Goal: Task Accomplishment & Management: Manage account settings

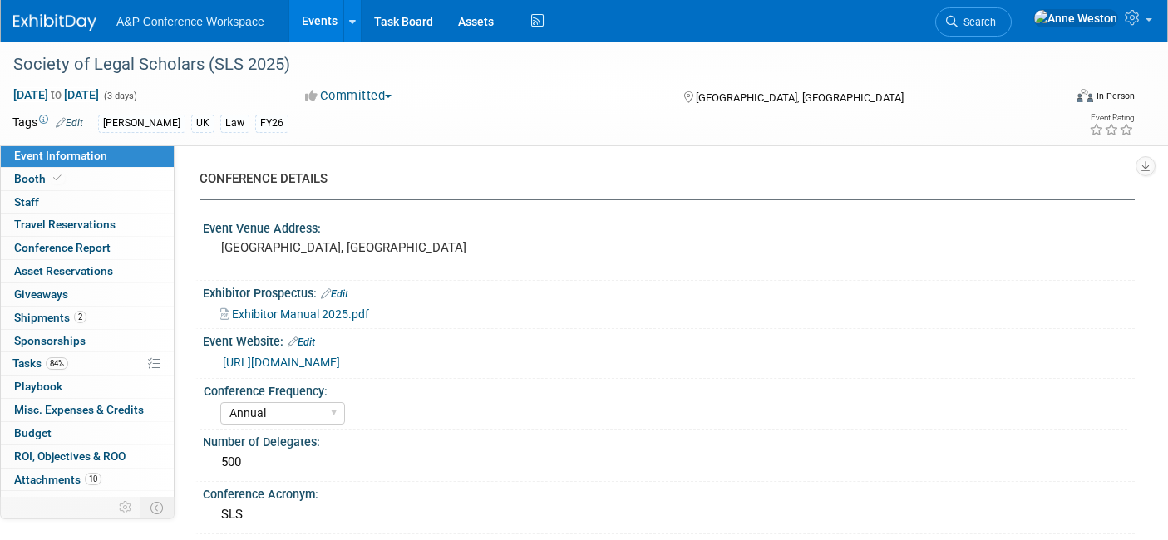
select select "Annual"
select select "Level 2"
select select "In-Person Booth"
select select "Law"
select select "[PERSON_NAME] Publishing"
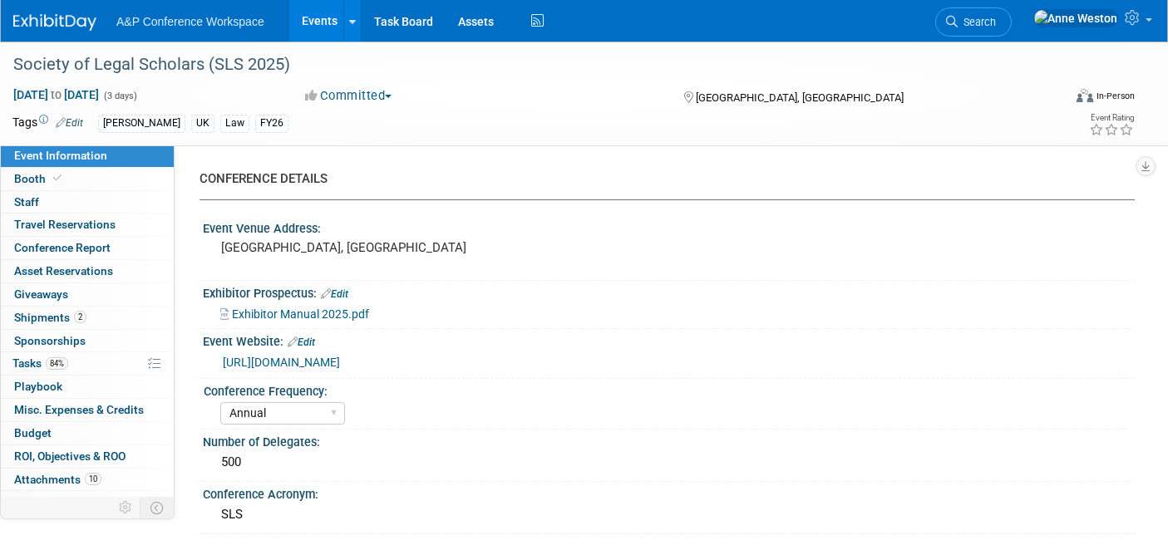
select select "[PERSON_NAME]"
select select "Ros Jubber"
select select "Networking/Commissioning"
click at [76, 359] on link "84% Tasks 84%" at bounding box center [87, 363] width 173 height 22
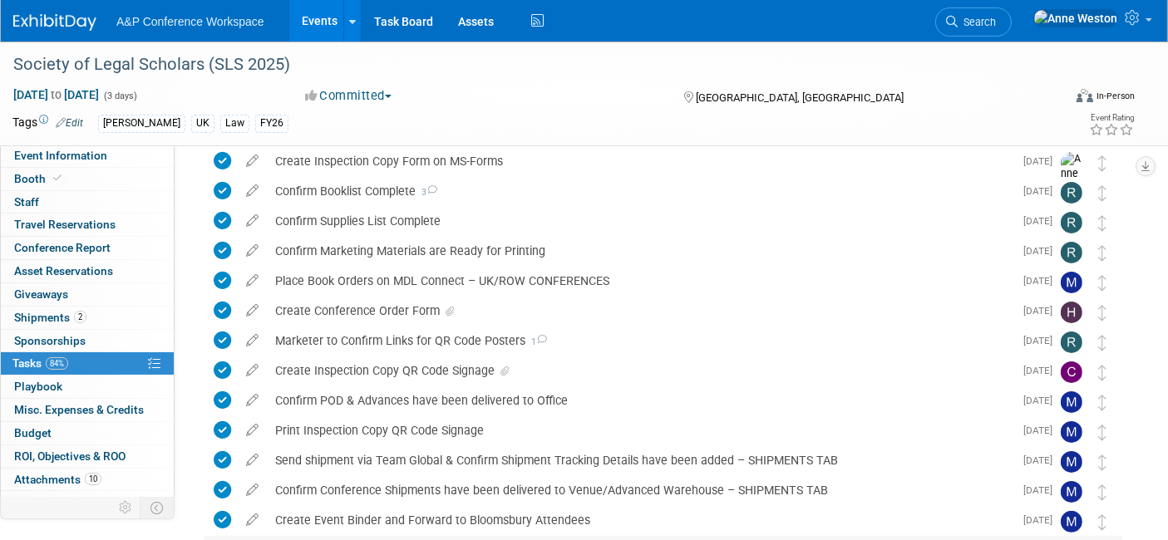
scroll to position [277, 0]
click at [437, 367] on div "Create Inspection Copy QR Code Signage" at bounding box center [640, 371] width 746 height 28
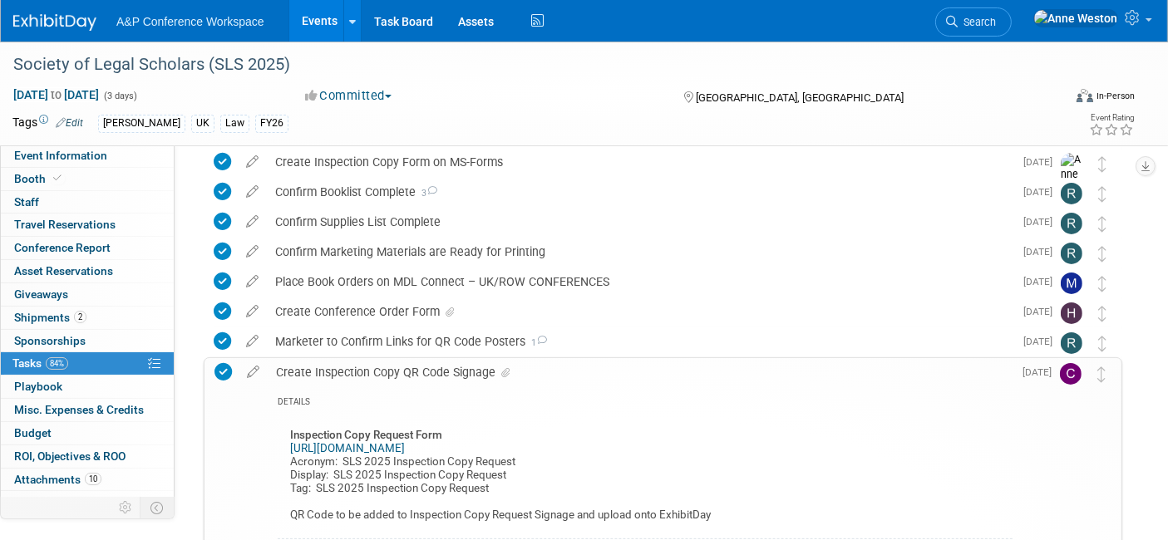
click at [437, 367] on div "Create Inspection Copy QR Code Signage" at bounding box center [640, 372] width 745 height 28
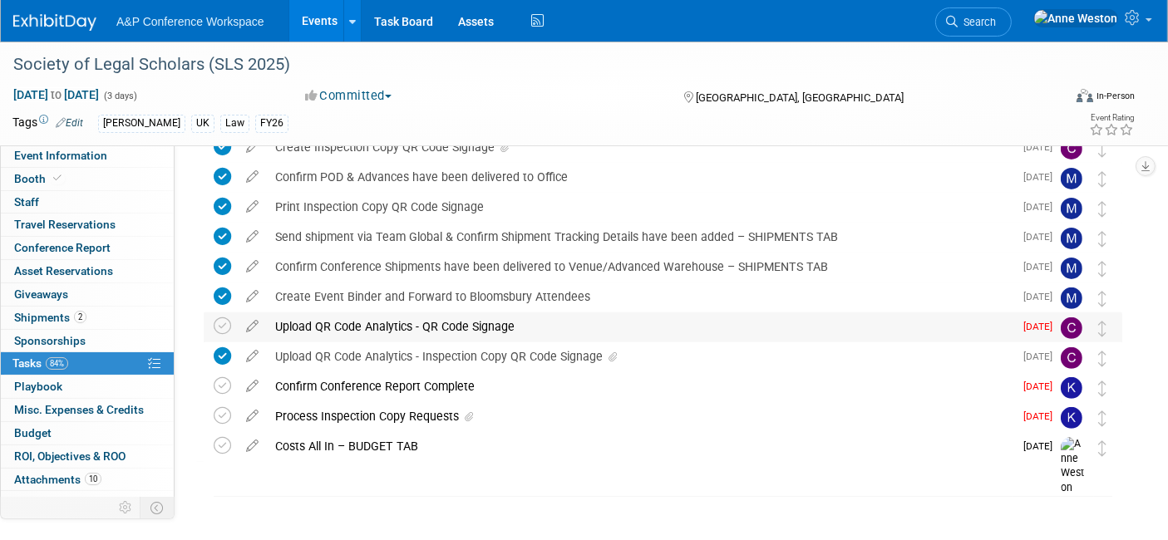
scroll to position [524, 0]
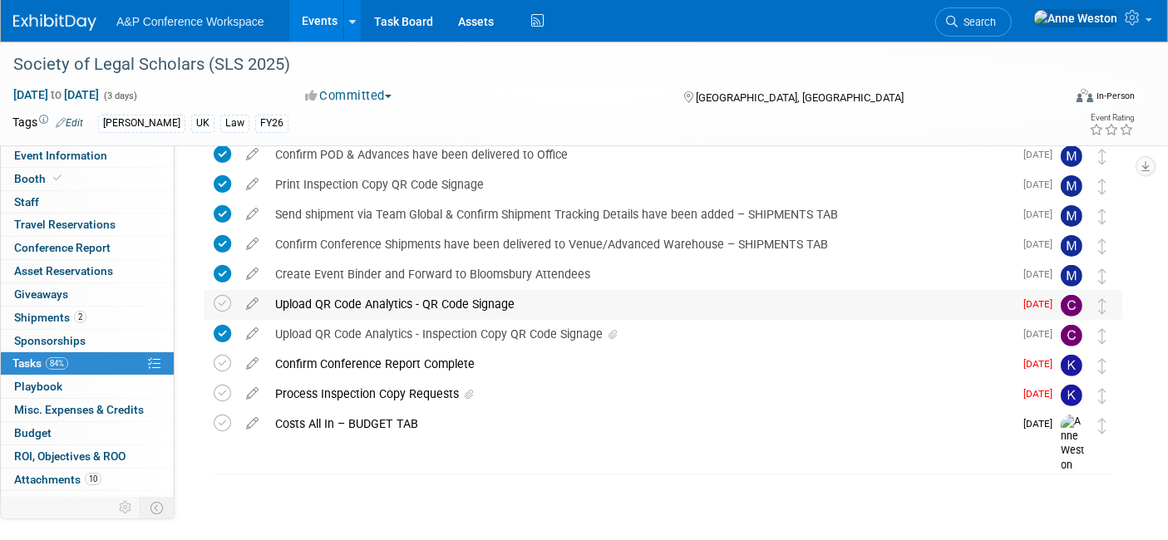
click at [337, 309] on div "Upload QR Code Analytics - QR Code Signage" at bounding box center [640, 304] width 746 height 28
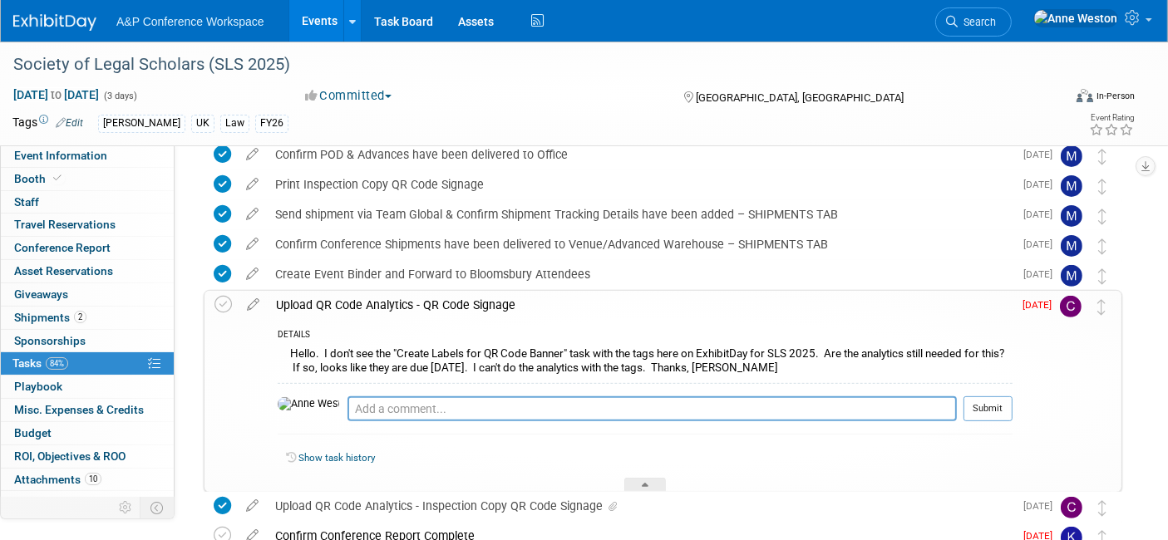
click at [337, 309] on div "Upload QR Code Analytics - QR Code Signage" at bounding box center [640, 305] width 745 height 28
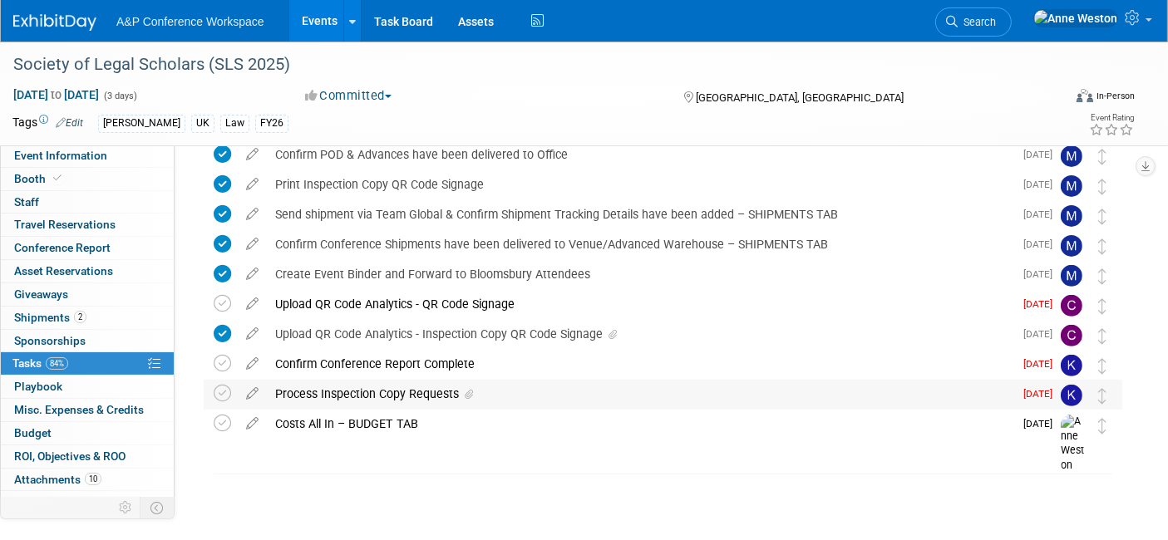
click at [374, 388] on div "Process Inspection Copy Requests" at bounding box center [640, 394] width 746 height 28
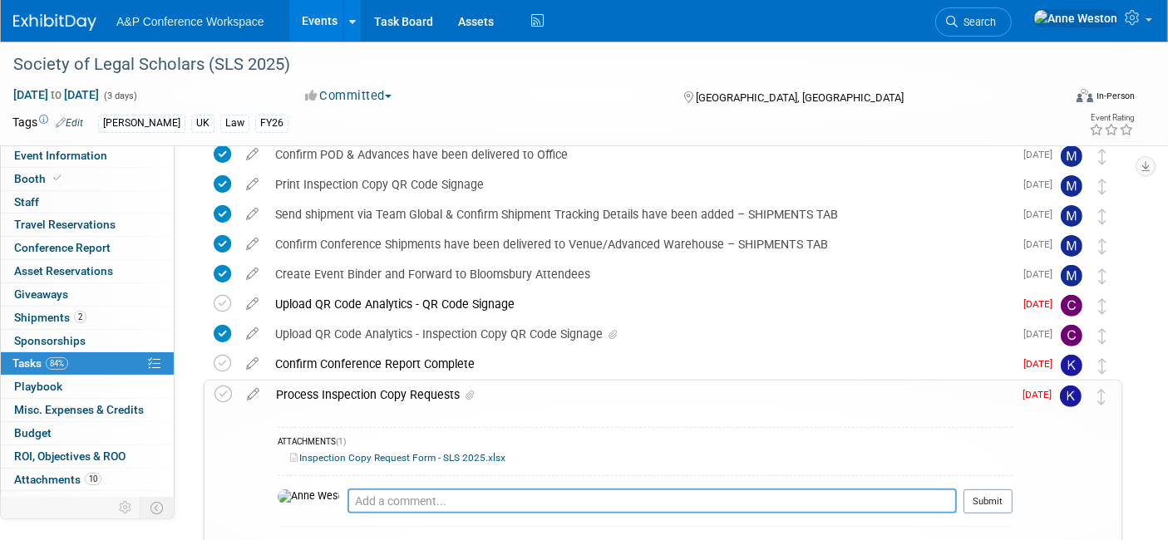
click at [374, 388] on div "Process Inspection Copy Requests" at bounding box center [640, 395] width 745 height 28
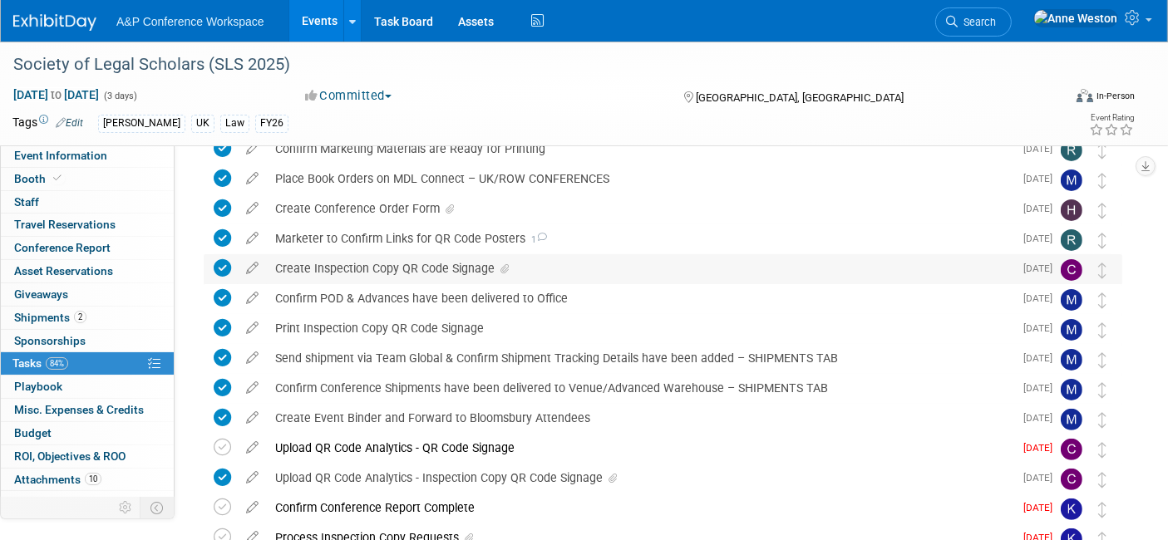
scroll to position [339, 0]
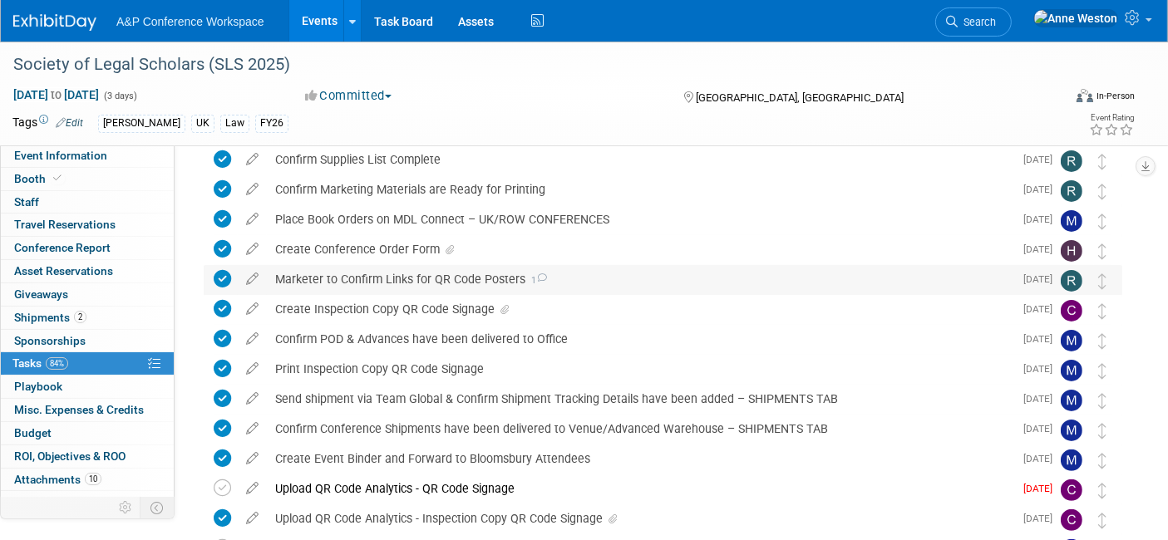
click at [377, 272] on div "Marketer to Confirm Links for QR Code Posters 1" at bounding box center [640, 279] width 746 height 28
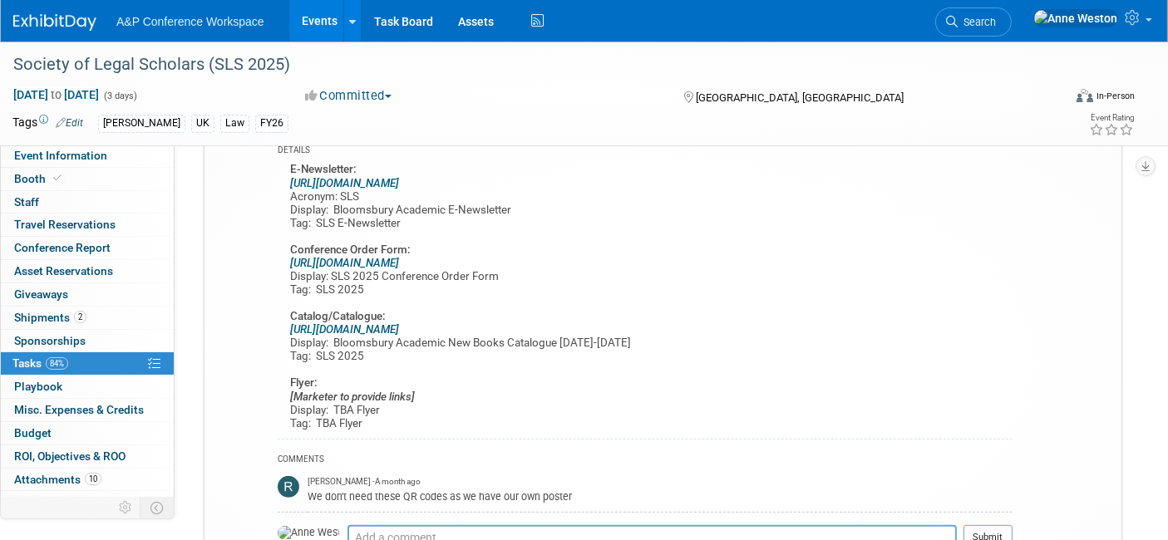
scroll to position [431, 0]
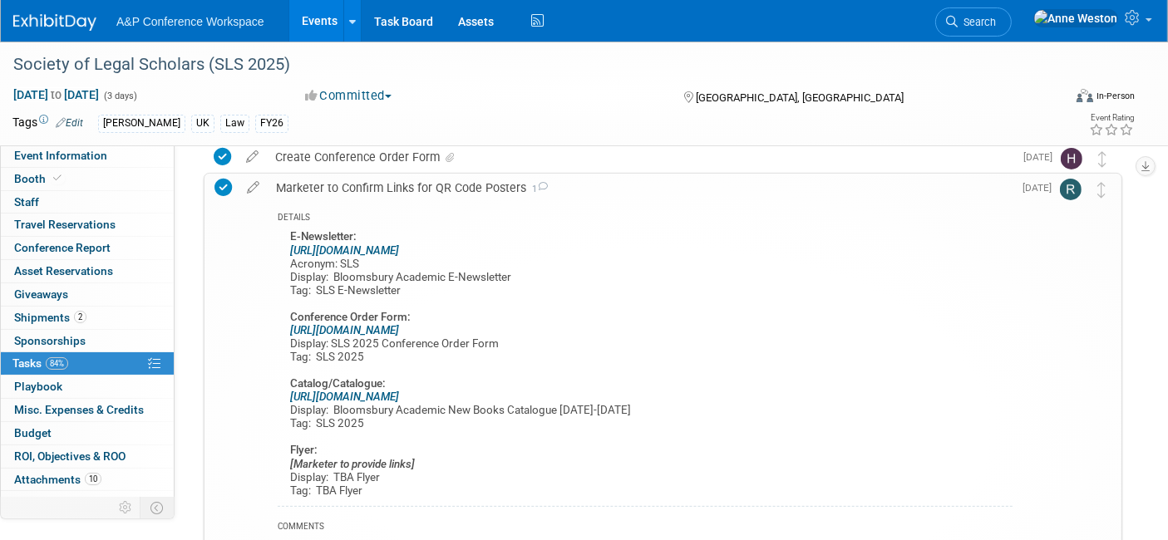
click at [291, 234] on b "E-Newsletter:" at bounding box center [323, 236] width 66 height 12
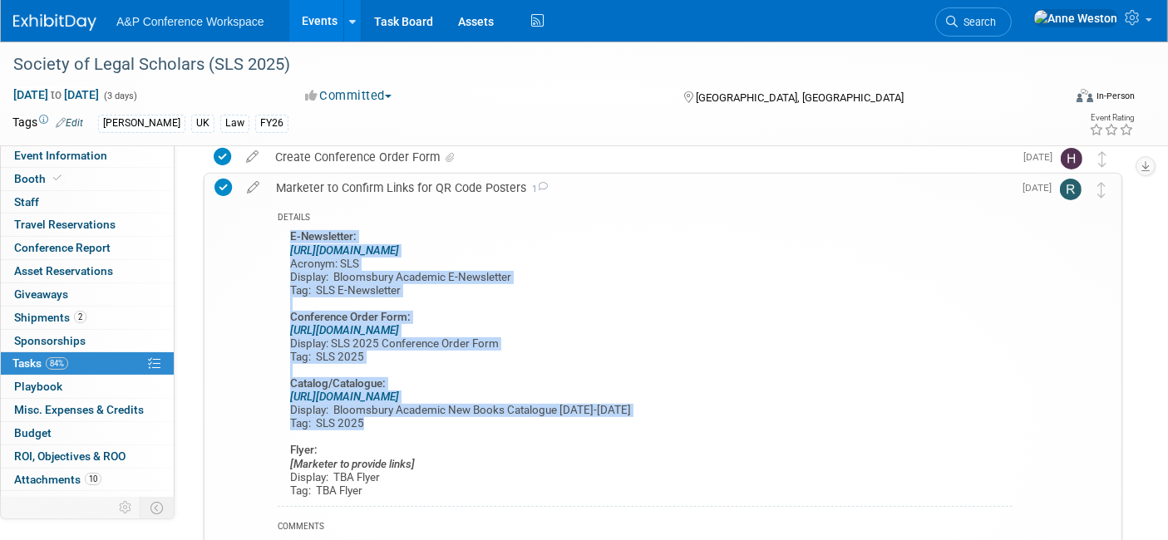
drag, startPoint x: 293, startPoint y: 235, endPoint x: 509, endPoint y: 419, distance: 283.0
click at [509, 419] on div "E-Newsletter: https://www.bloomsbury.com/uk/newsletters/law/ Acronym: SLS Displ…" at bounding box center [645, 365] width 735 height 279
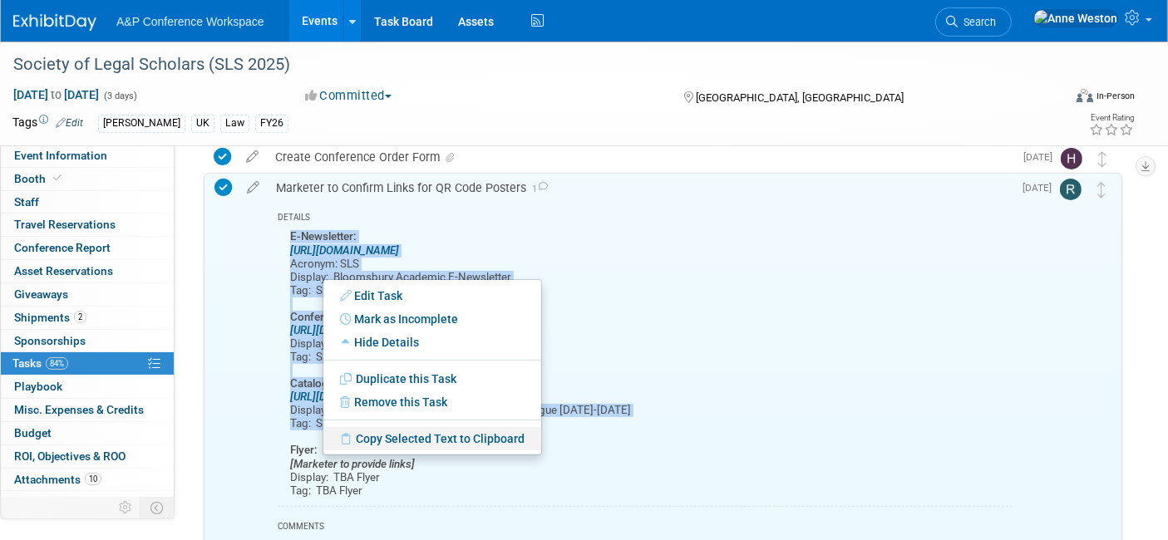
click at [378, 433] on link "Copy Selected Text to Clipboard" at bounding box center [432, 438] width 218 height 23
copy div "E-Newsletter: https://www.bloomsbury.com/uk/newsletters/law/ Acronym: SLS Displ…"
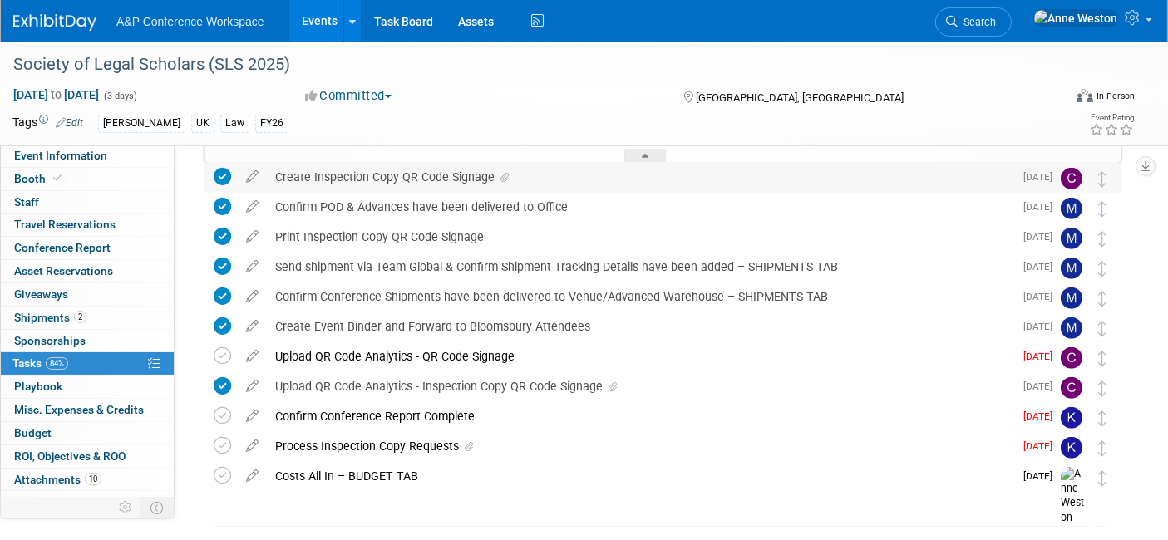
scroll to position [985, 0]
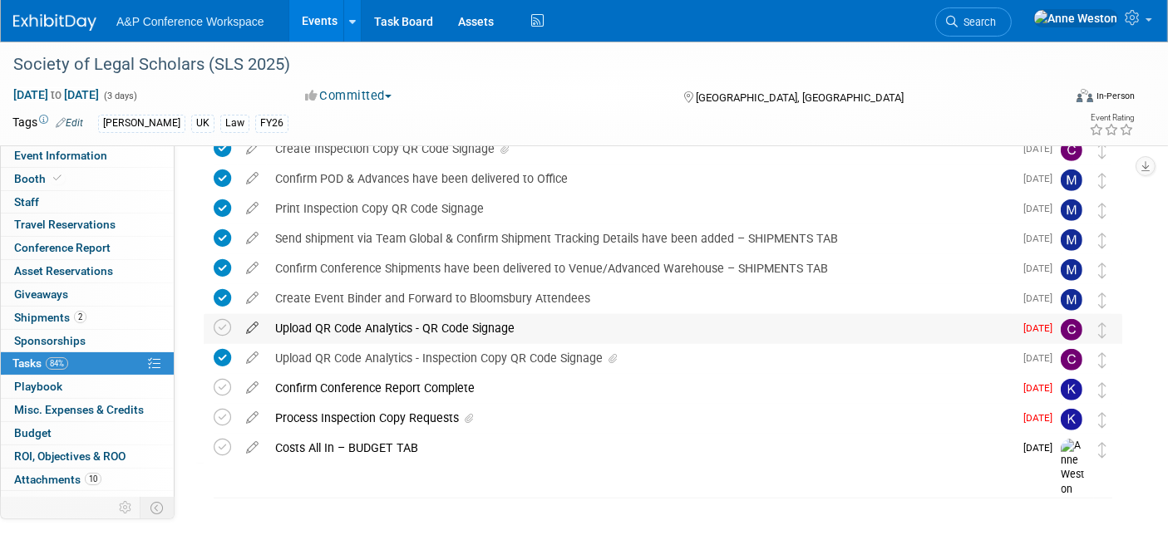
click at [255, 322] on icon at bounding box center [252, 324] width 29 height 21
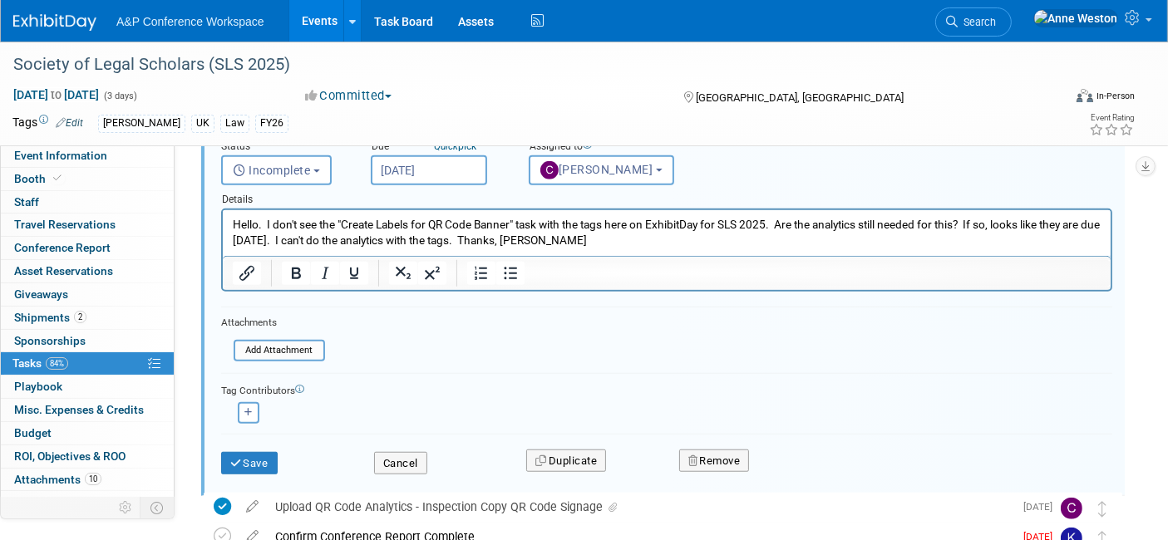
scroll to position [1240, 0]
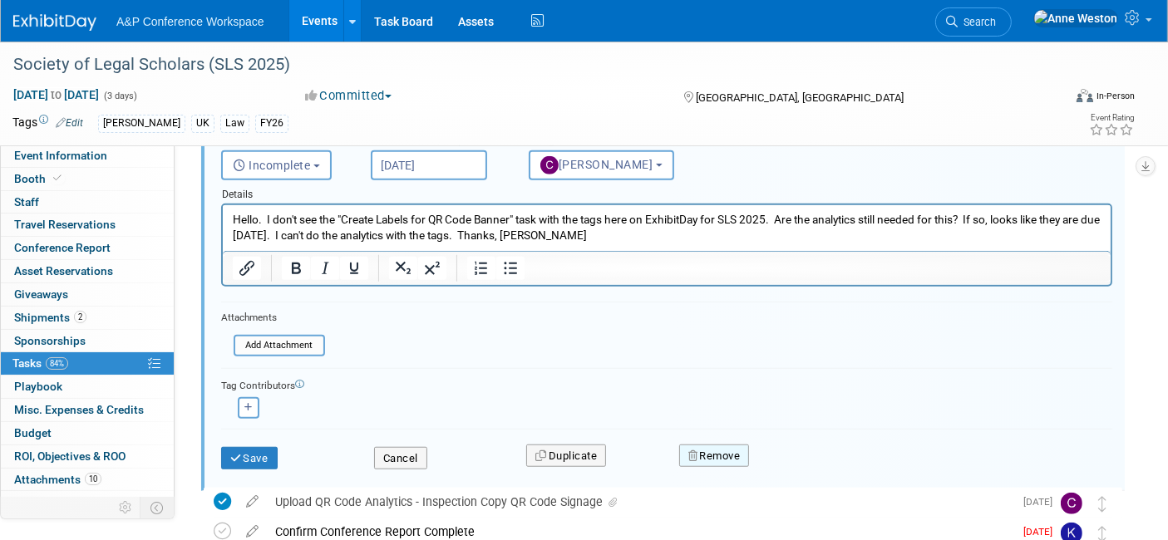
click at [721, 449] on button "Remove" at bounding box center [714, 456] width 71 height 23
click at [801, 457] on link "Yes" at bounding box center [807, 469] width 48 height 27
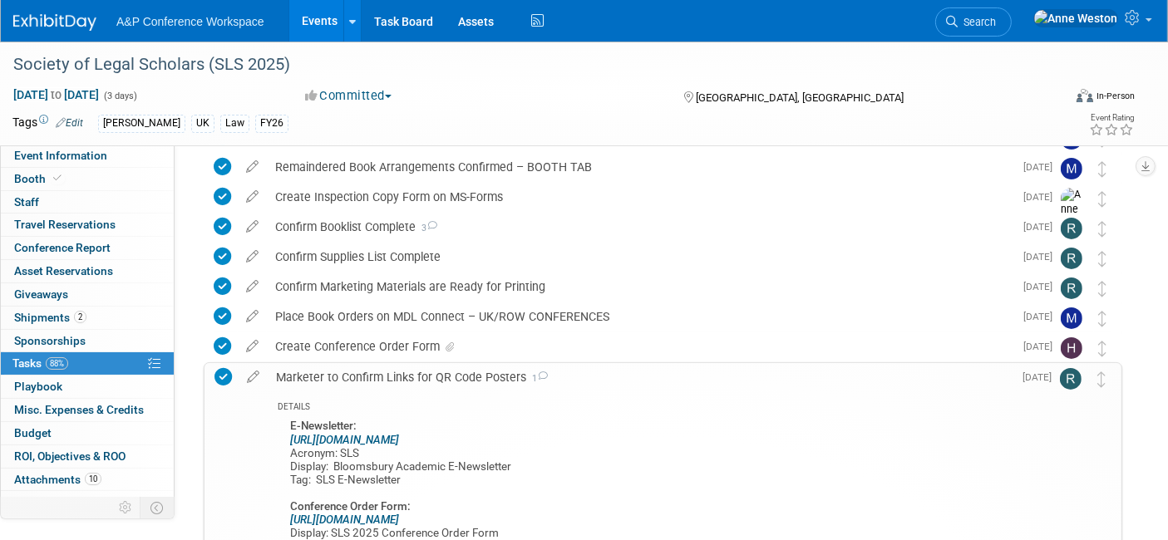
scroll to position [239, 0]
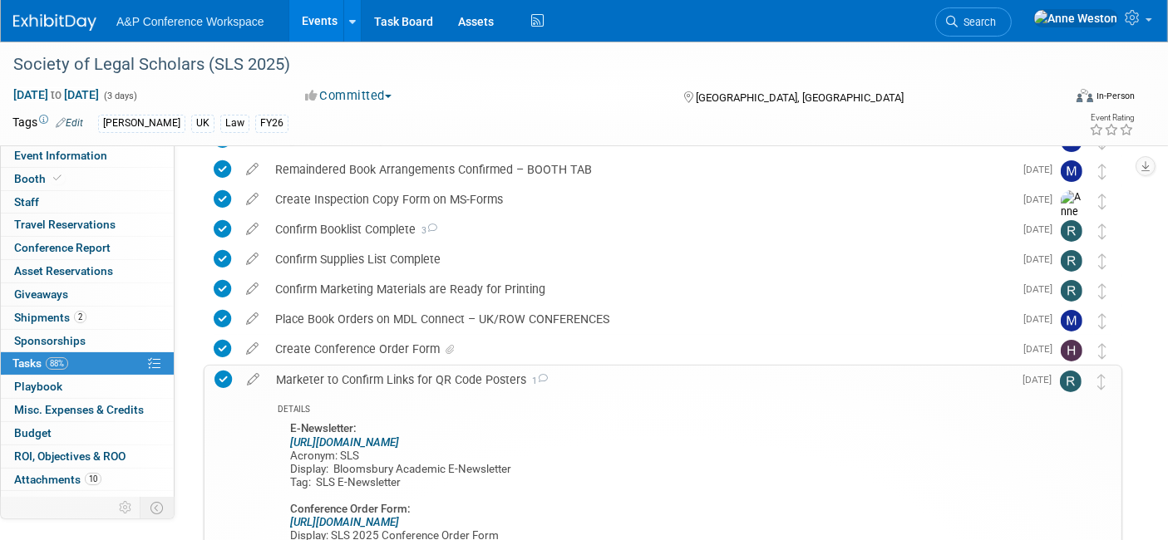
click at [463, 375] on div "Marketer to Confirm Links for QR Code Posters 1" at bounding box center [640, 380] width 745 height 28
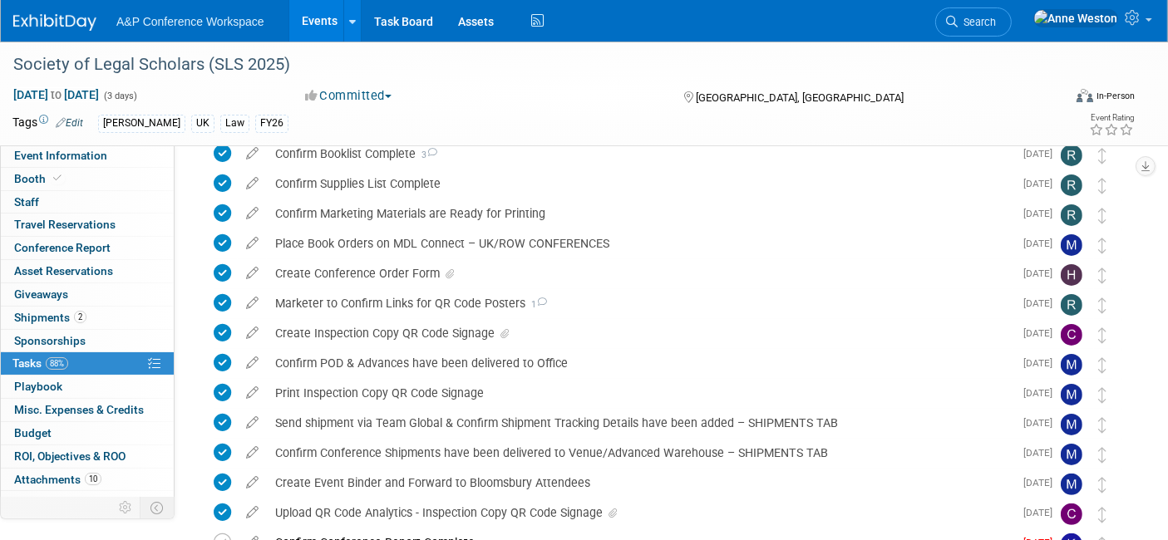
scroll to position [0, 0]
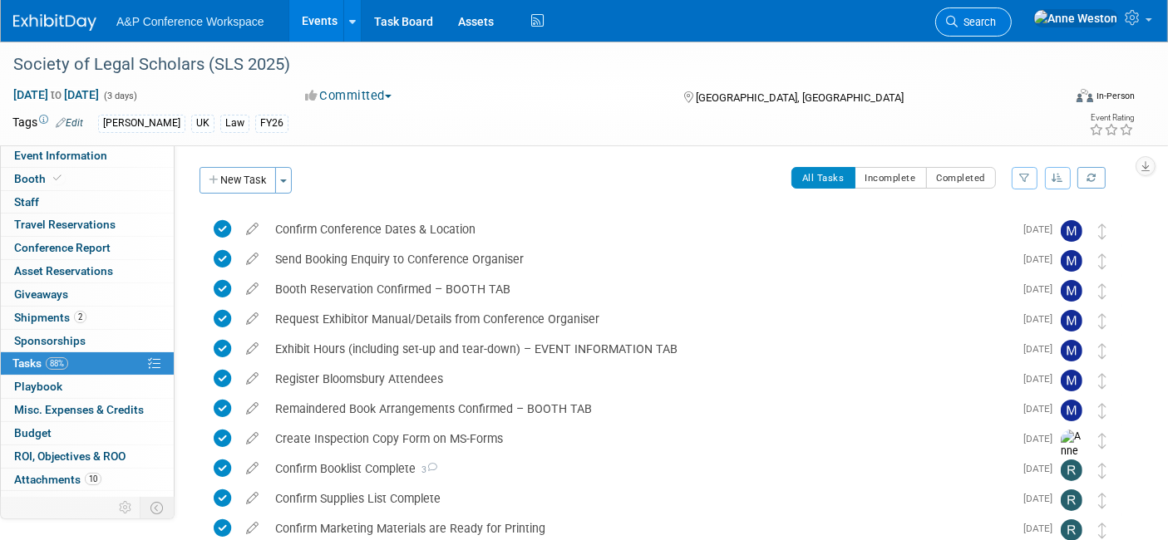
click at [996, 26] on span "Search" at bounding box center [977, 22] width 38 height 12
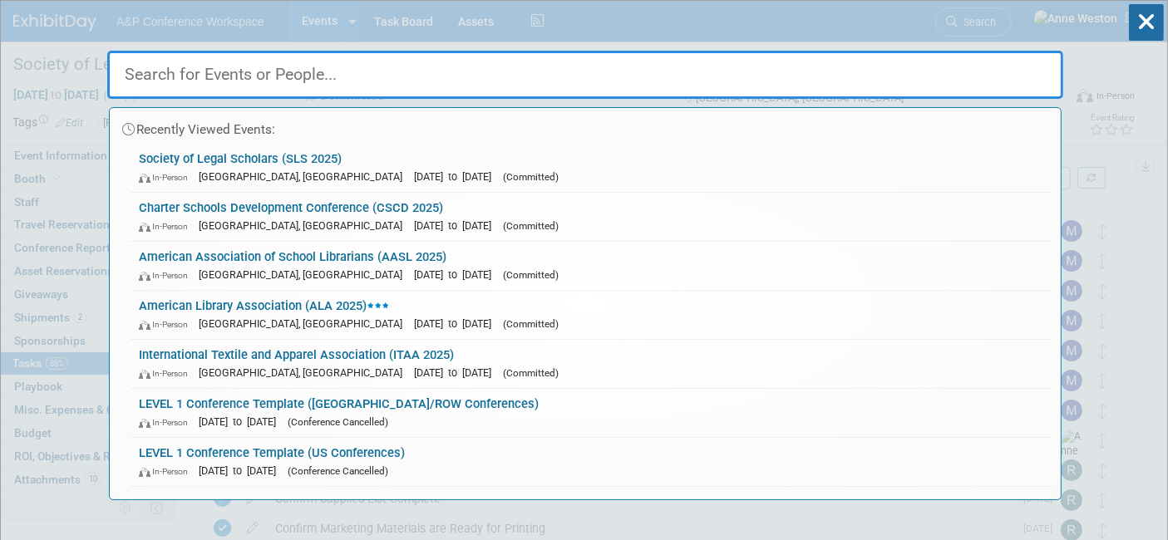
type input "N"
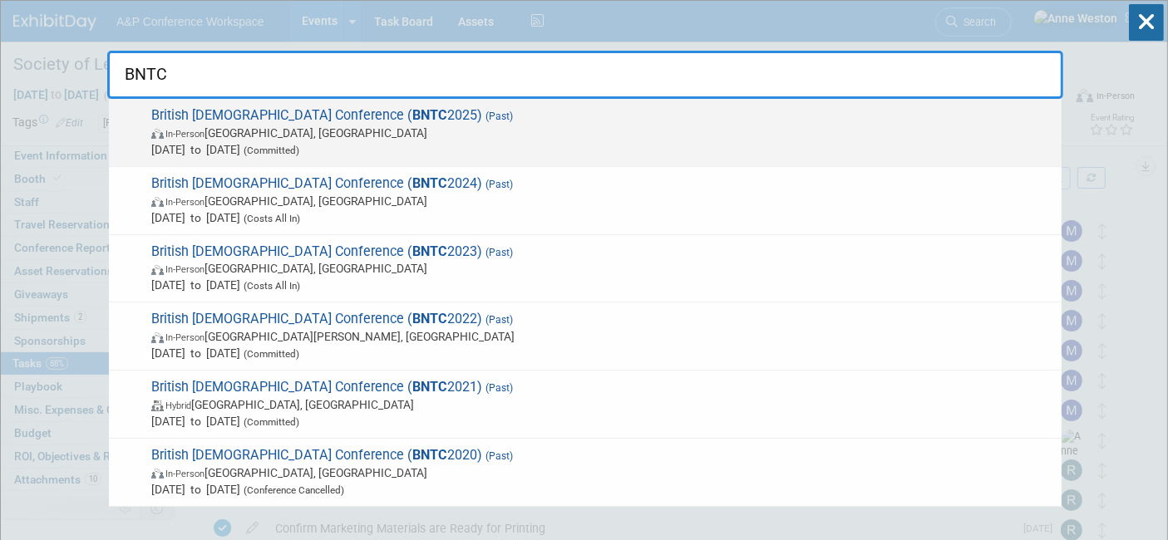
type input "BNTC"
click at [262, 136] on span "In-Person Manchester, United Kingdom" at bounding box center [602, 133] width 902 height 17
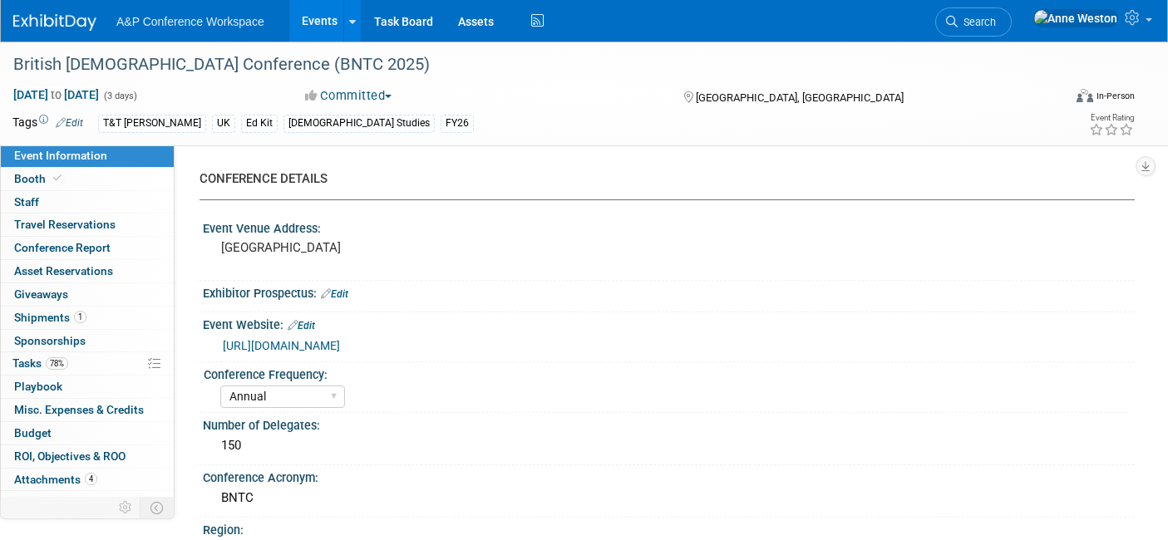
select select "Annual"
select select "Level 3"
select select "Ed Kit"
select select "[DEMOGRAPHIC_DATA] Studies"
select select "T&T [PERSON_NAME]"
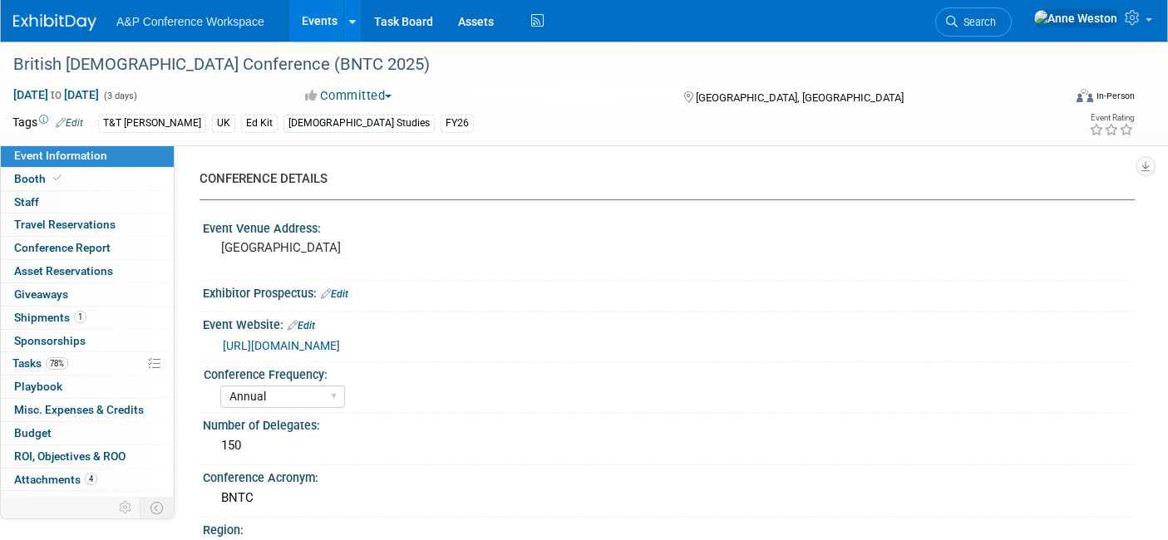
select select "[PERSON_NAME]"
select select "Networking/Commissioning"
click at [73, 356] on link "78% Tasks 78%" at bounding box center [87, 363] width 173 height 22
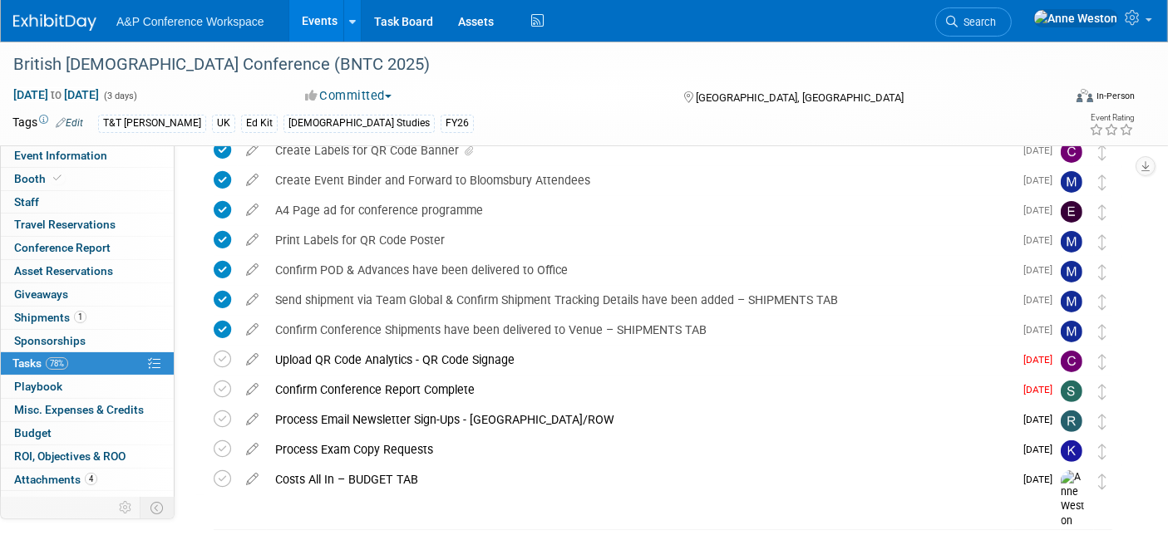
scroll to position [369, 0]
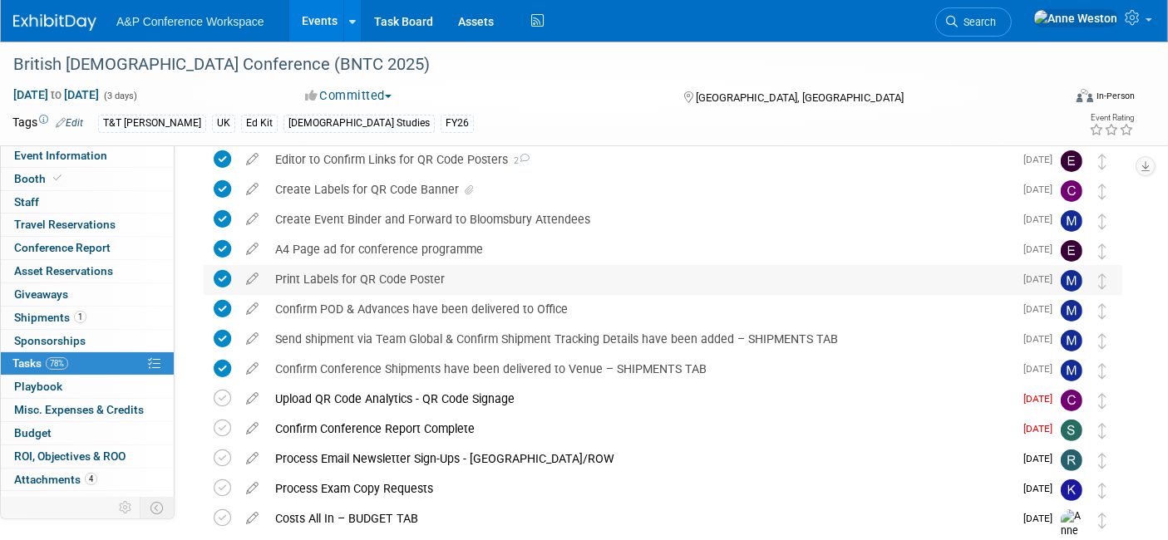
click at [402, 282] on div "Print Labels for QR Code Poster" at bounding box center [640, 279] width 746 height 28
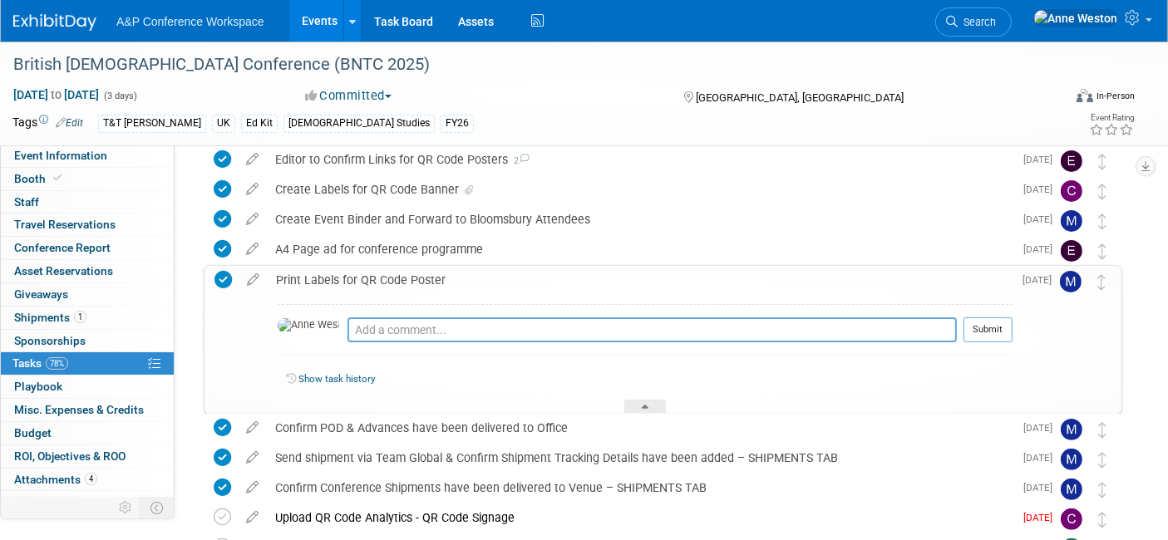
click at [402, 282] on div "Print Labels for QR Code Poster" at bounding box center [640, 280] width 745 height 28
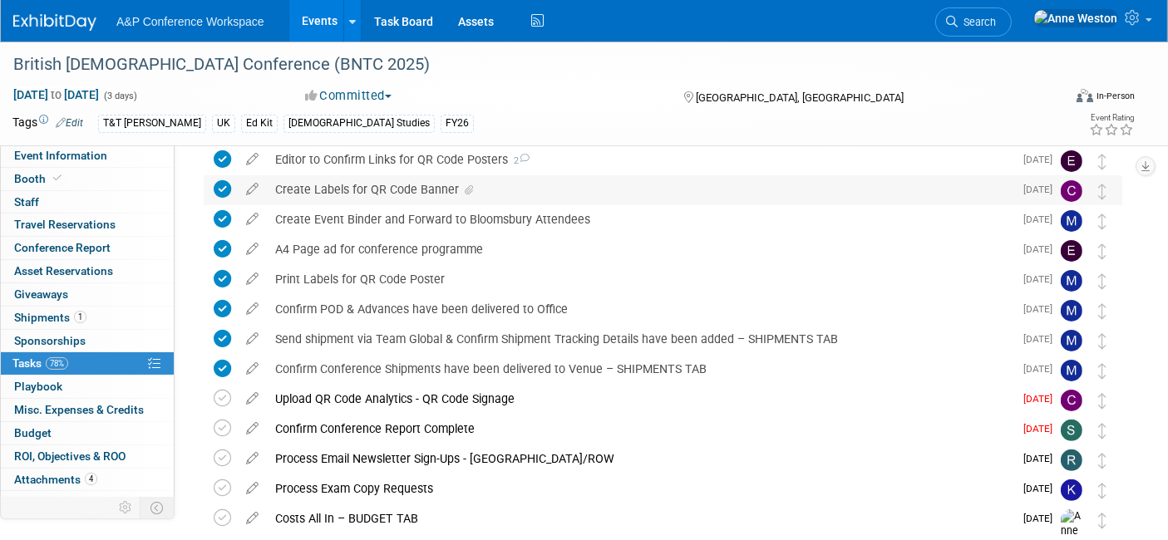
click at [384, 190] on div "Create Labels for QR Code Banner" at bounding box center [640, 189] width 746 height 28
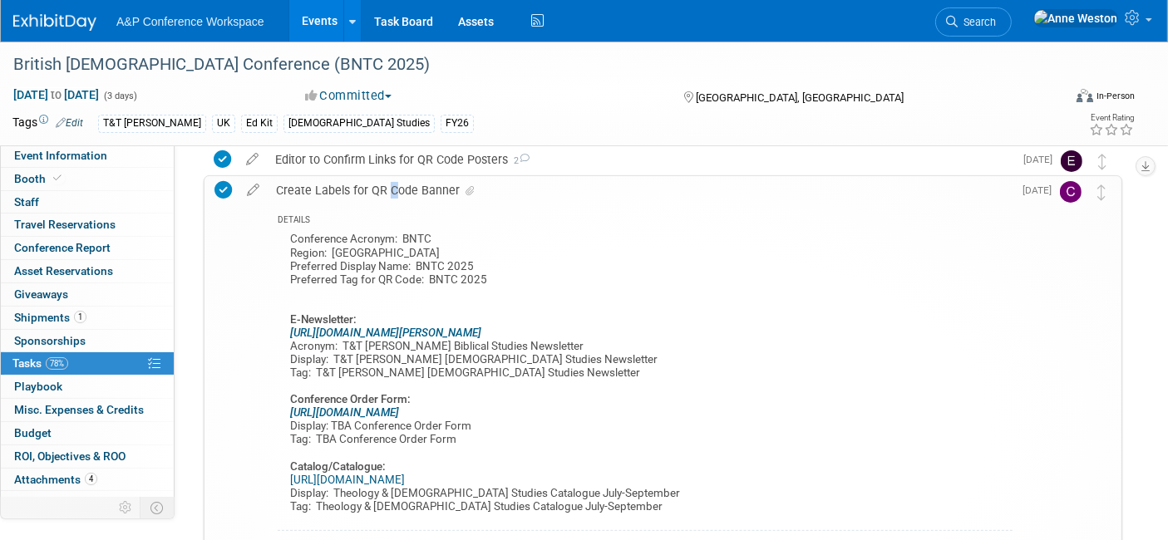
click at [384, 190] on div "Create Labels for QR Code Banner" at bounding box center [640, 190] width 745 height 28
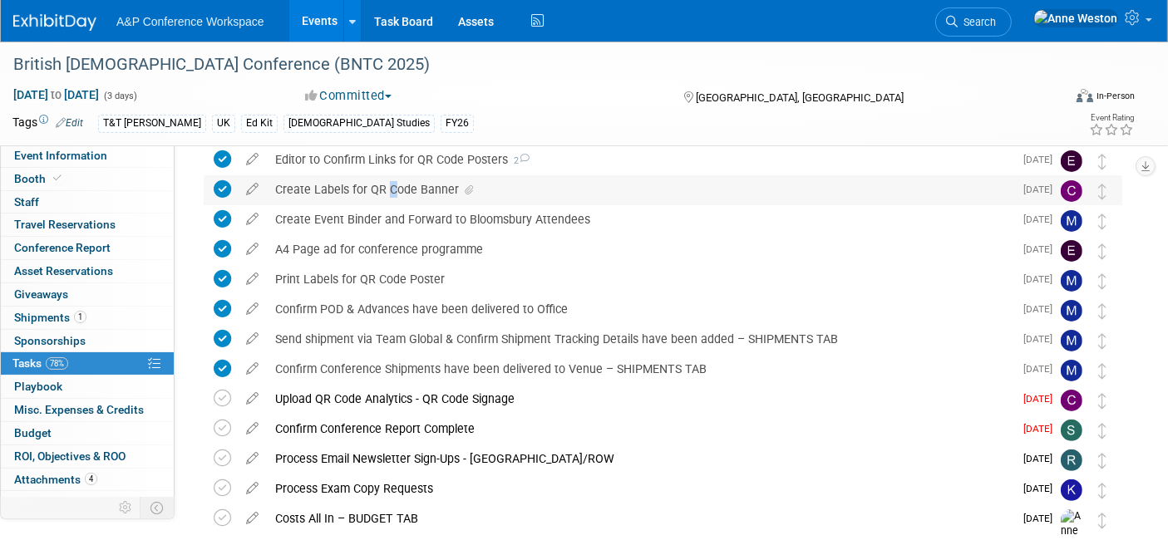
click at [384, 190] on div "Create Labels for QR Code Banner" at bounding box center [640, 189] width 746 height 28
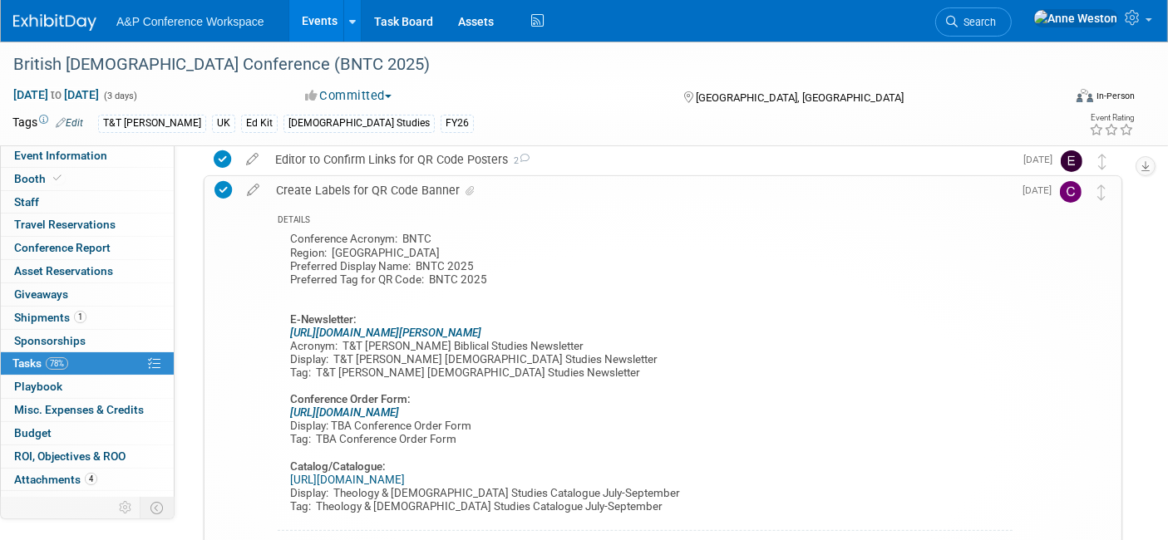
click at [384, 190] on div "Create Labels for QR Code Banner" at bounding box center [640, 190] width 745 height 28
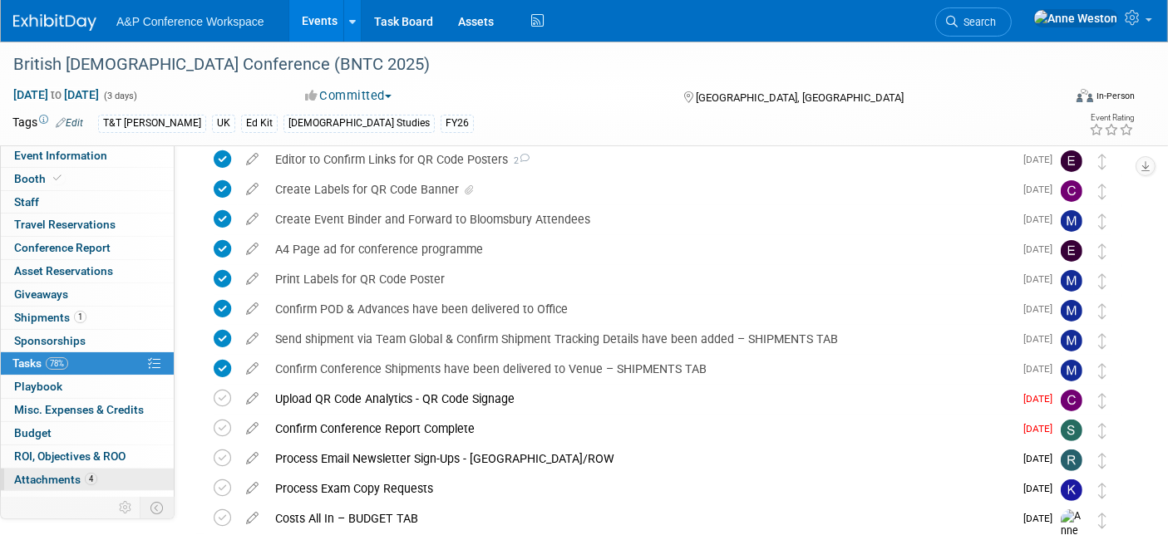
click at [99, 475] on link "4 Attachments 4" at bounding box center [87, 480] width 173 height 22
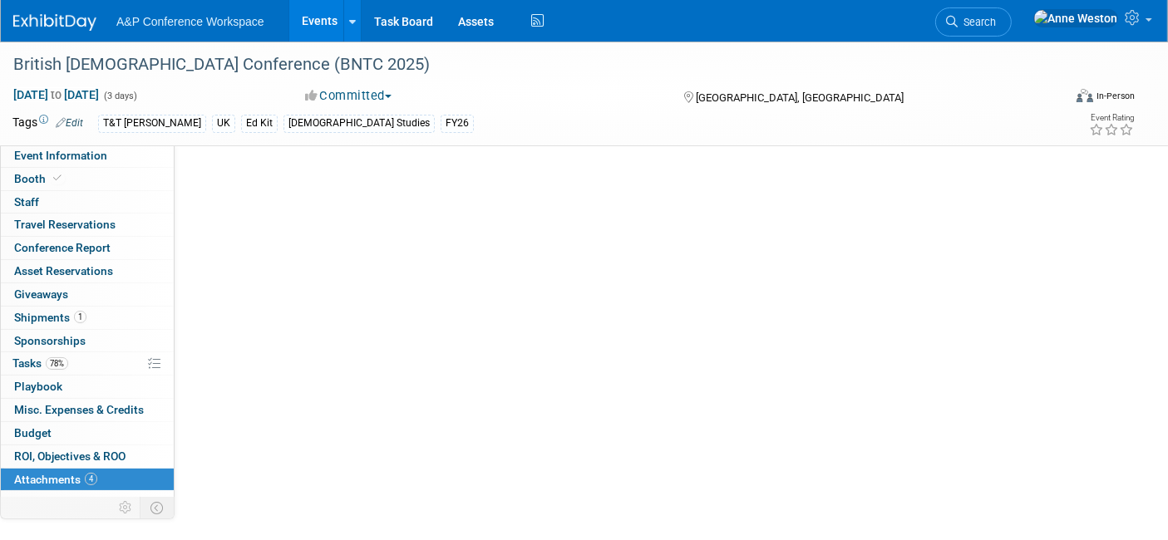
scroll to position [0, 0]
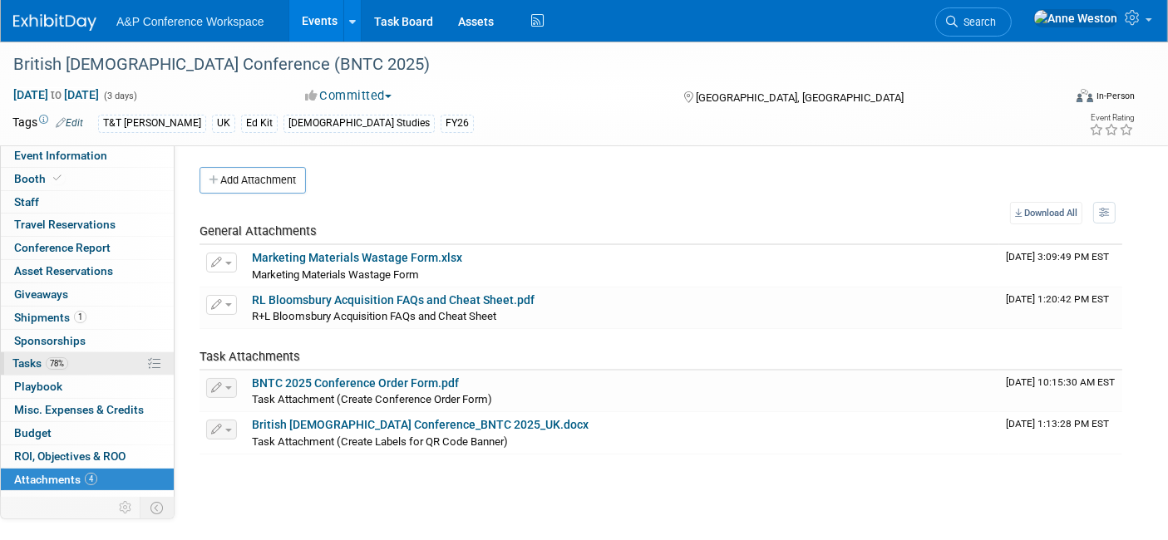
click at [68, 357] on span "Tasks 78%" at bounding box center [40, 363] width 56 height 13
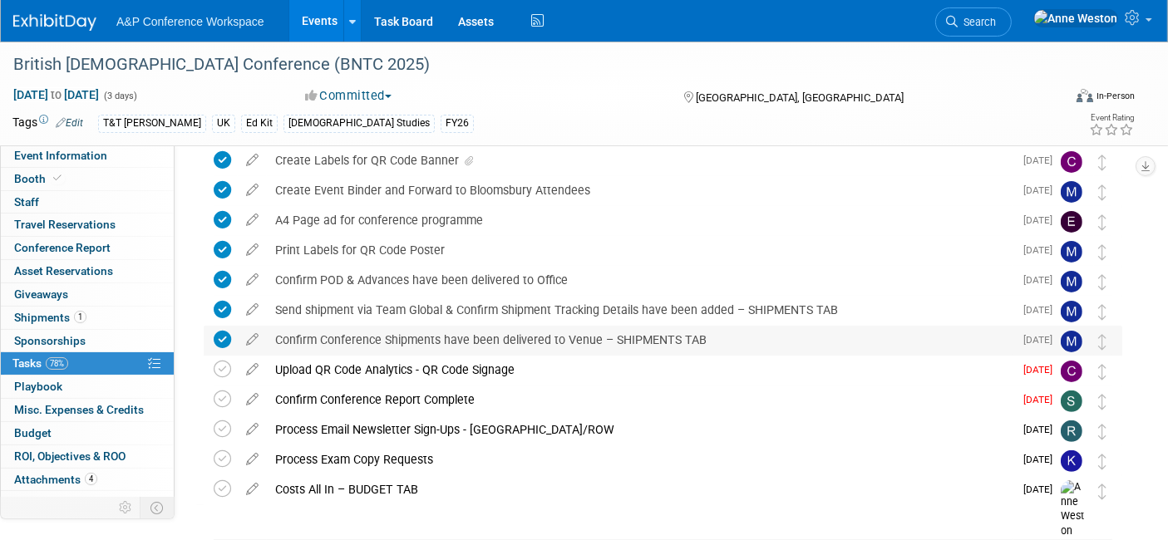
scroll to position [369, 0]
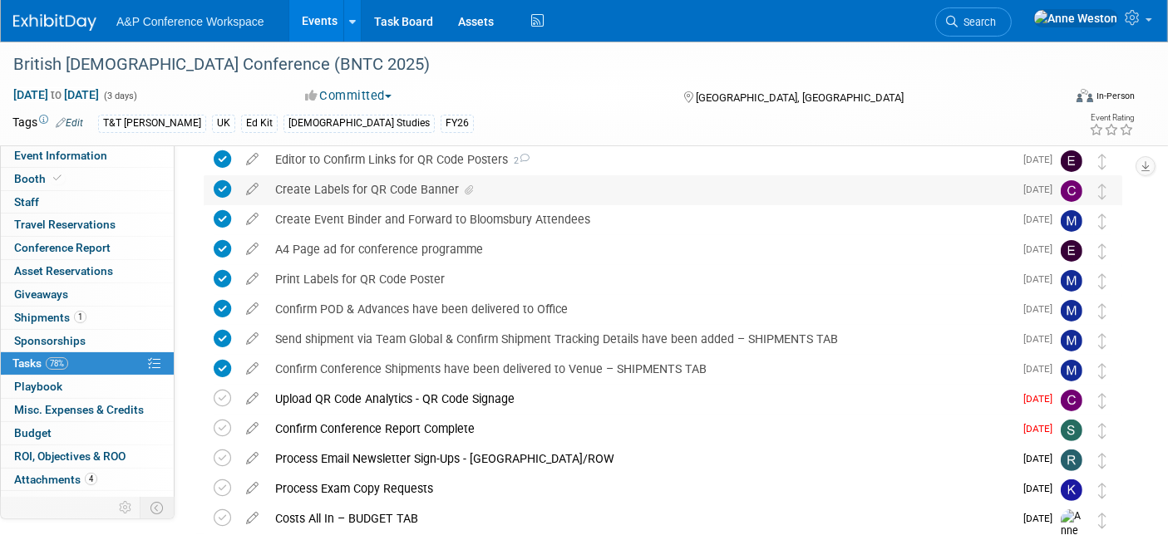
click at [379, 188] on div "Create Labels for QR Code Banner" at bounding box center [640, 189] width 746 height 28
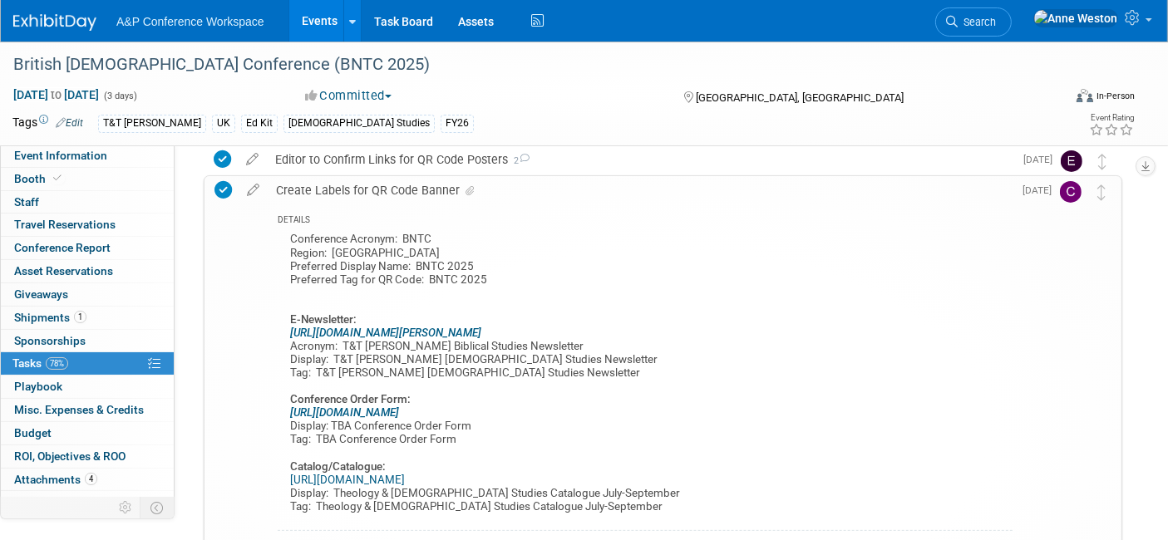
click at [379, 187] on div "Create Labels for QR Code Banner" at bounding box center [640, 190] width 745 height 28
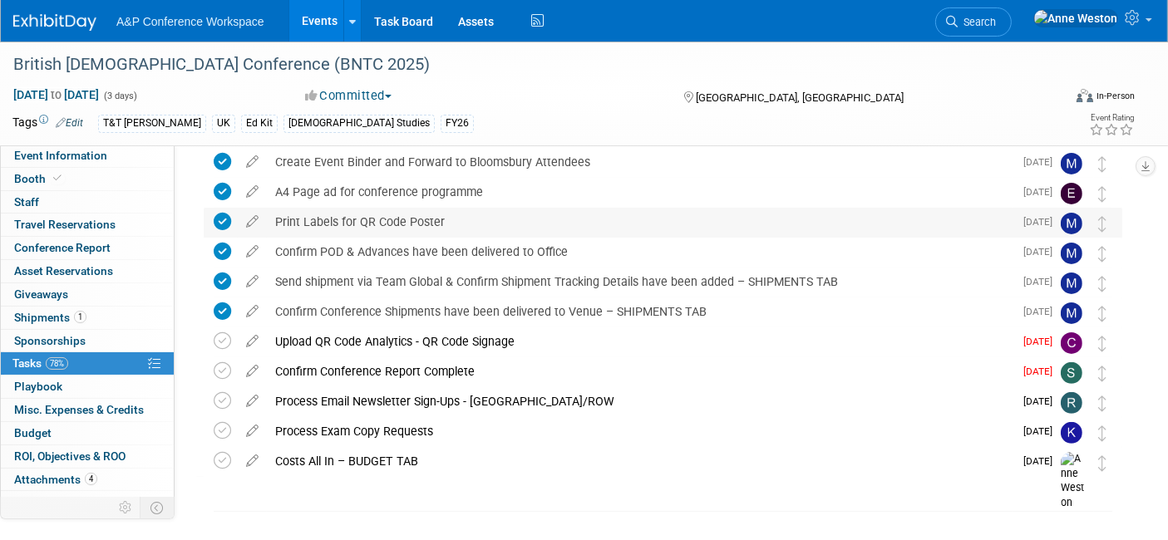
scroll to position [0, 0]
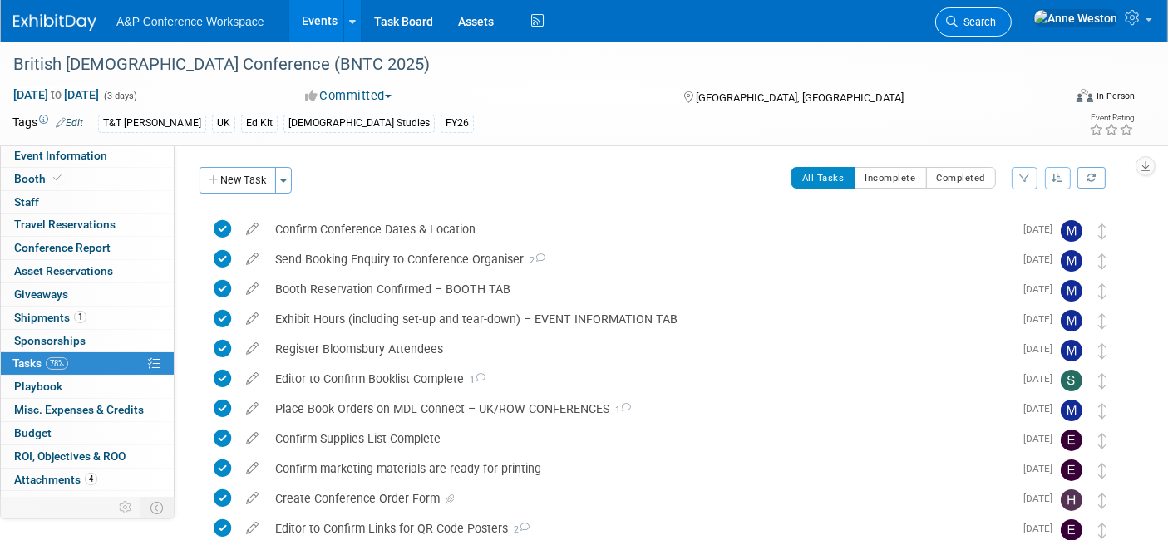
click at [996, 21] on span "Search" at bounding box center [977, 22] width 38 height 12
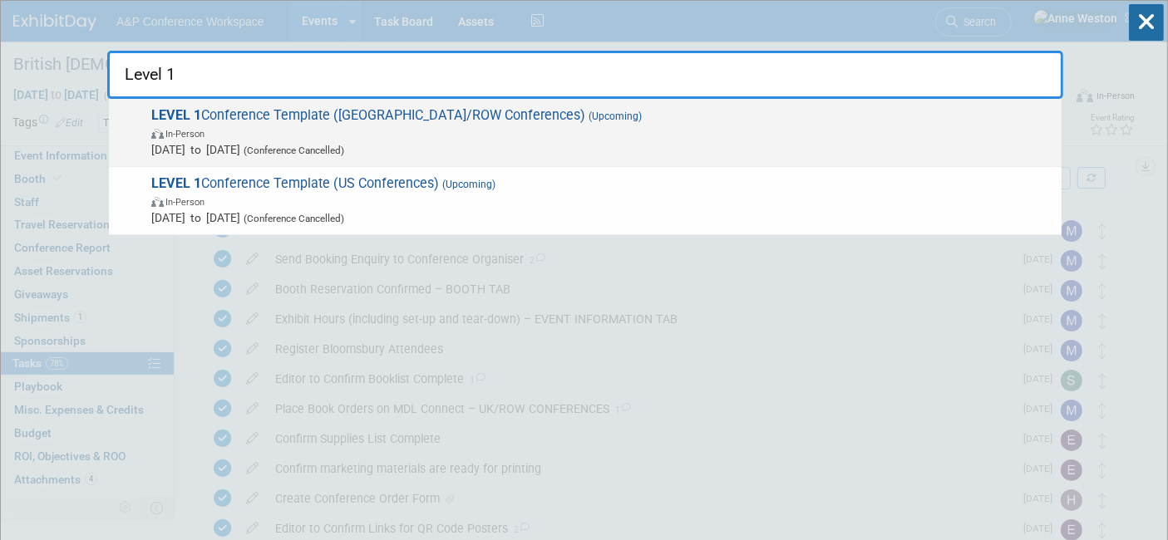
type input "Level 1"
click at [175, 116] on strong "LEVEL 1" at bounding box center [176, 115] width 50 height 16
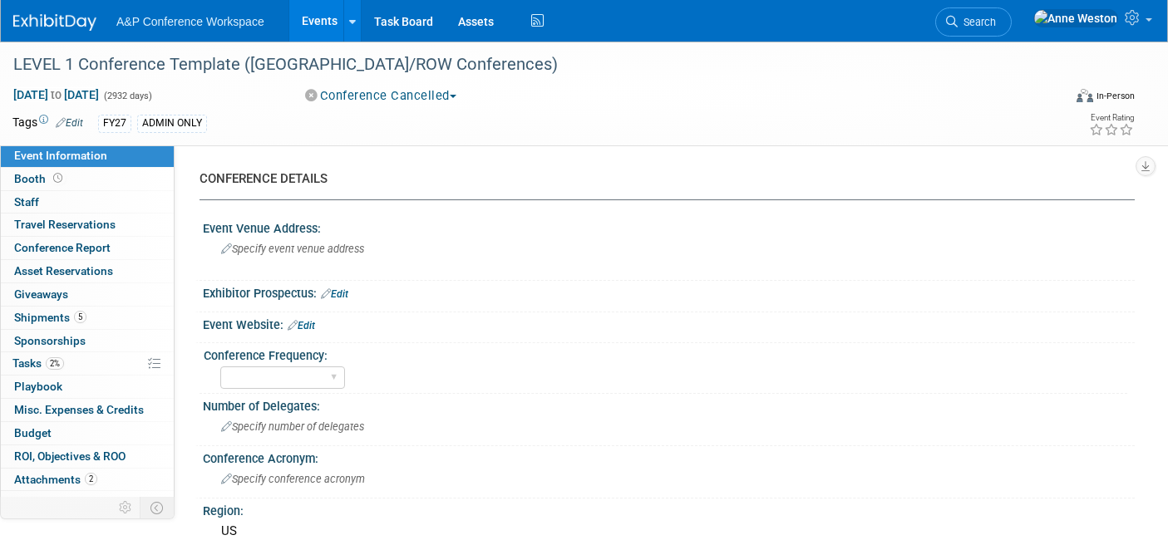
select select "Level 1"
select select "In-Person Booth"
click at [45, 362] on span "Tasks 2%" at bounding box center [38, 363] width 52 height 13
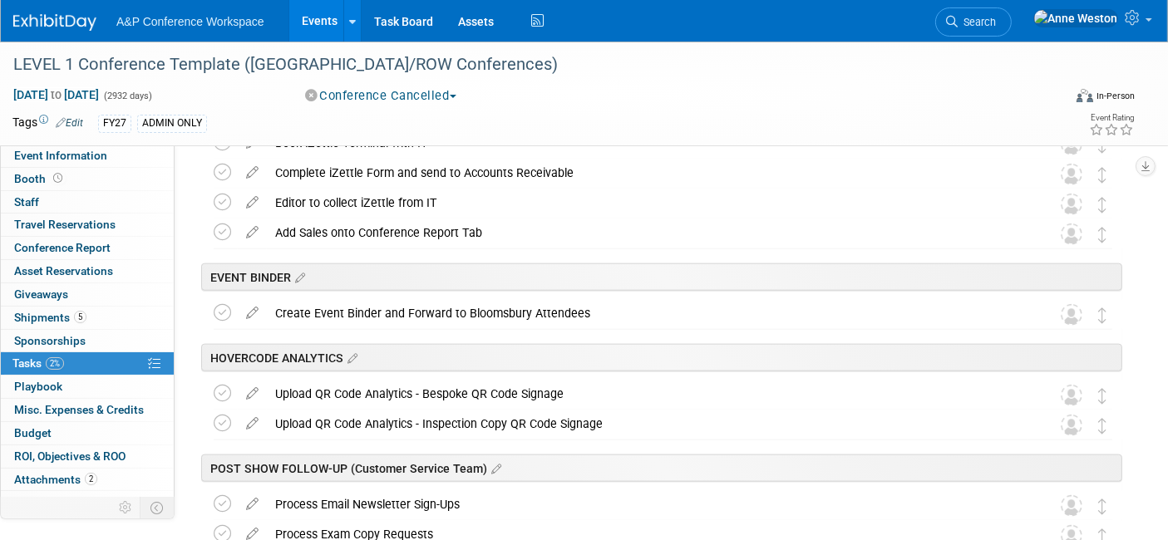
scroll to position [2178, 0]
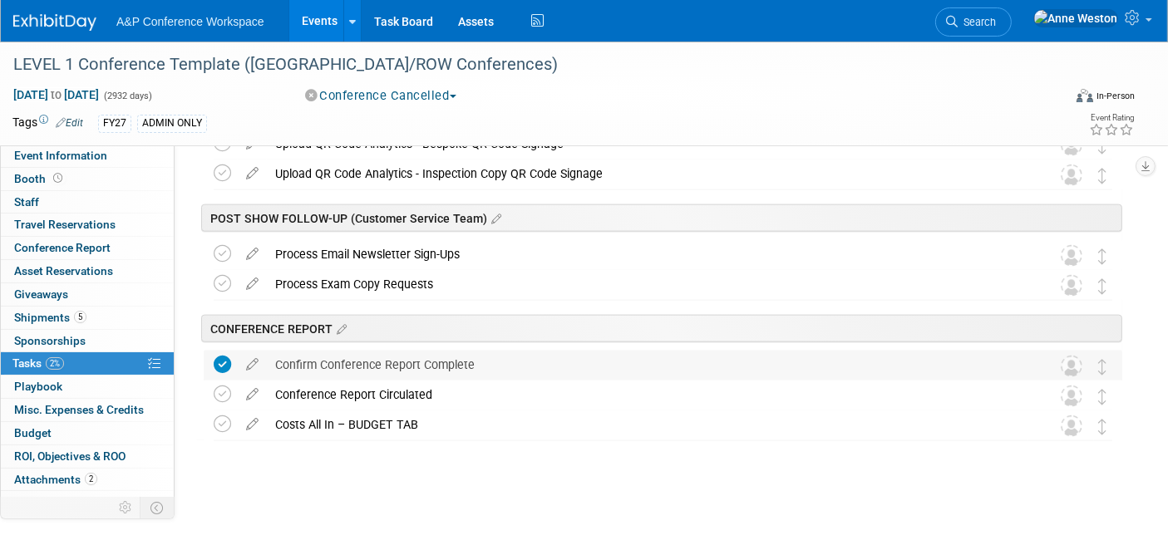
click at [221, 357] on icon at bounding box center [222, 364] width 17 height 17
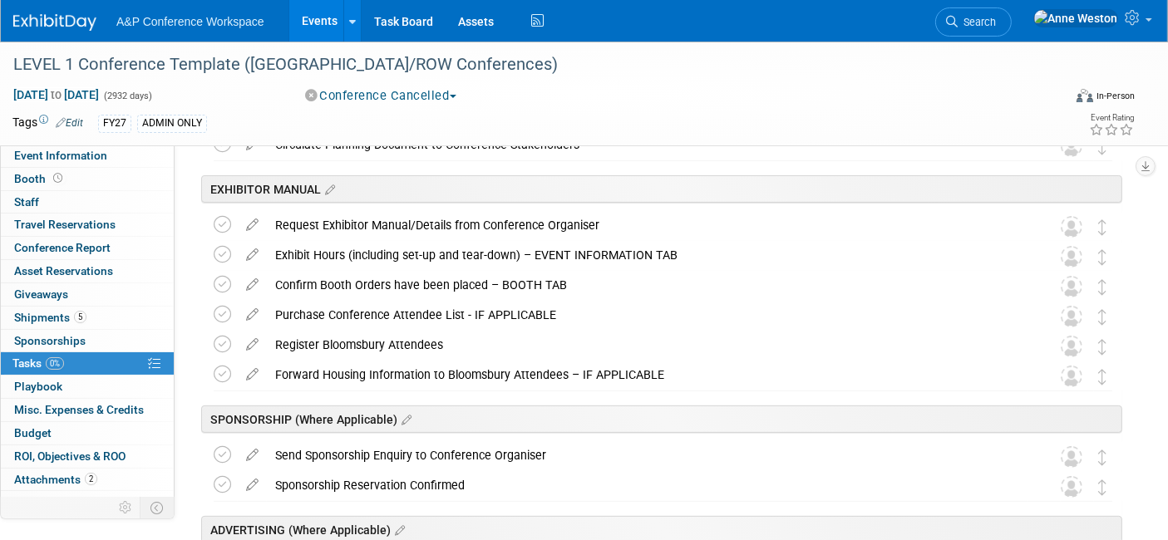
scroll to position [185, 0]
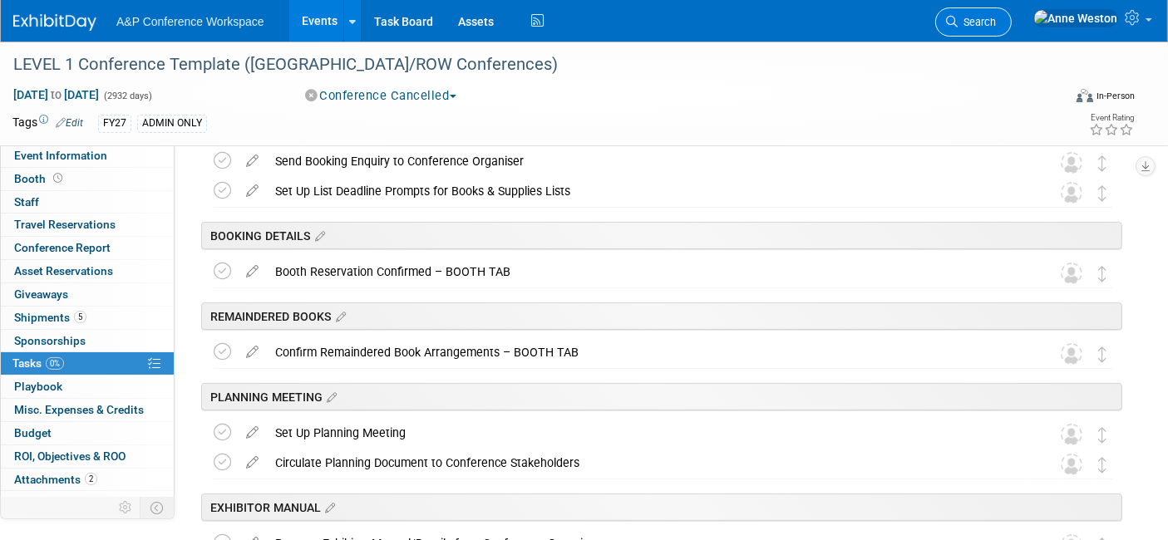
click at [996, 17] on span "Search" at bounding box center [977, 22] width 38 height 12
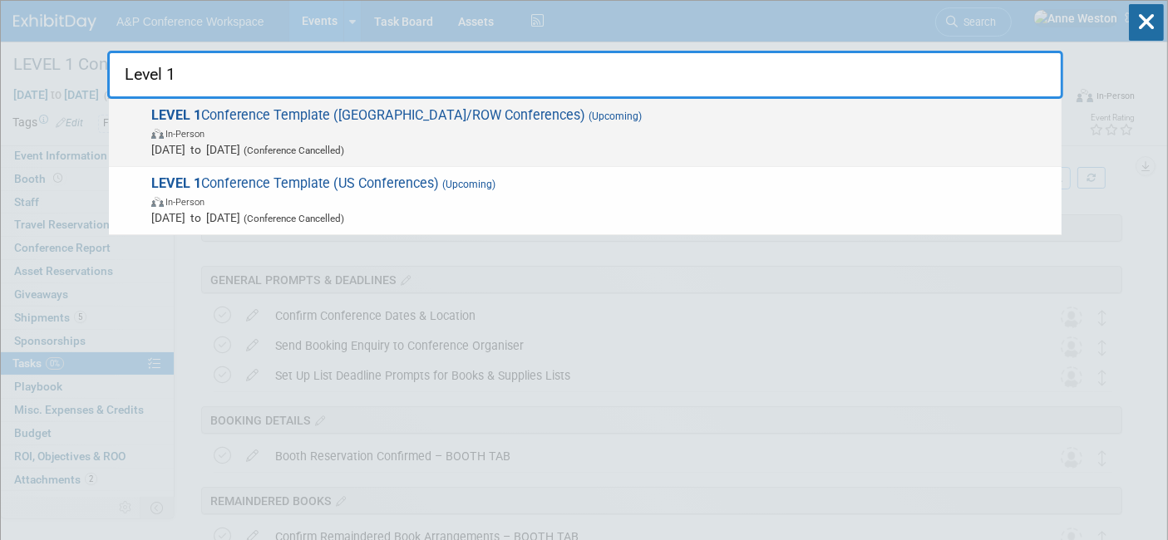
type input "Level 1"
click at [373, 131] on span "In-Person" at bounding box center [602, 133] width 902 height 17
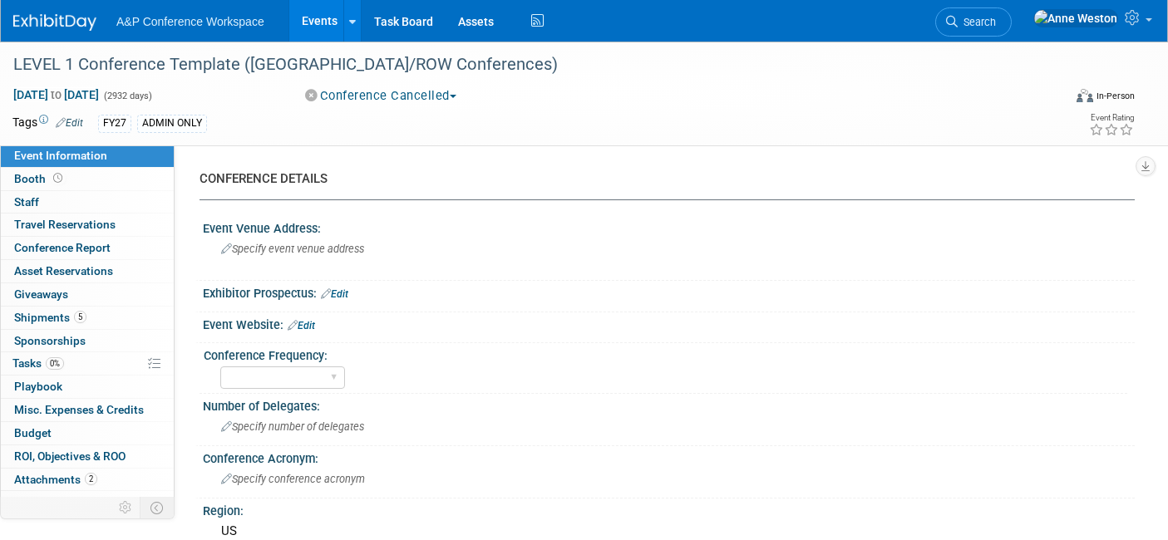
select select "Level 1"
select select "In-Person Booth"
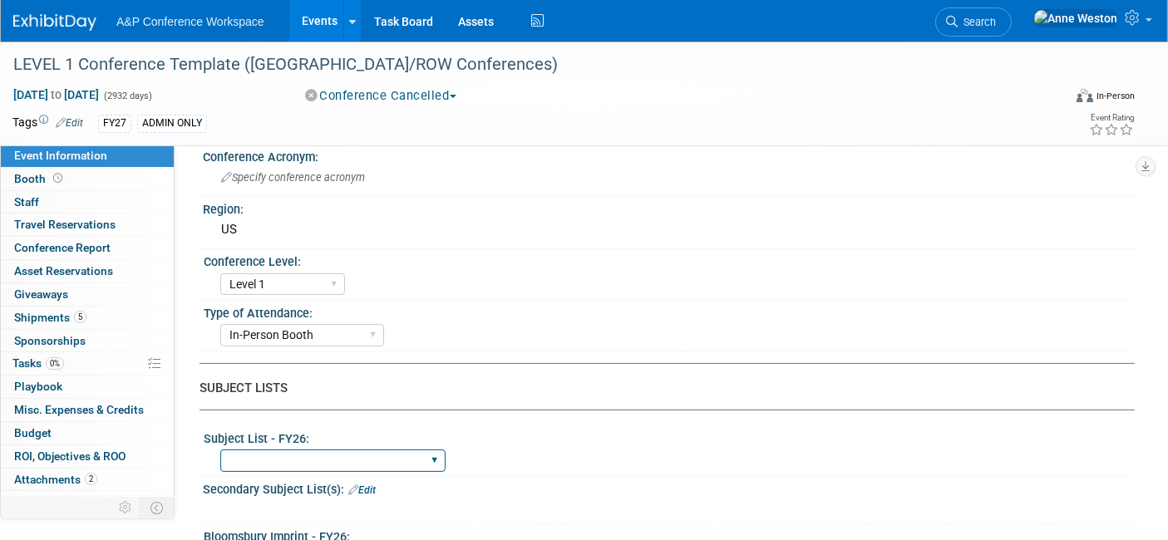
scroll to position [461, 0]
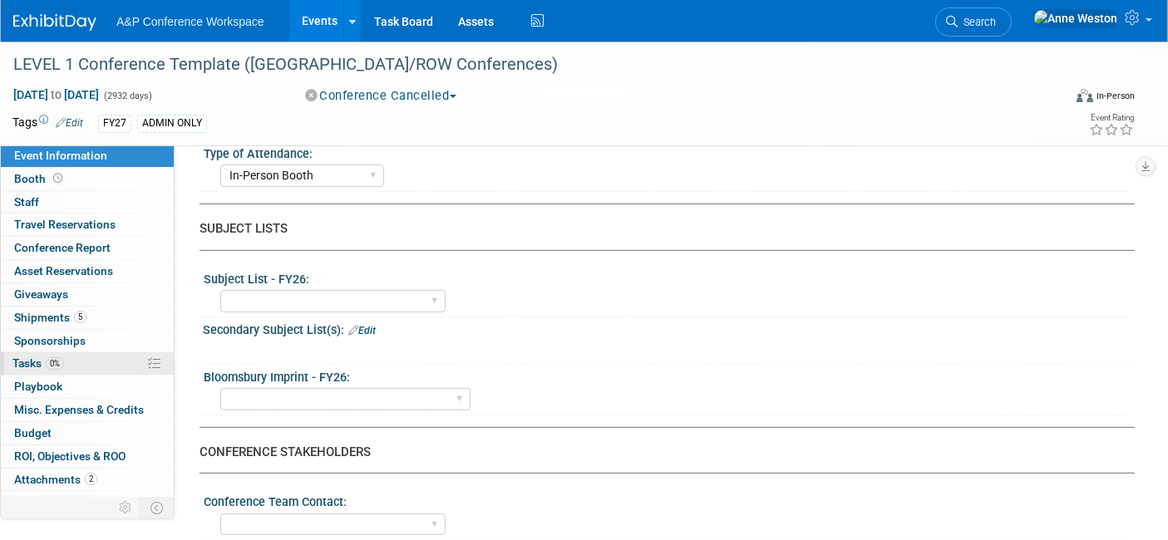
click at [35, 357] on span "Tasks 0%" at bounding box center [38, 363] width 52 height 13
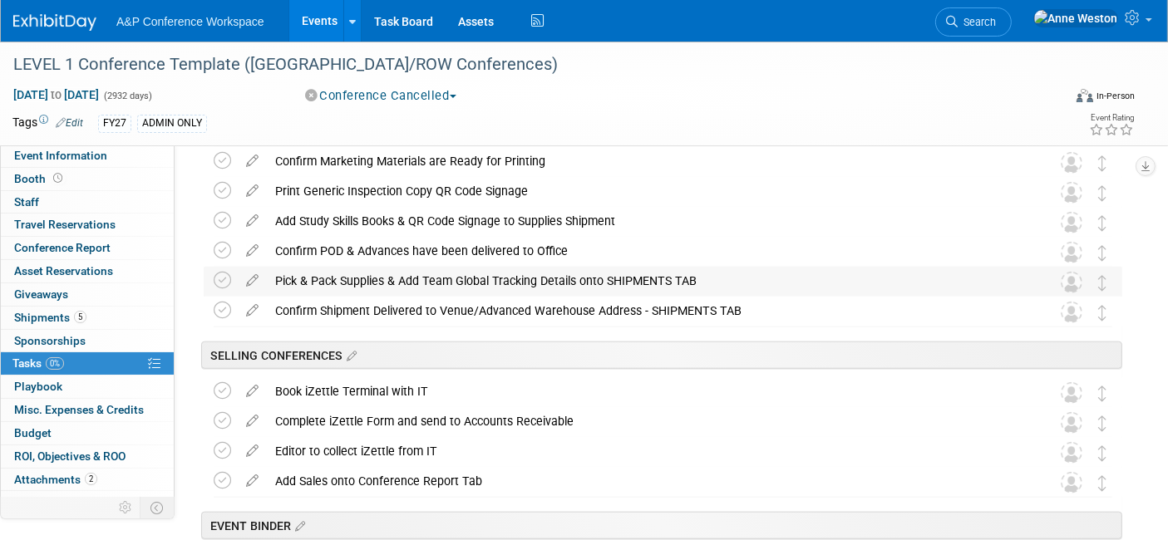
scroll to position [1662, 0]
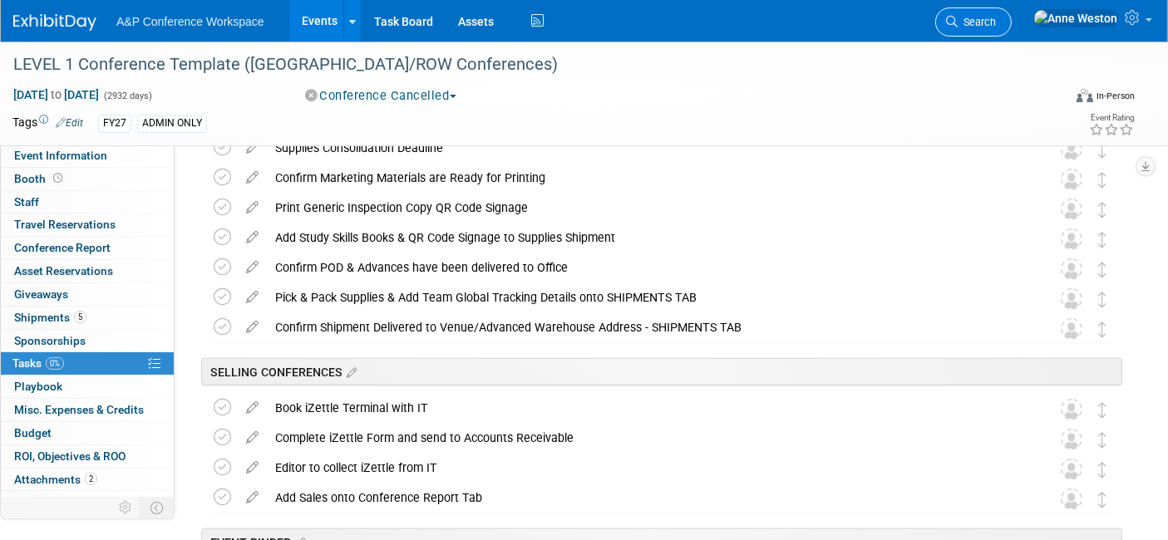
click at [958, 16] on icon at bounding box center [952, 22] width 12 height 12
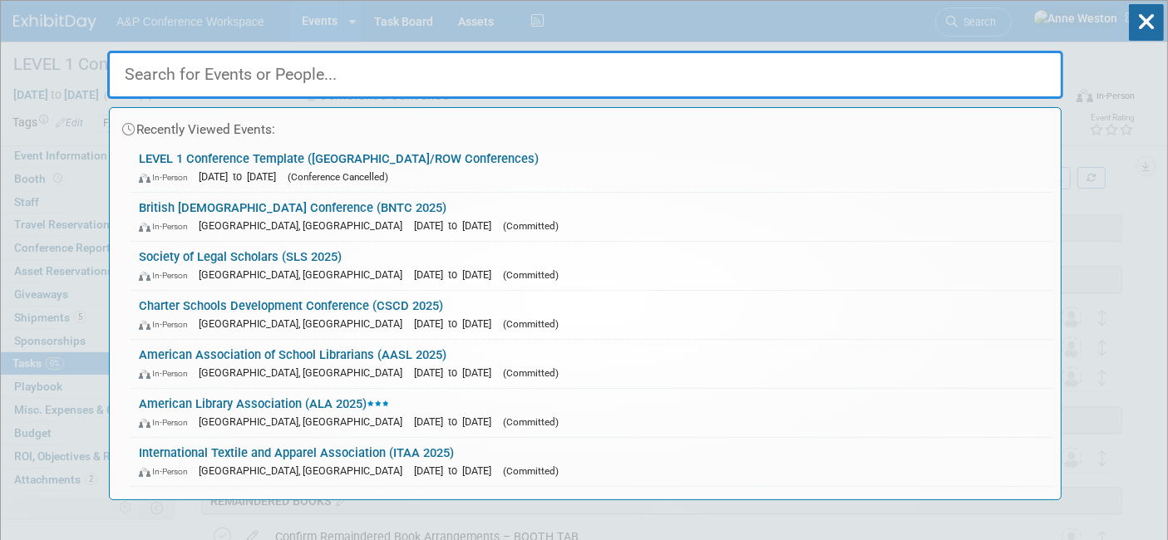
click at [1011, 25] on div "Recently Viewed Events: LEVEL 1 Conference Template (UK/ROW Conferences) In-Per…" at bounding box center [585, 251] width 956 height 500
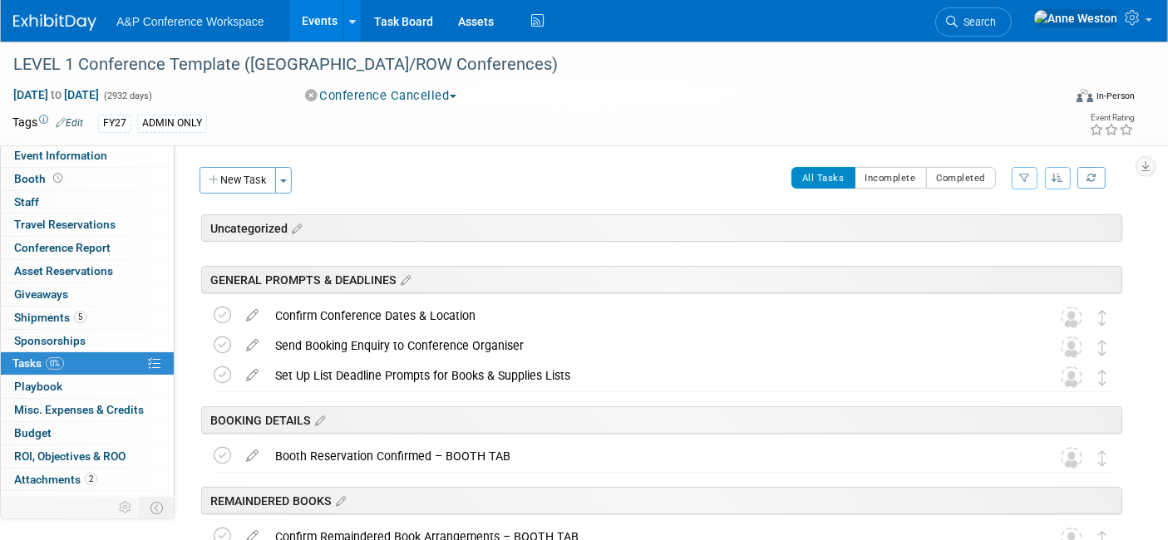
click at [958, 25] on icon at bounding box center [952, 22] width 12 height 12
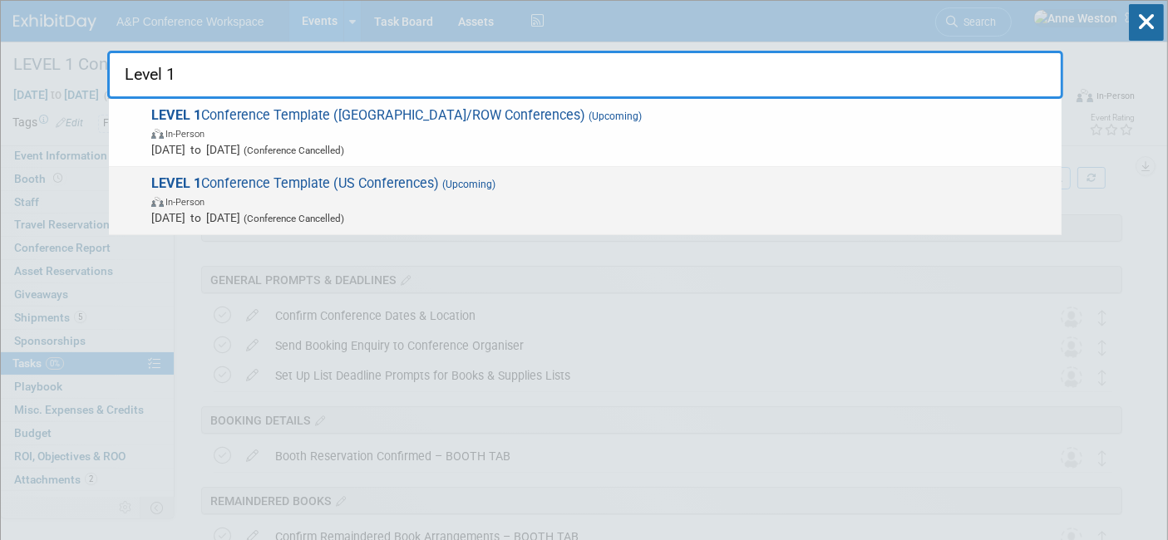
type input "Level 1"
click at [362, 193] on span "In-Person" at bounding box center [602, 201] width 902 height 17
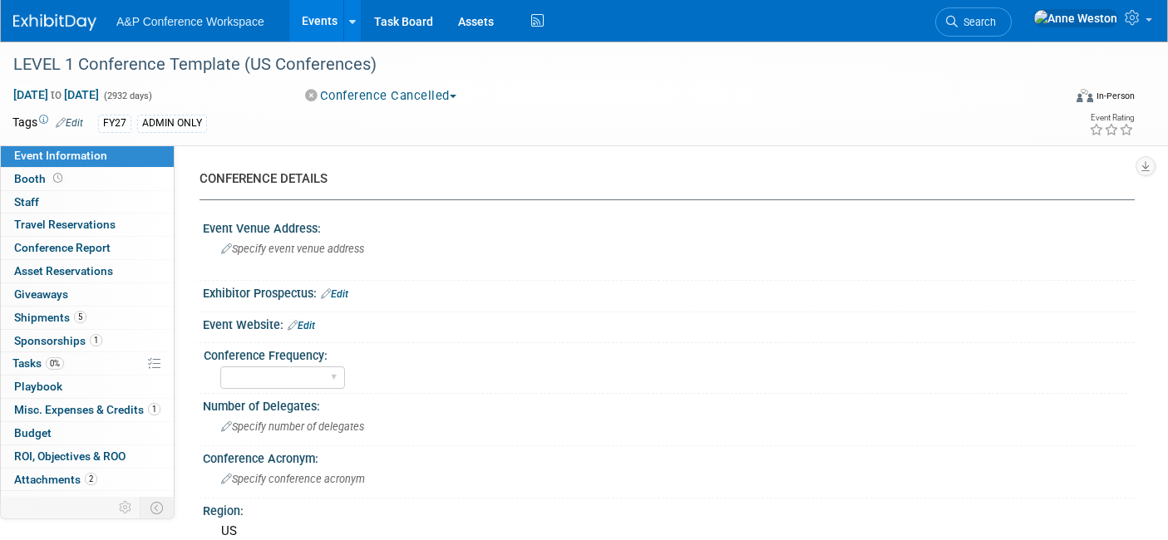
select select "Level 1"
select select "In-Person Booth"
click at [89, 361] on link "0% Tasks 0%" at bounding box center [87, 363] width 173 height 22
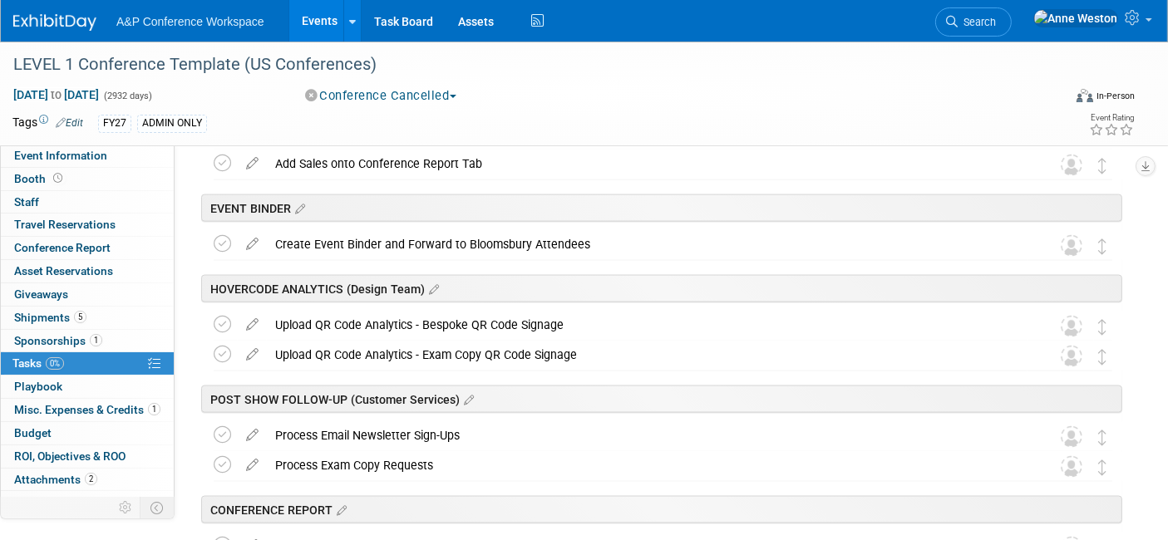
scroll to position [2678, 0]
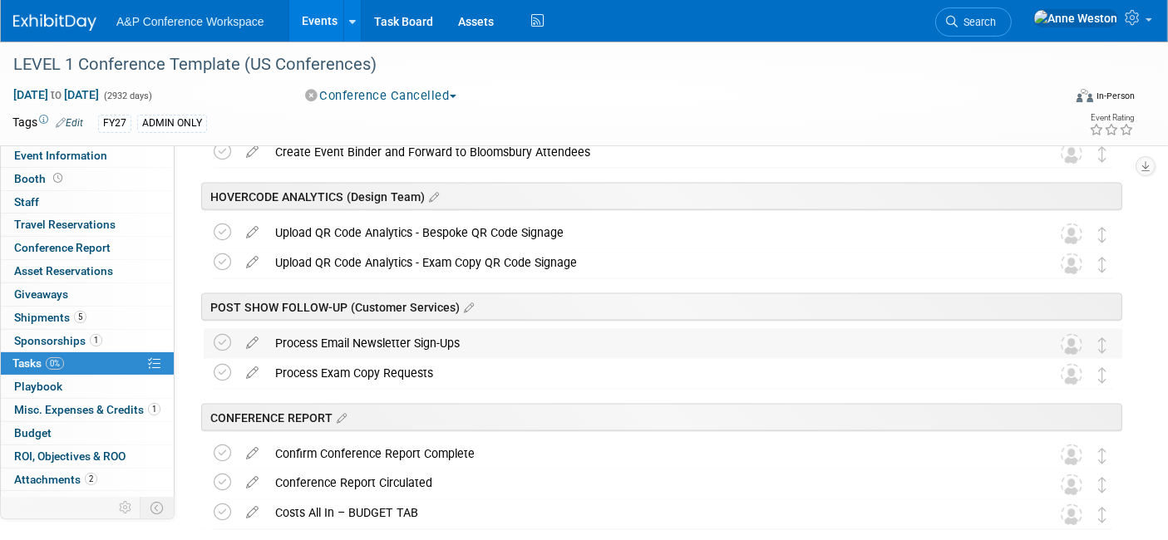
click at [442, 343] on div "Process Email Newsletter Sign-Ups" at bounding box center [647, 343] width 761 height 28
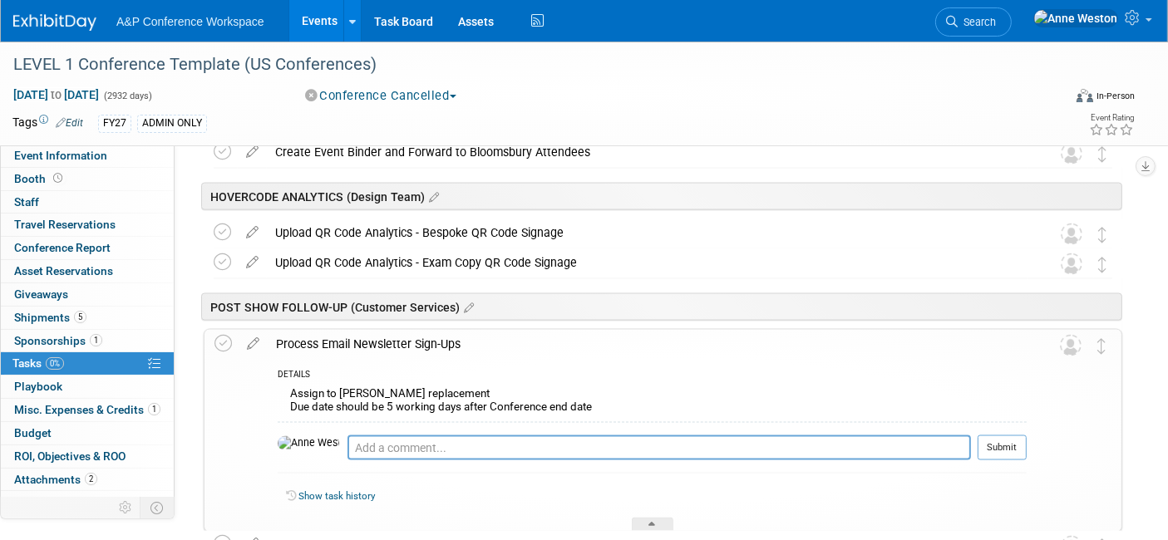
click at [441, 342] on div "Process Email Newsletter Sign-Ups" at bounding box center [647, 344] width 759 height 28
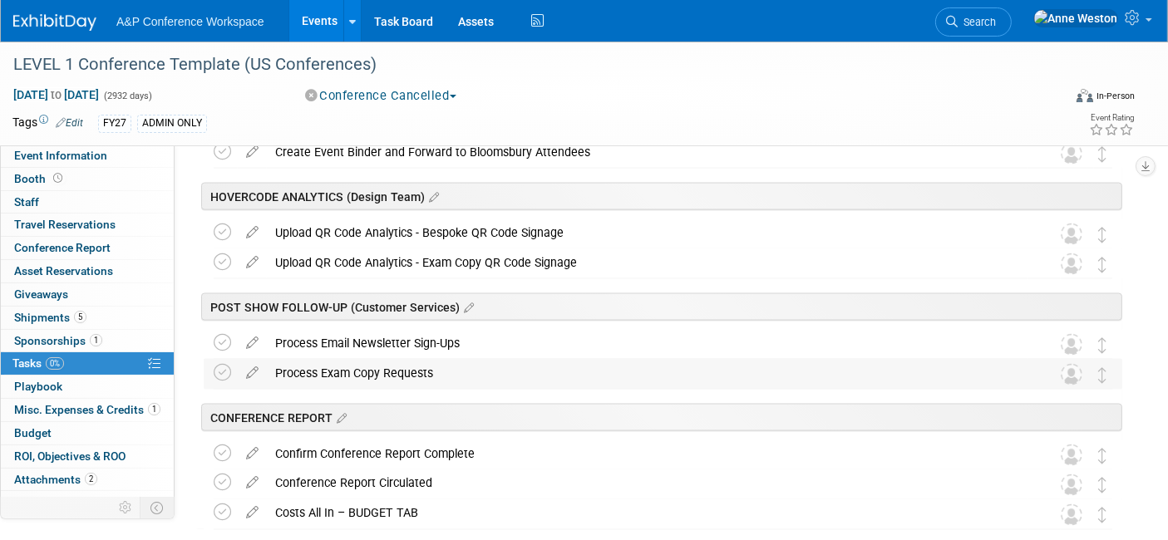
click at [392, 368] on div "Process Exam Copy Requests" at bounding box center [647, 373] width 761 height 28
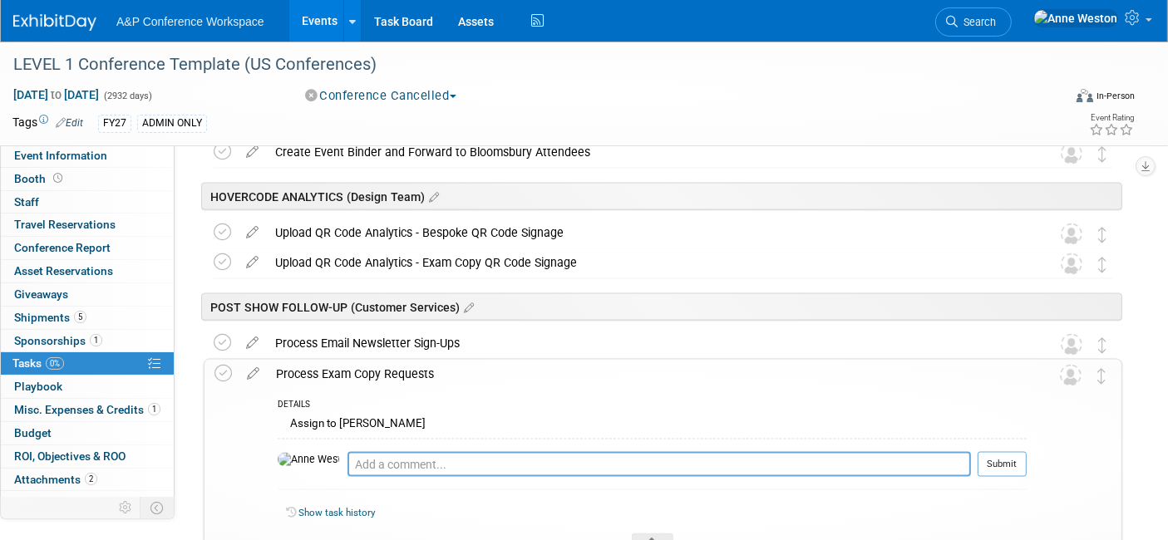
click at [393, 368] on div "Process Exam Copy Requests" at bounding box center [647, 374] width 759 height 28
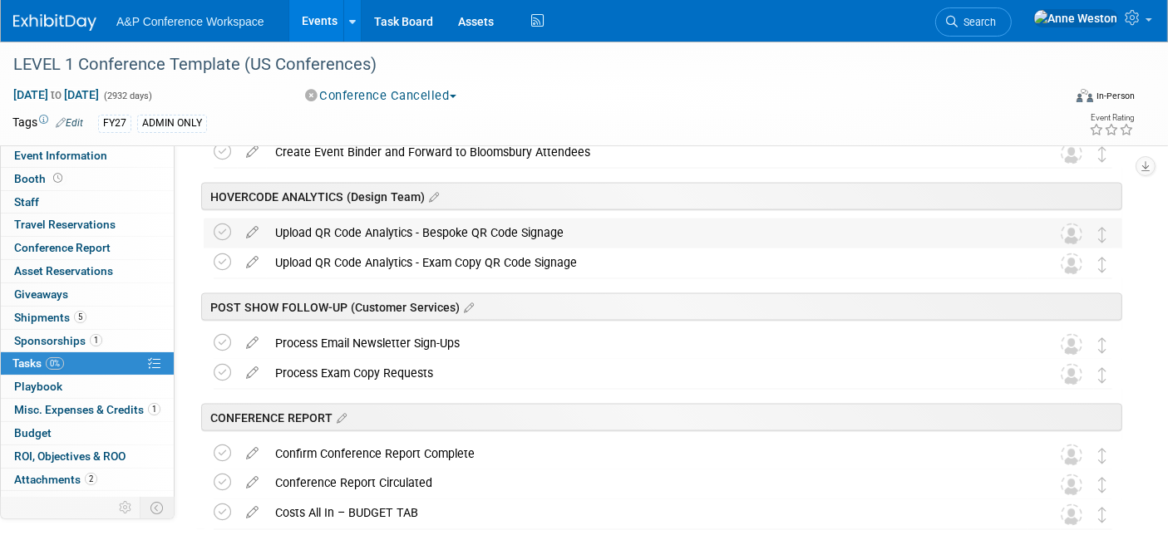
click at [397, 231] on div "Upload QR Code Analytics - Bespoke QR Code Signage" at bounding box center [647, 233] width 761 height 28
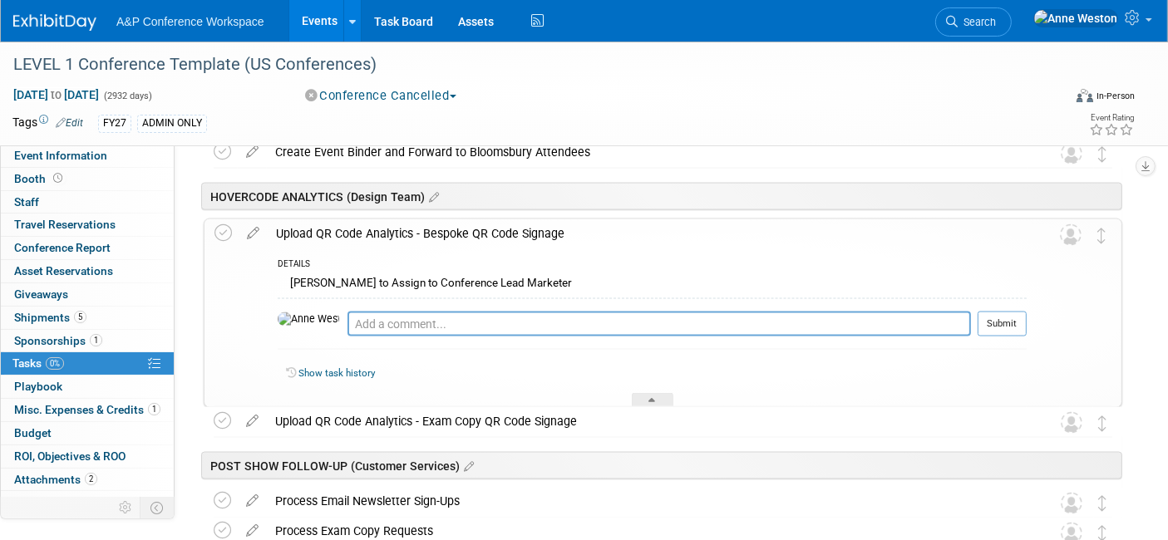
click at [396, 229] on div "Upload QR Code Analytics - Bespoke QR Code Signage" at bounding box center [647, 233] width 759 height 28
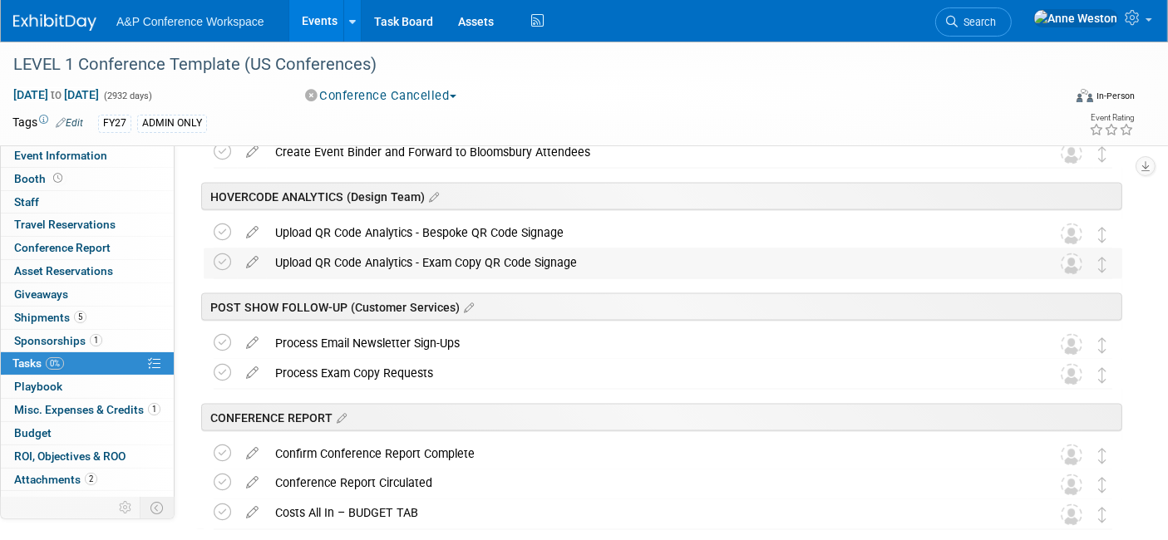
click at [384, 257] on div "Upload QR Code Analytics - Exam Copy QR Code Signage" at bounding box center [647, 263] width 761 height 28
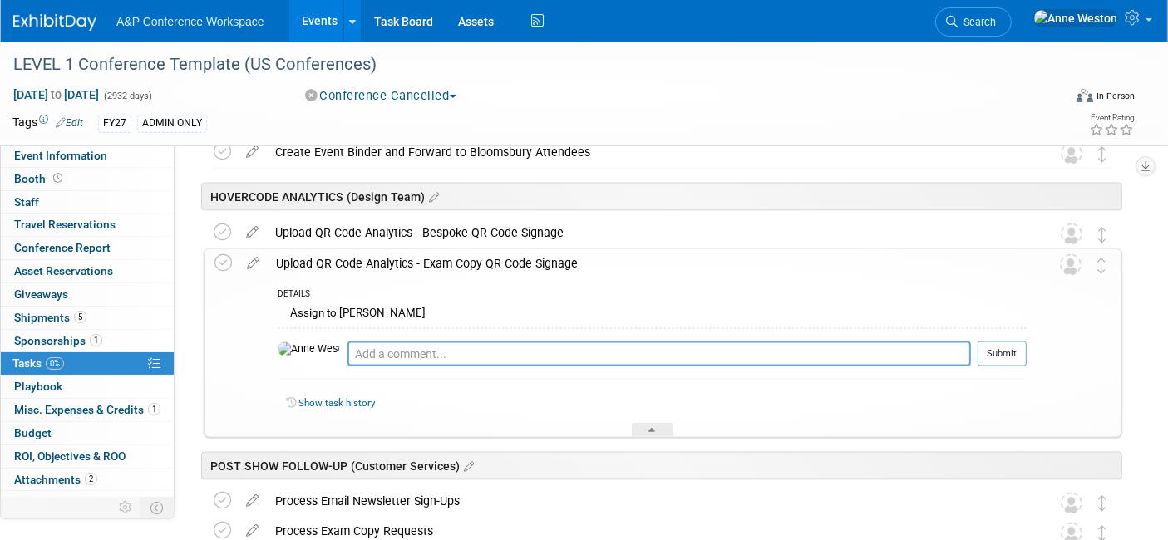
click at [384, 257] on div "Upload QR Code Analytics - Exam Copy QR Code Signage" at bounding box center [647, 263] width 759 height 28
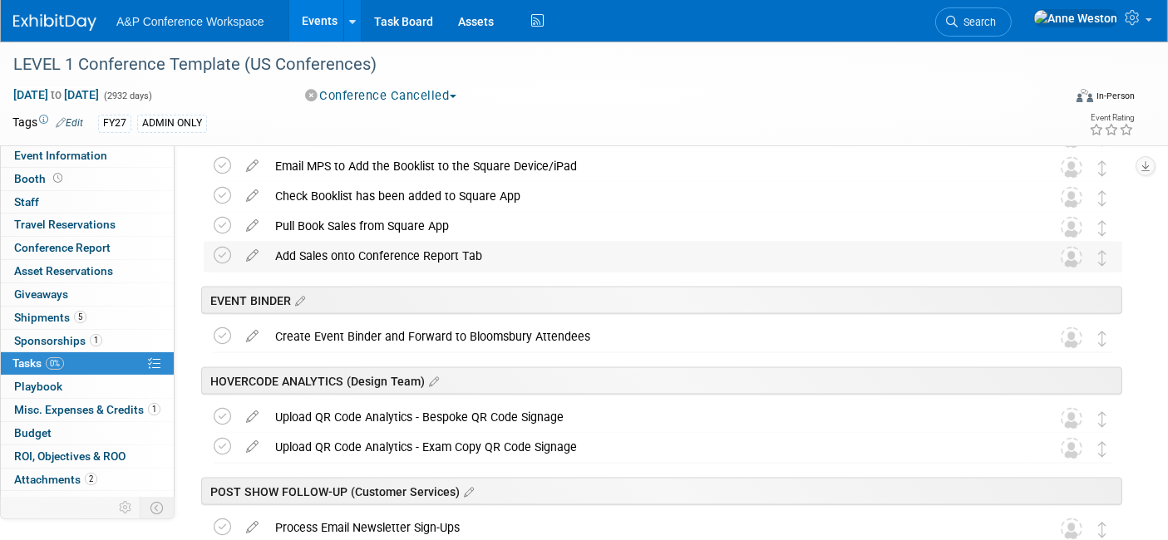
scroll to position [2586, 0]
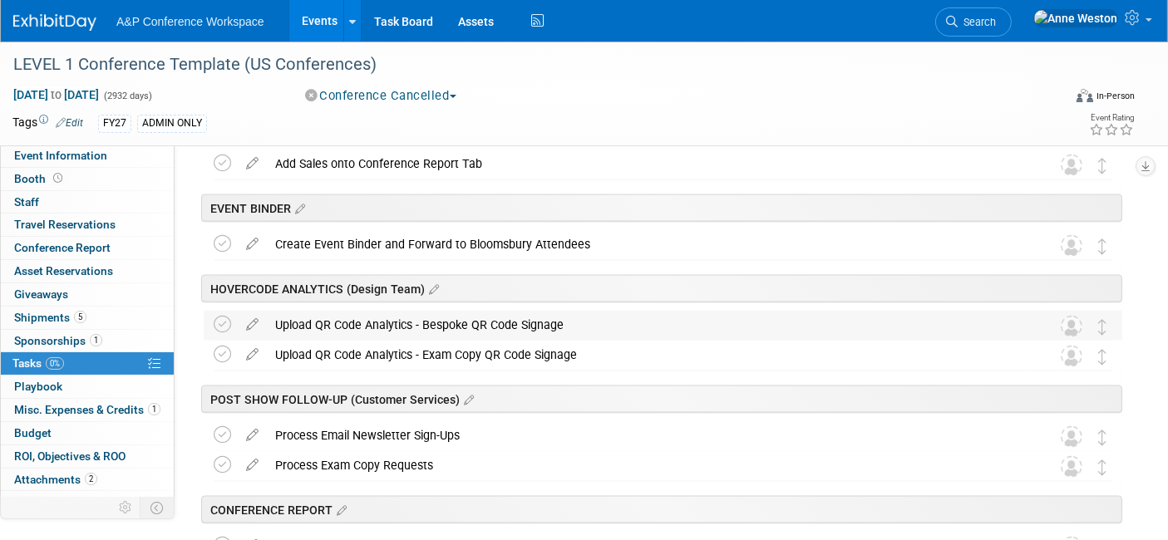
click at [386, 324] on div "Upload QR Code Analytics - Bespoke QR Code Signage" at bounding box center [647, 325] width 761 height 28
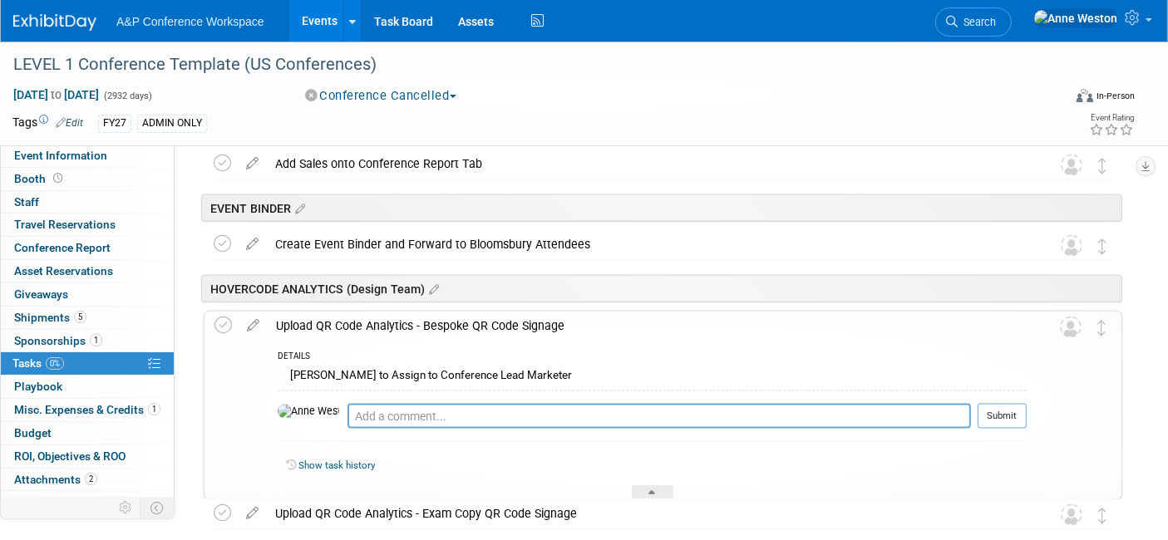
click at [386, 324] on div "Upload QR Code Analytics - Bespoke QR Code Signage" at bounding box center [647, 326] width 759 height 28
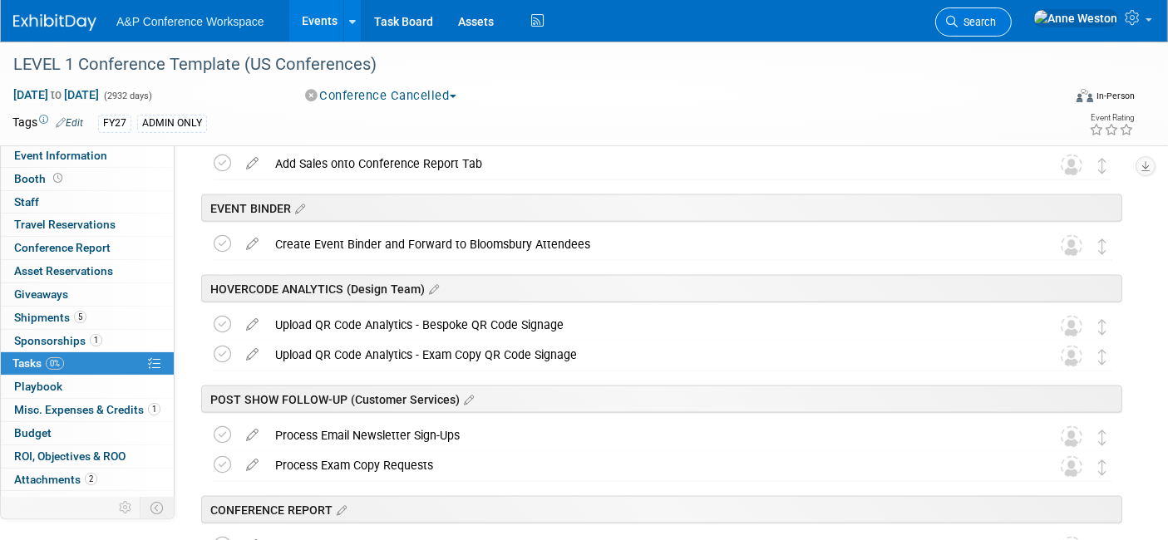
click at [996, 18] on span "Search" at bounding box center [977, 22] width 38 height 12
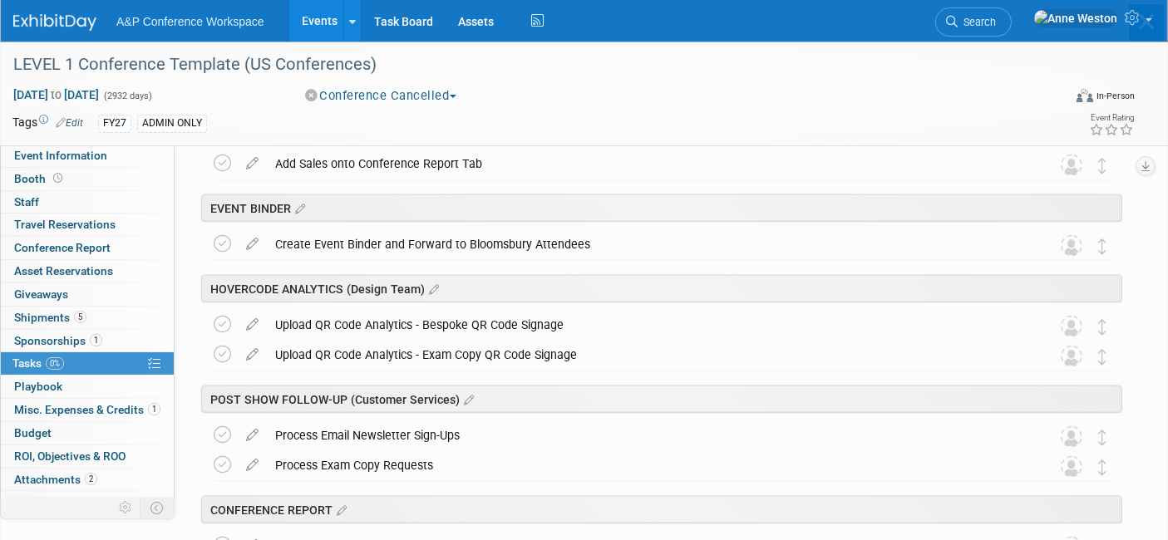
scroll to position [0, 0]
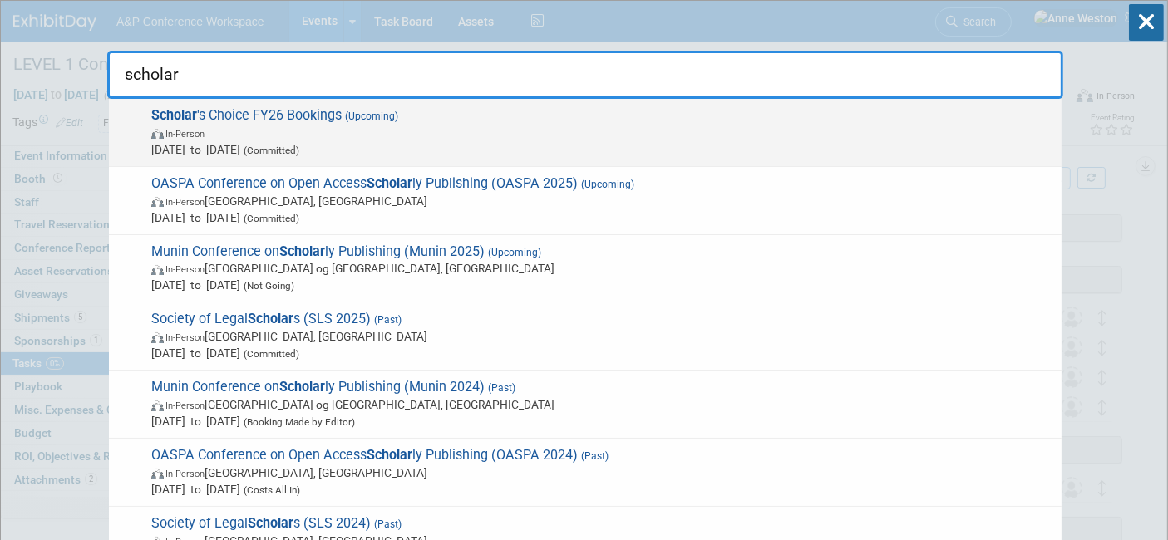
type input "scholar"
click at [206, 119] on span "Scholar 's Choice FY26 Bookings (Upcoming) In-Person Mar 1, 2025 to Mar 1, 2026…" at bounding box center [599, 132] width 907 height 51
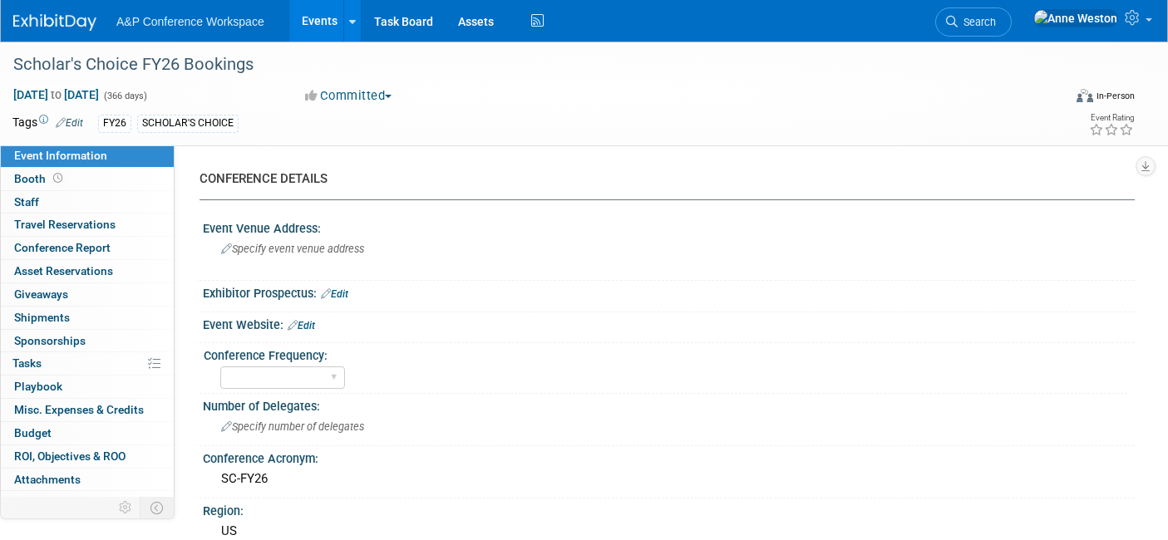
select select "Level 3"
select select "3rd Party / Bookseller"
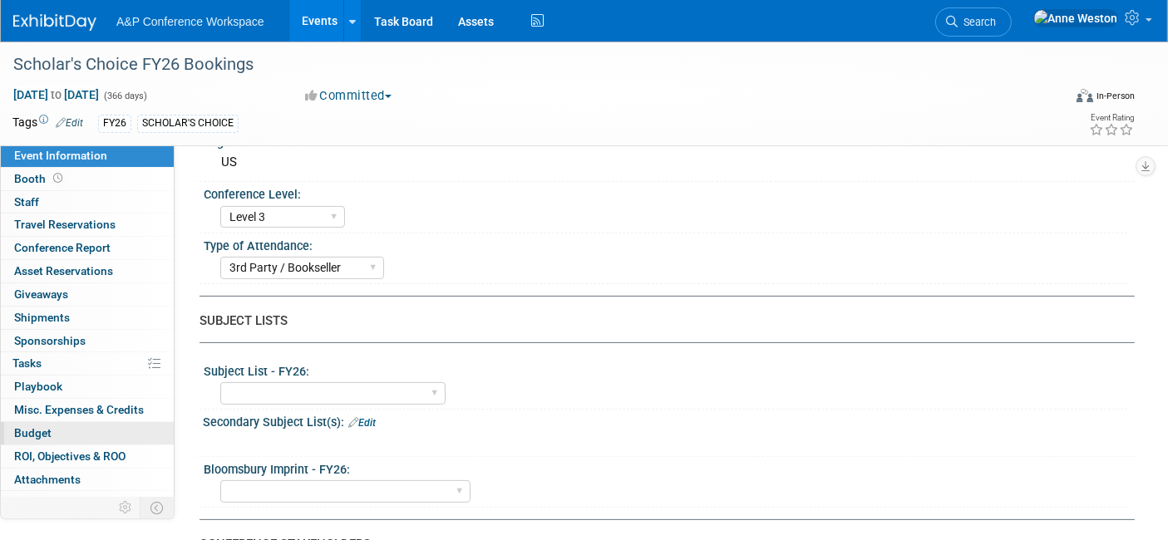
click at [75, 431] on link "Budget" at bounding box center [87, 433] width 173 height 22
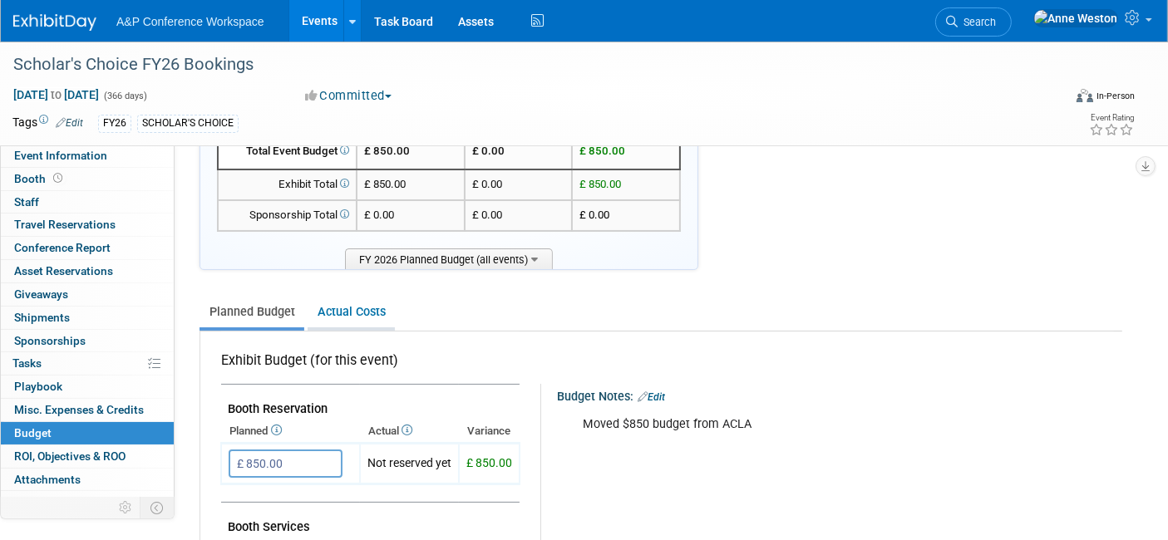
scroll to position [185, 0]
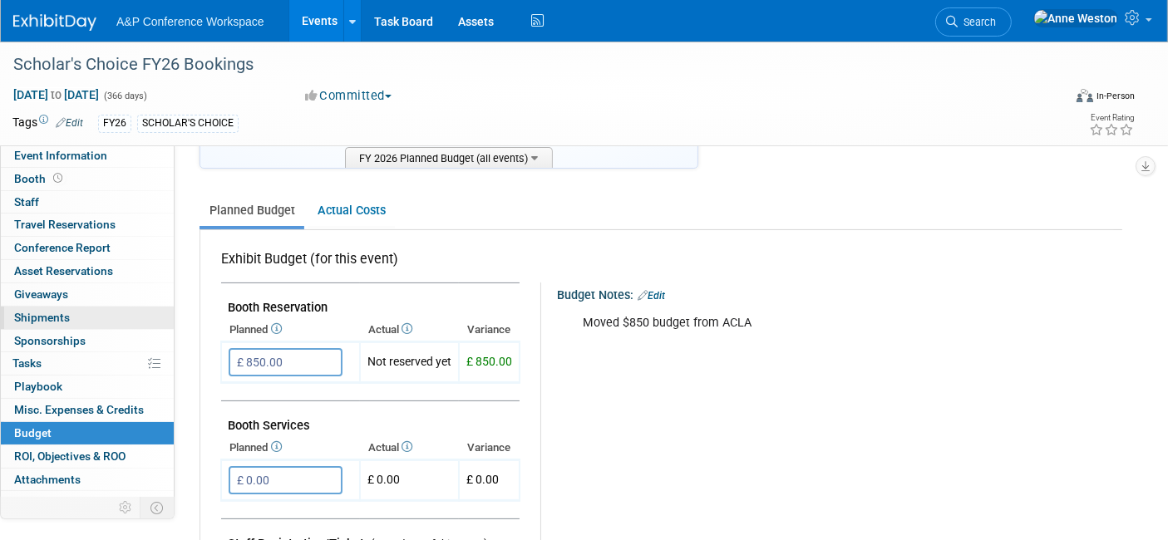
click at [71, 311] on link "0 Shipments 0" at bounding box center [87, 318] width 173 height 22
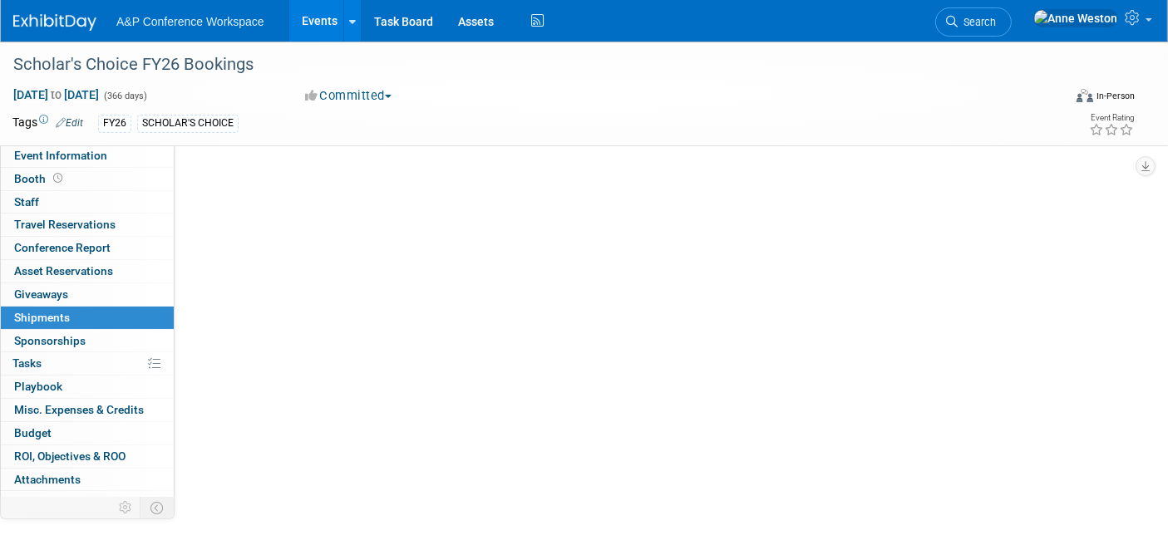
scroll to position [0, 0]
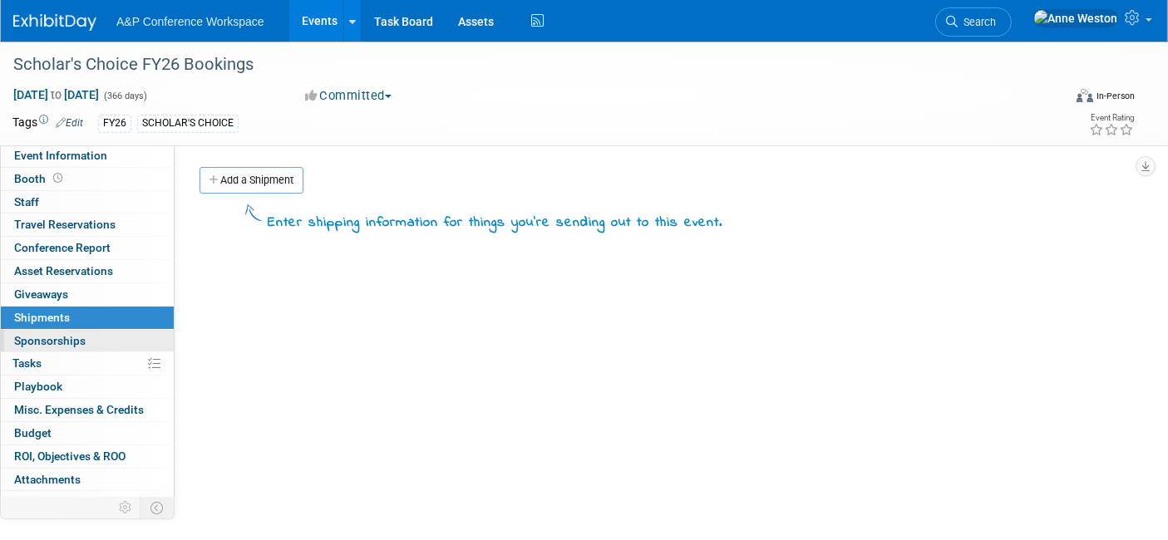
click at [50, 350] on link "0 Sponsorships 0" at bounding box center [87, 341] width 173 height 22
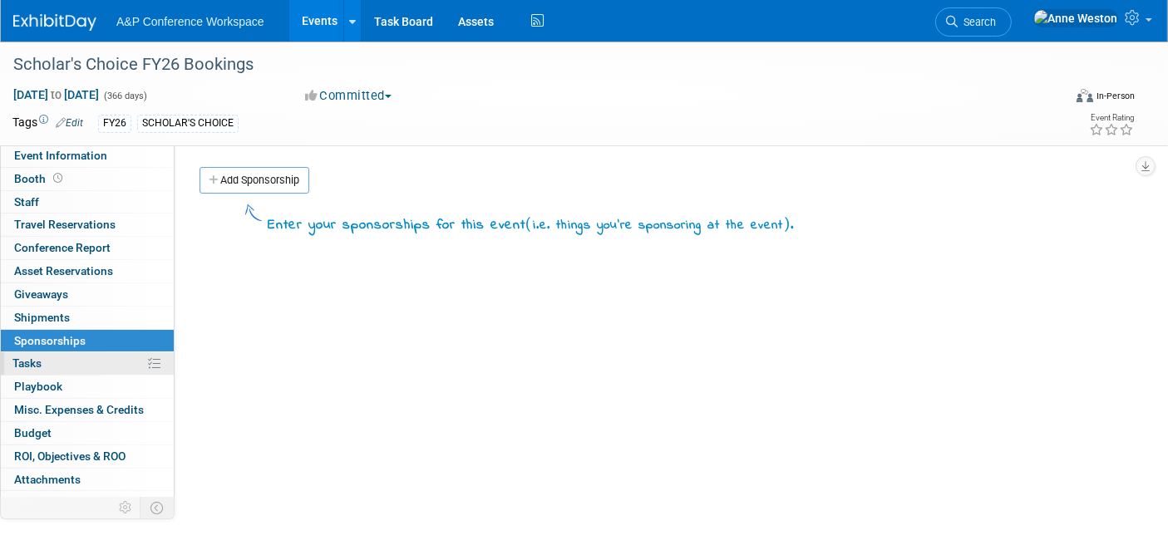
click at [49, 365] on link "0% Tasks 0%" at bounding box center [87, 363] width 173 height 22
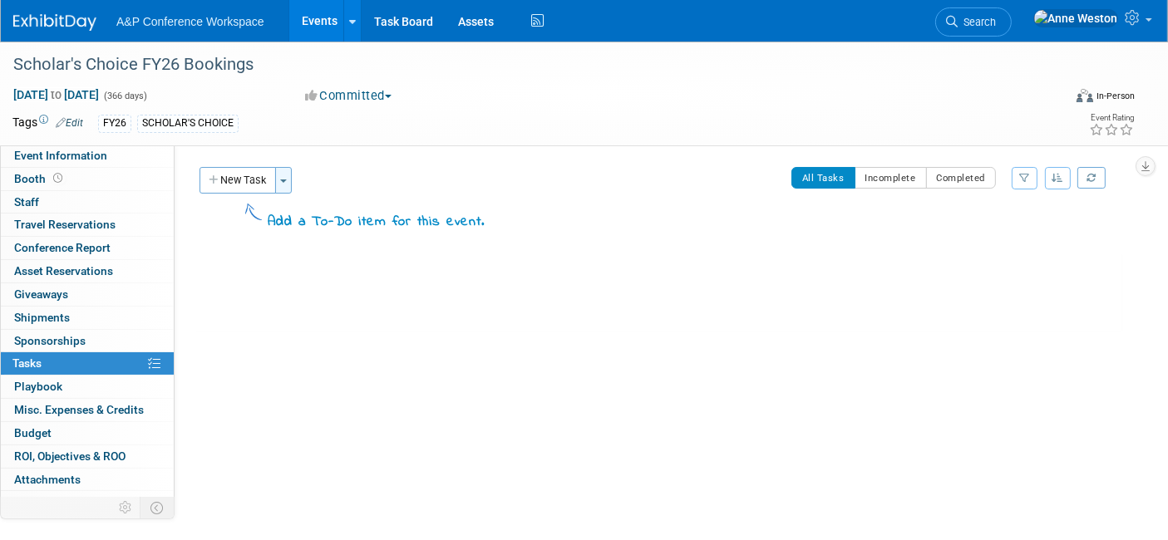
click at [285, 180] on span "button" at bounding box center [283, 181] width 7 height 3
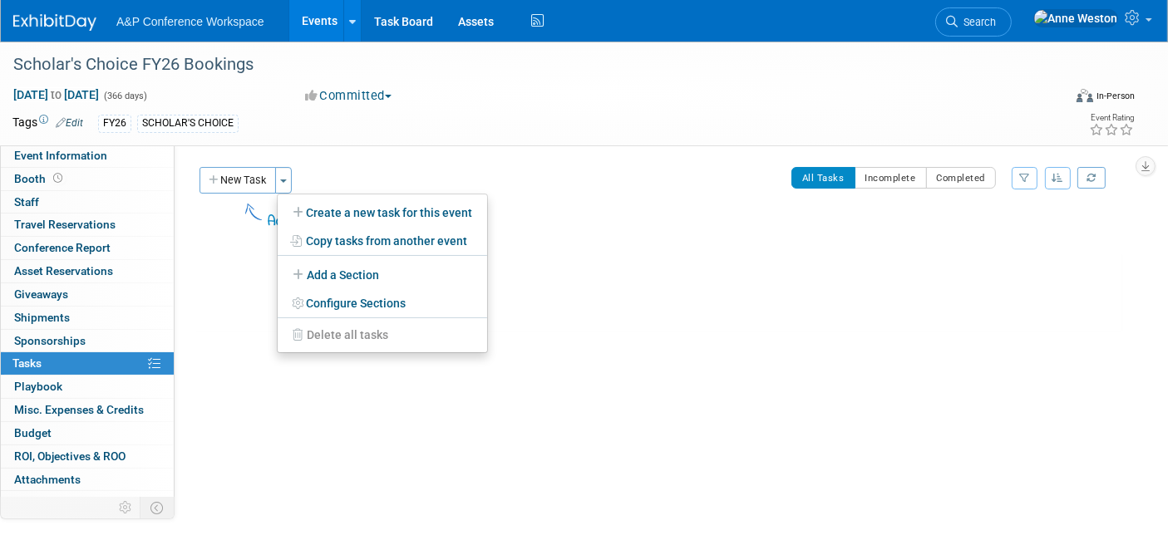
click at [220, 241] on div "New Task Toggle Dropdown Create a new task for this event Copy tasks from anoth…" at bounding box center [339, 206] width 289 height 78
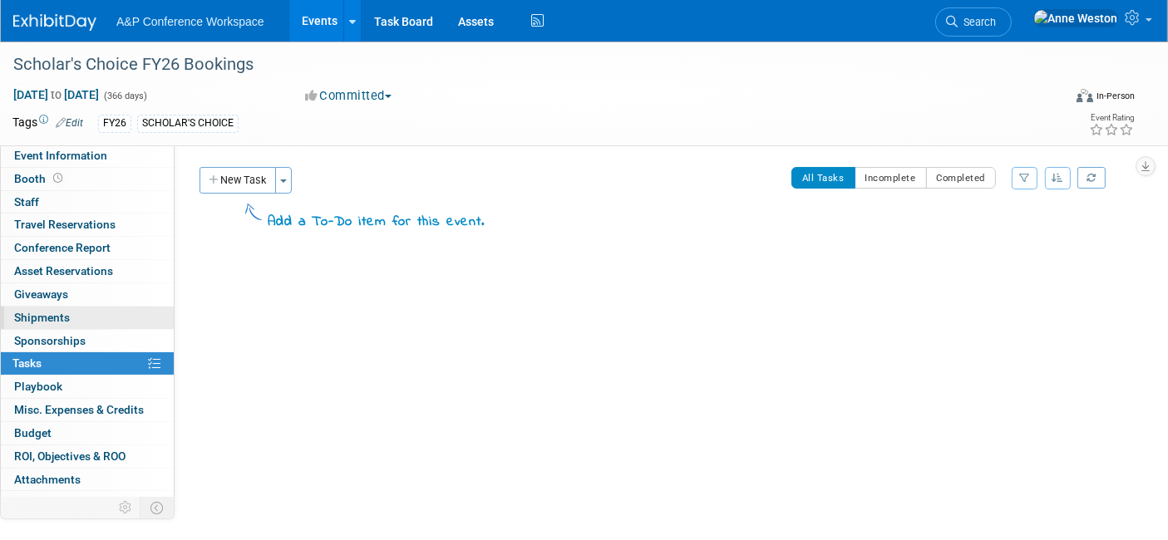
click at [50, 315] on span "Shipments 0" at bounding box center [42, 317] width 56 height 13
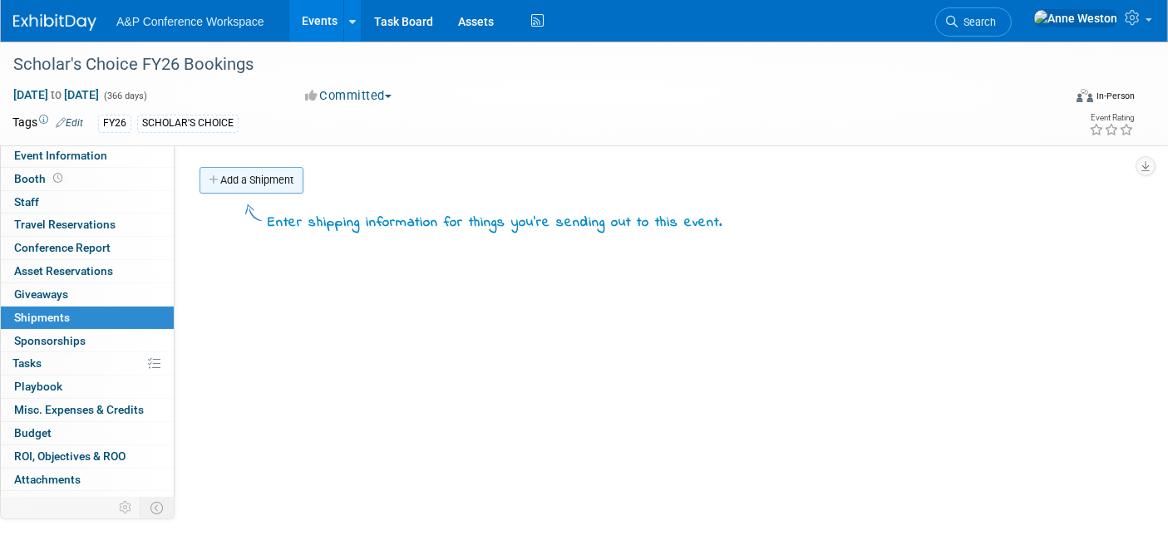
click at [214, 176] on icon at bounding box center [215, 180] width 12 height 11
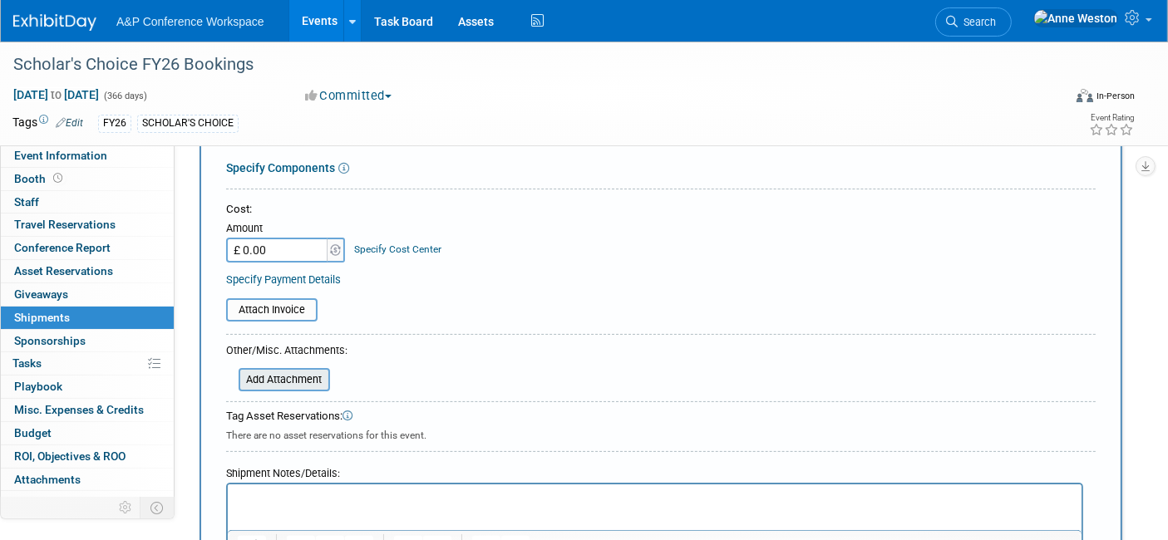
scroll to position [369, 0]
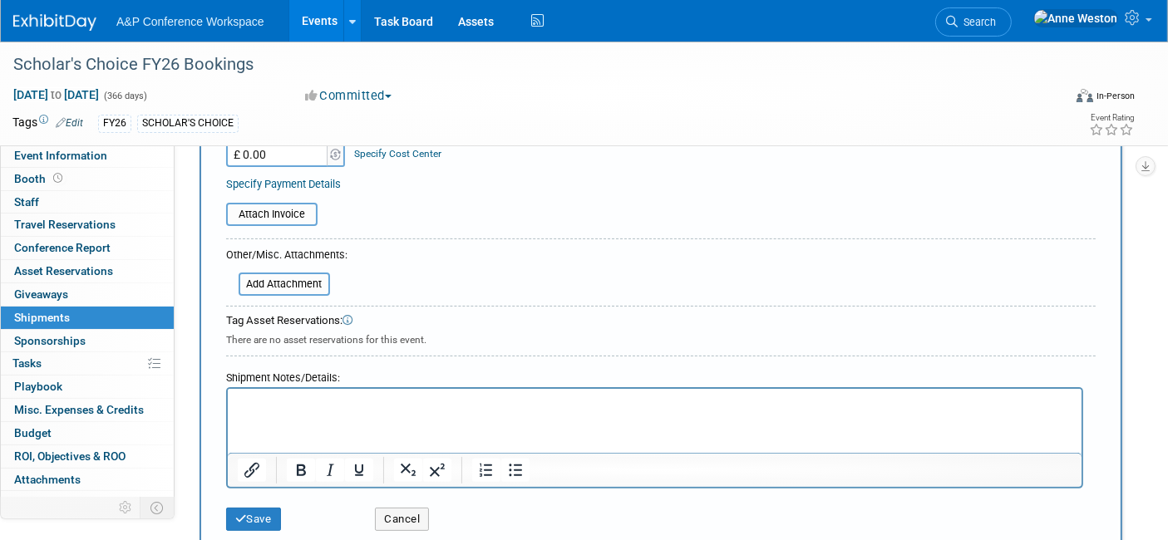
type input "Conference Name"
click at [284, 401] on p "Rich Text Area. Press ALT-0 for help." at bounding box center [654, 404] width 834 height 17
click at [258, 511] on button "Save" at bounding box center [253, 519] width 55 height 23
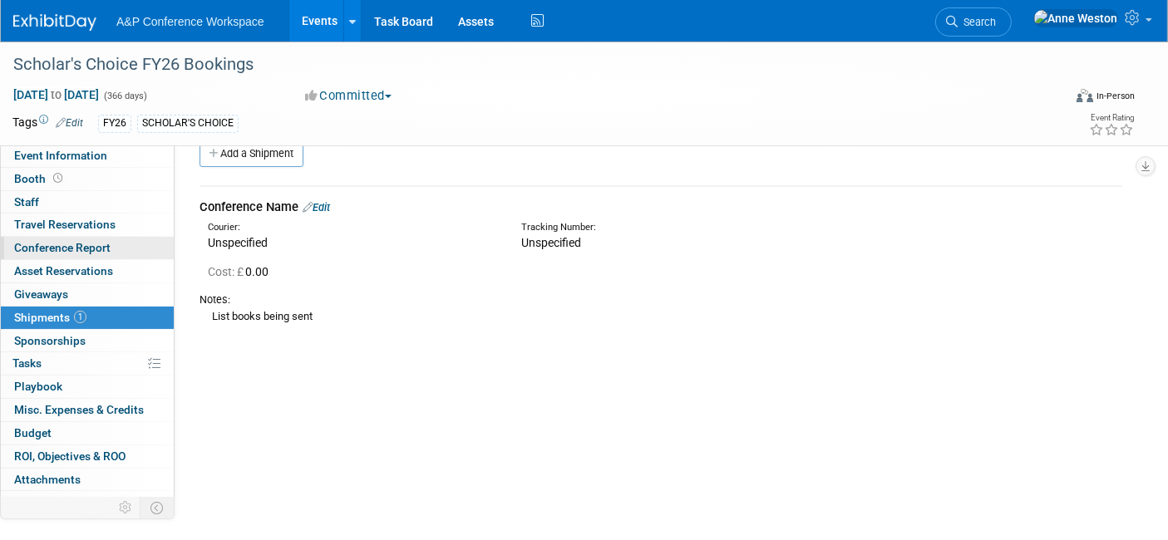
scroll to position [0, 0]
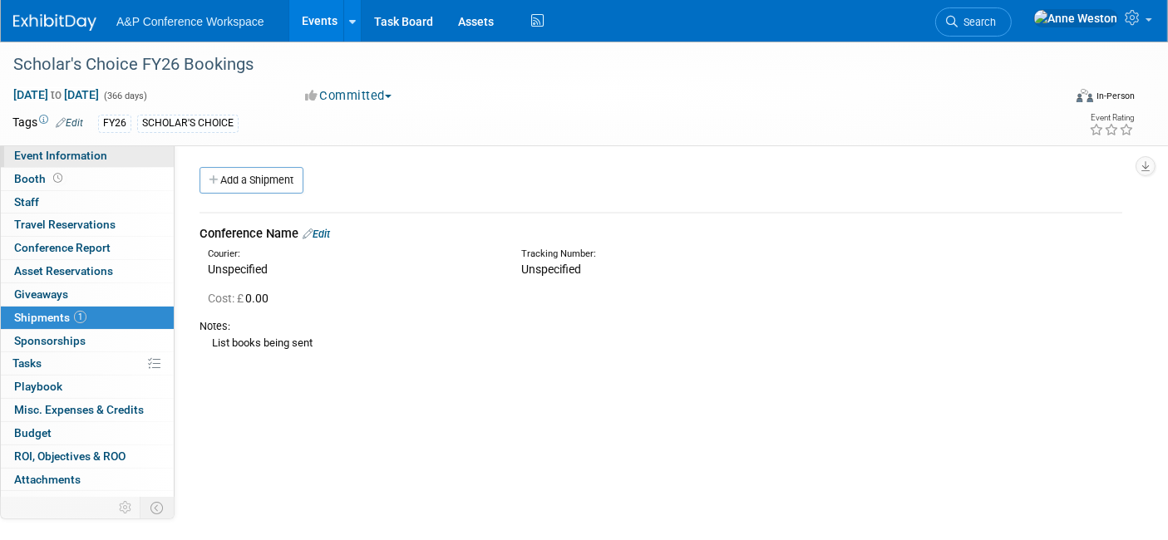
click at [79, 159] on span "Event Information" at bounding box center [60, 155] width 93 height 13
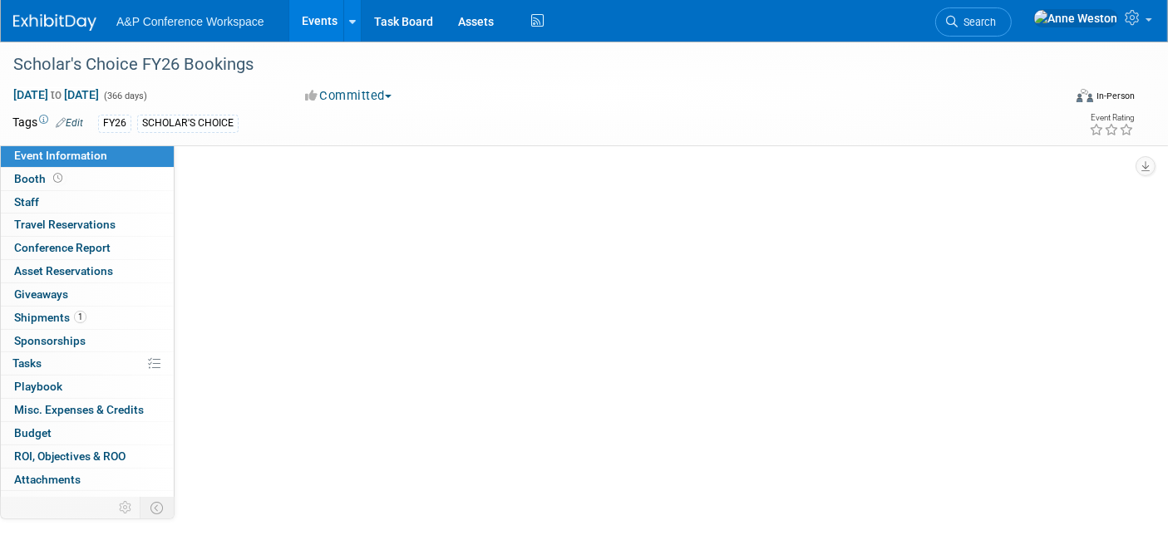
select select "Level 3"
select select "3rd Party / Bookseller"
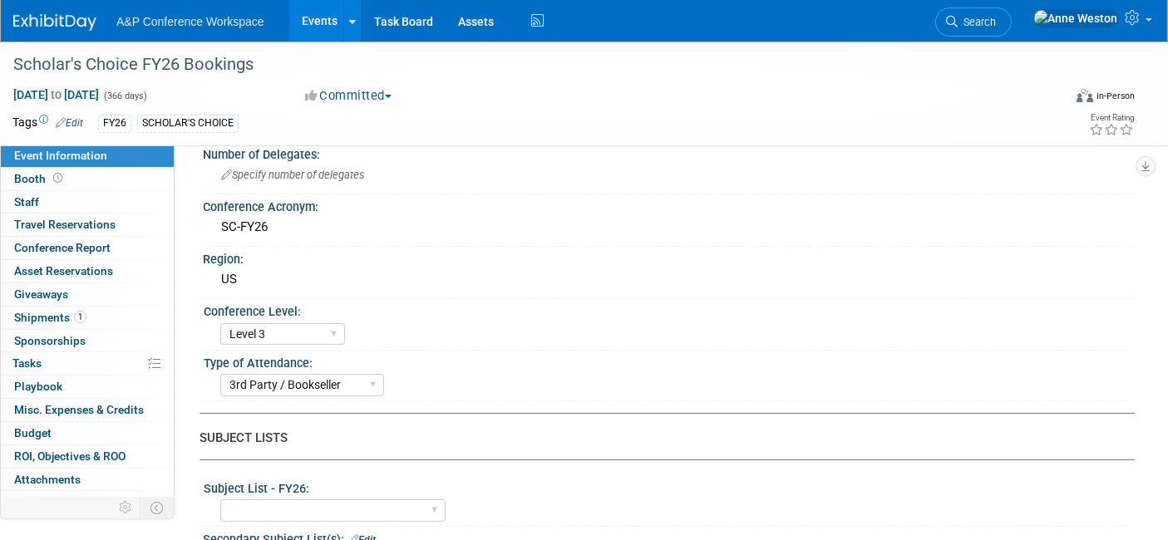
scroll to position [277, 0]
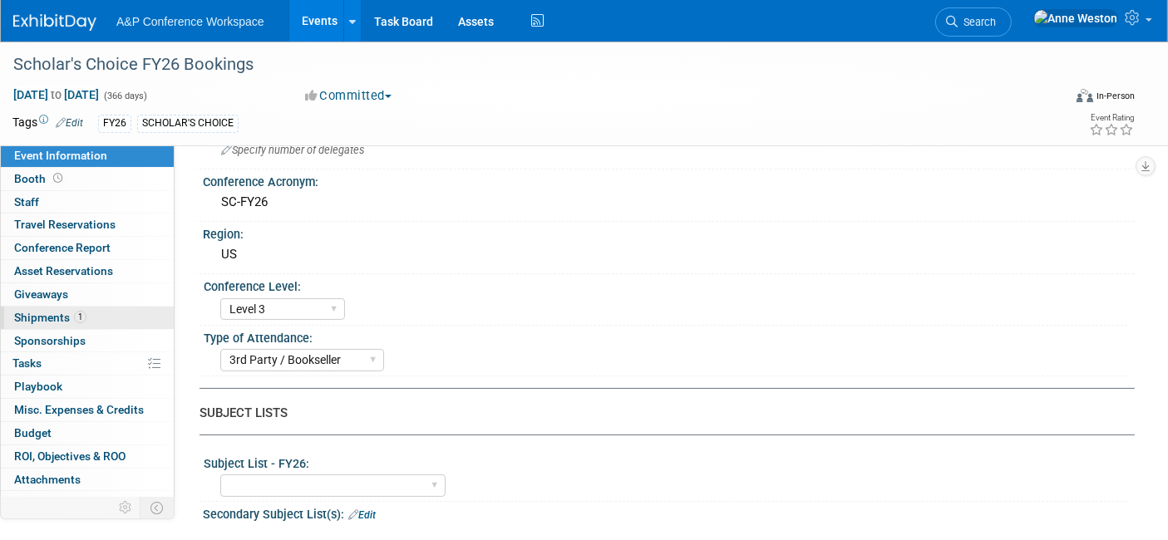
click at [56, 311] on span "Shipments 1" at bounding box center [50, 317] width 72 height 13
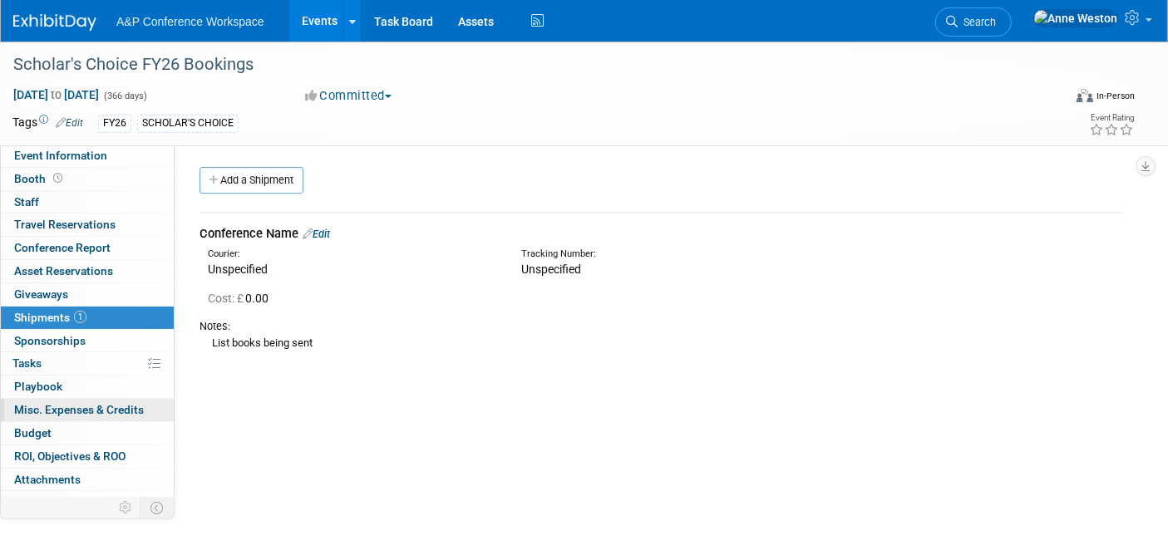
click at [91, 403] on span "Misc. Expenses & Credits 0" at bounding box center [79, 409] width 130 height 13
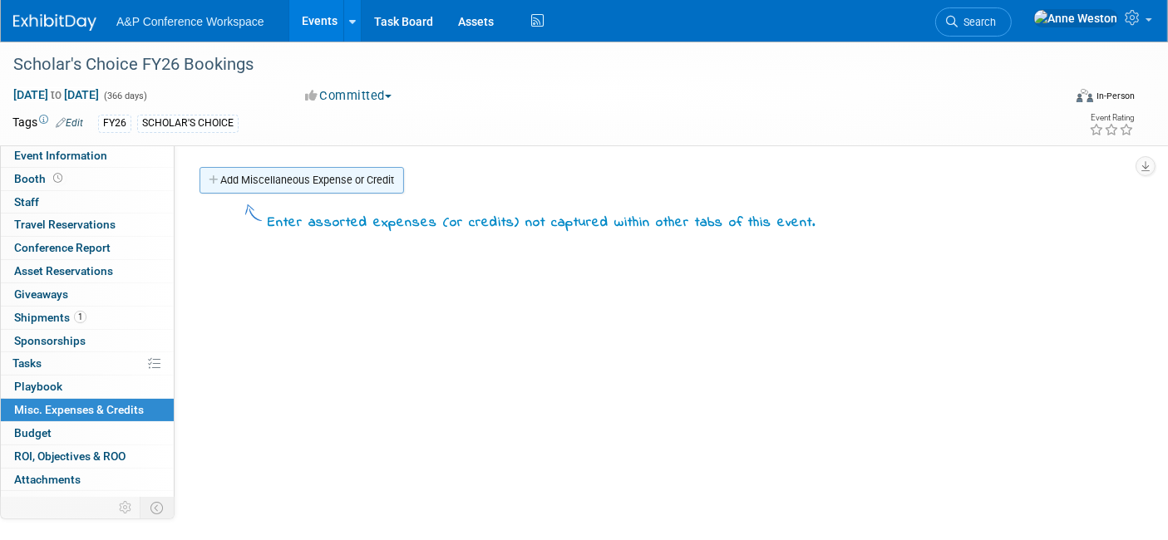
click at [351, 181] on link "Add Miscellaneous Expense or Credit" at bounding box center [301, 180] width 204 height 27
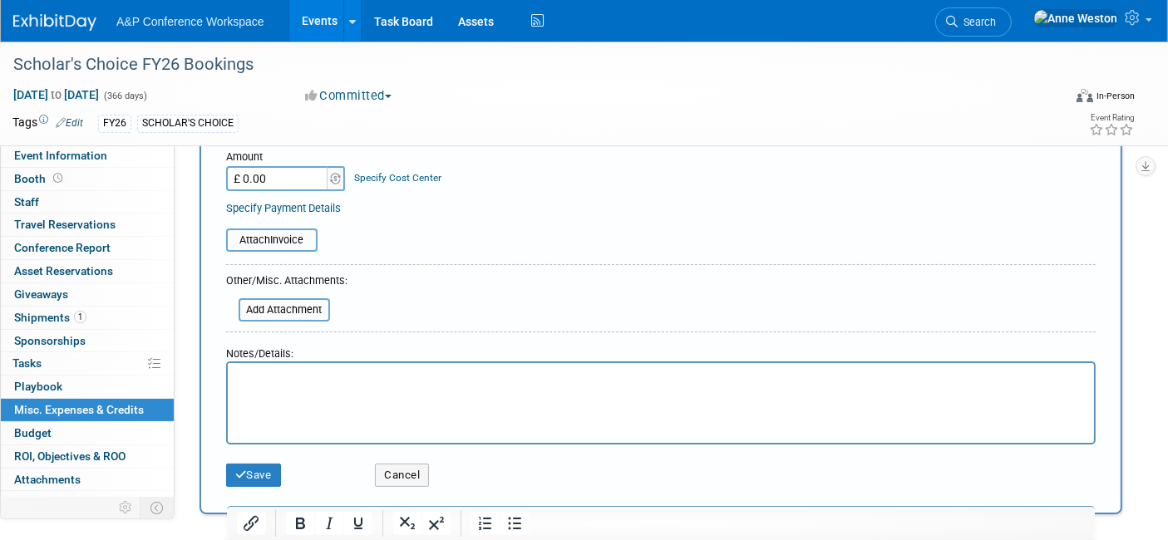
scroll to position [277, 0]
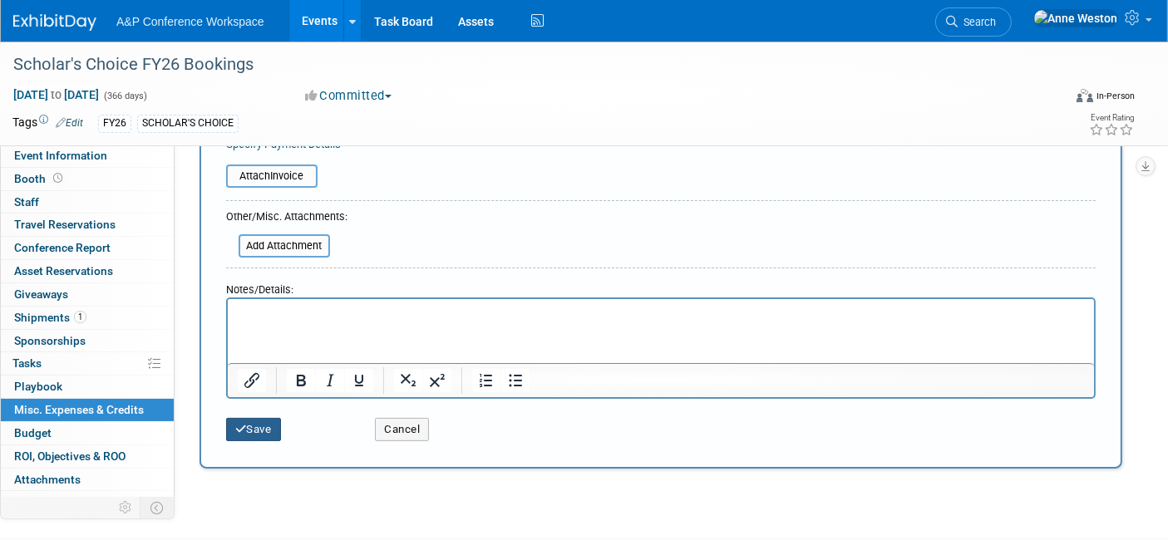
type input "Conference Name"
click at [239, 426] on icon "submit" at bounding box center [241, 429] width 12 height 11
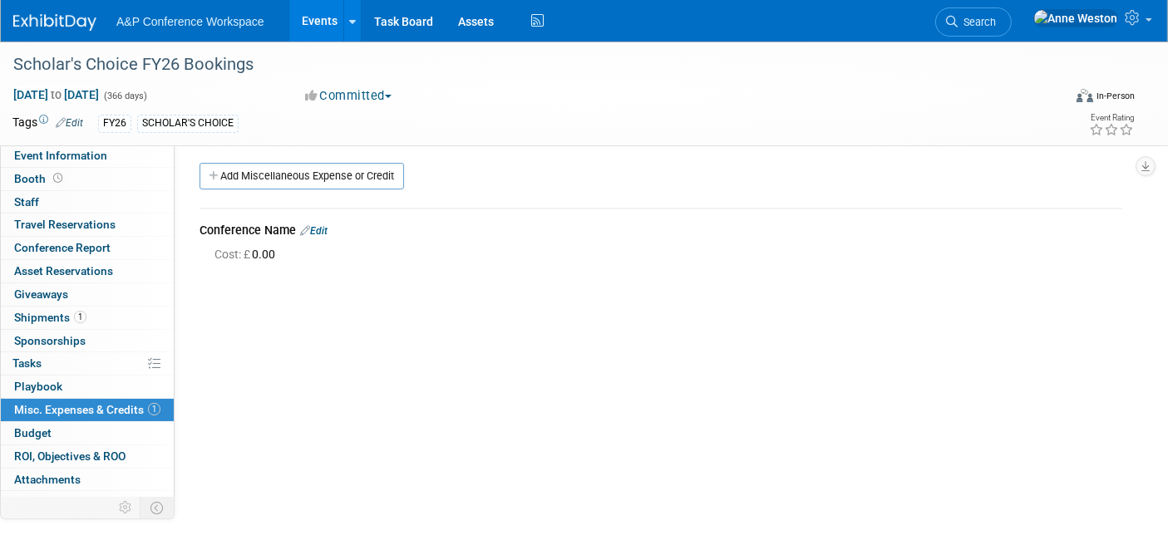
scroll to position [0, 0]
click at [32, 429] on span "Budget" at bounding box center [32, 432] width 37 height 13
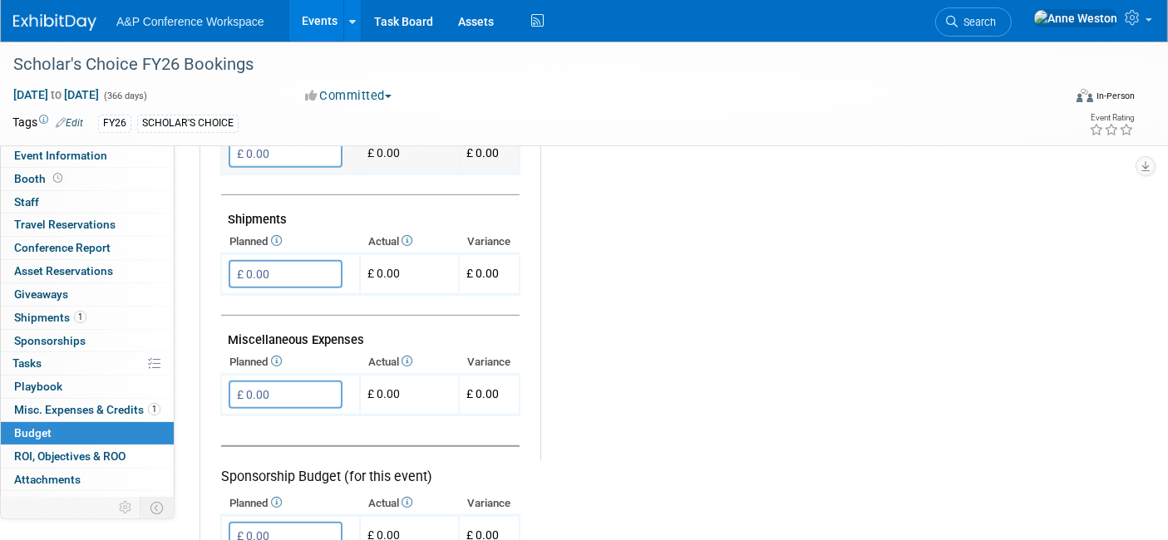
scroll to position [923, 0]
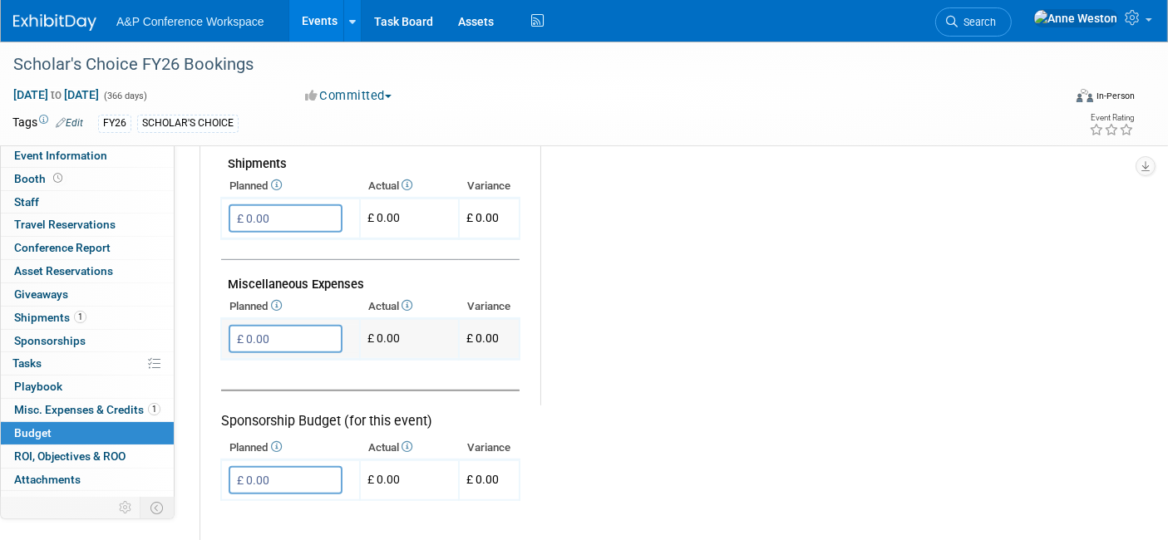
click at [318, 331] on input "£ 0.00" at bounding box center [286, 339] width 114 height 28
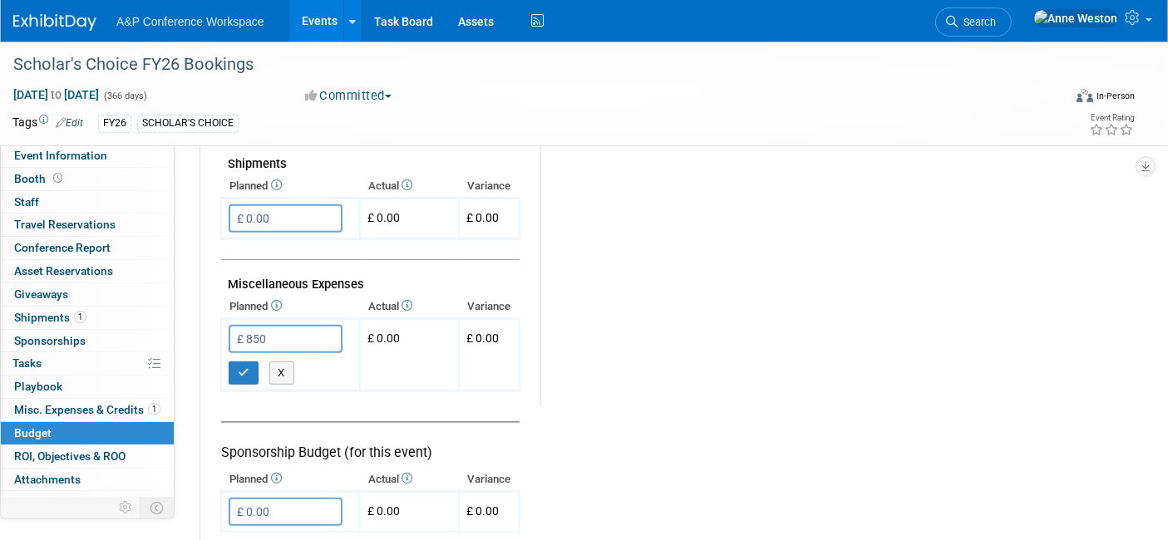
type input "£ 850.00"
click at [239, 367] on icon "button" at bounding box center [244, 372] width 12 height 11
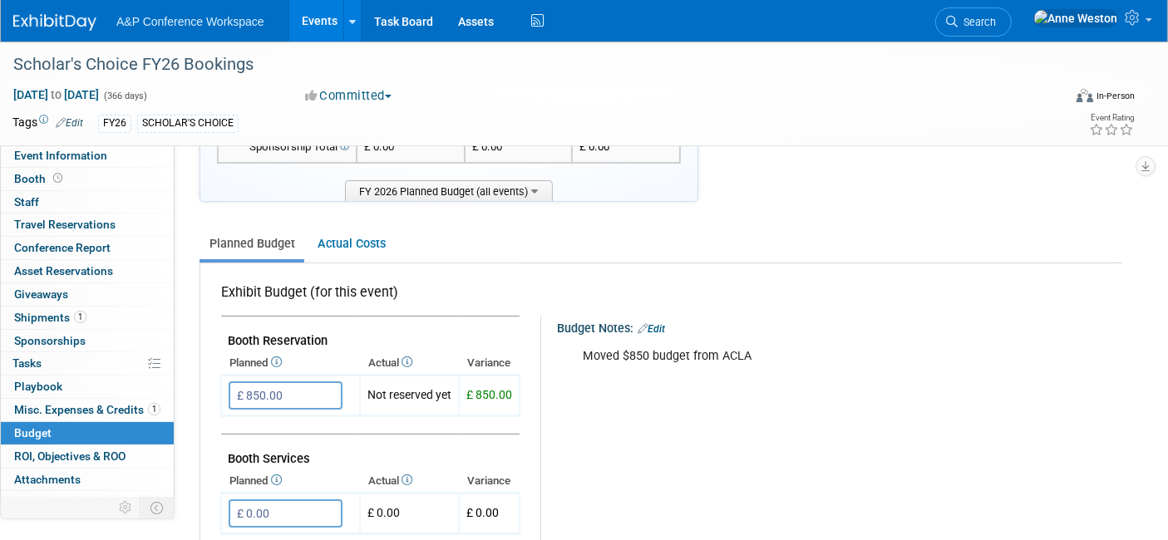
scroll to position [185, 0]
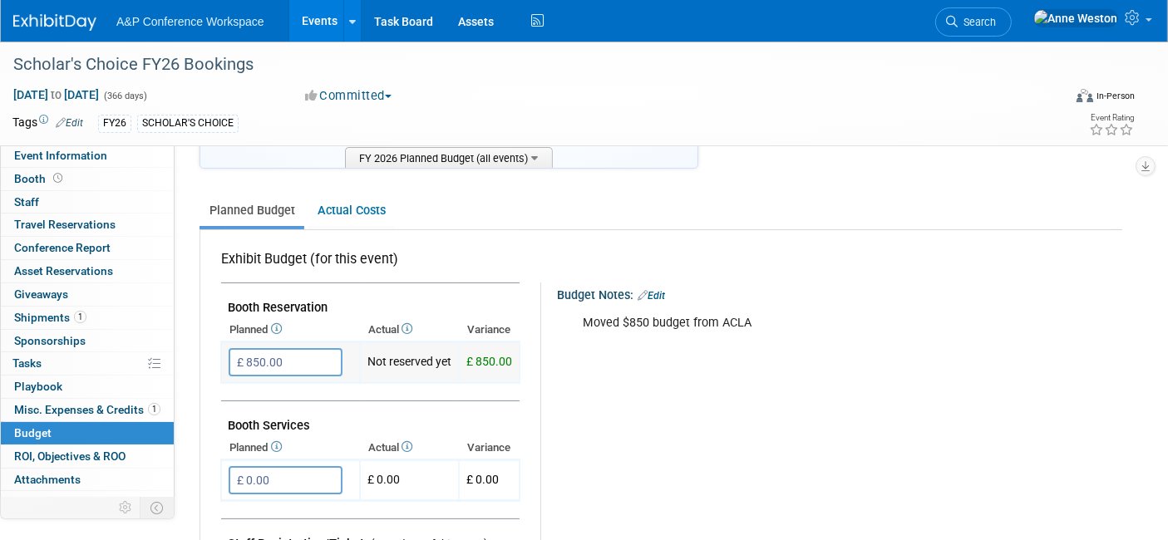
type input "£"
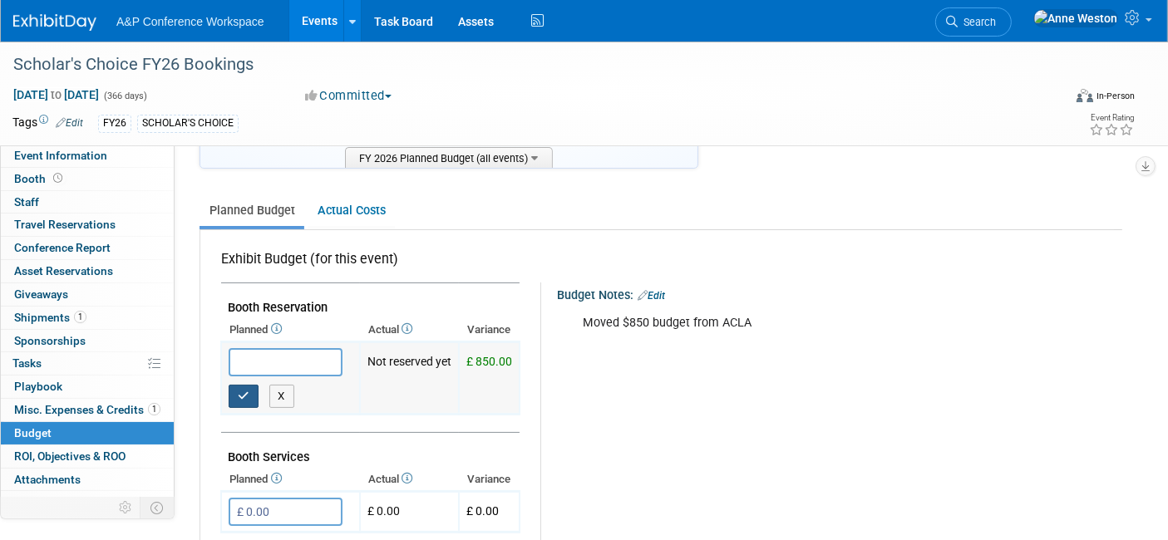
click at [237, 385] on button "button" at bounding box center [244, 396] width 30 height 23
type input "£ 0.00"
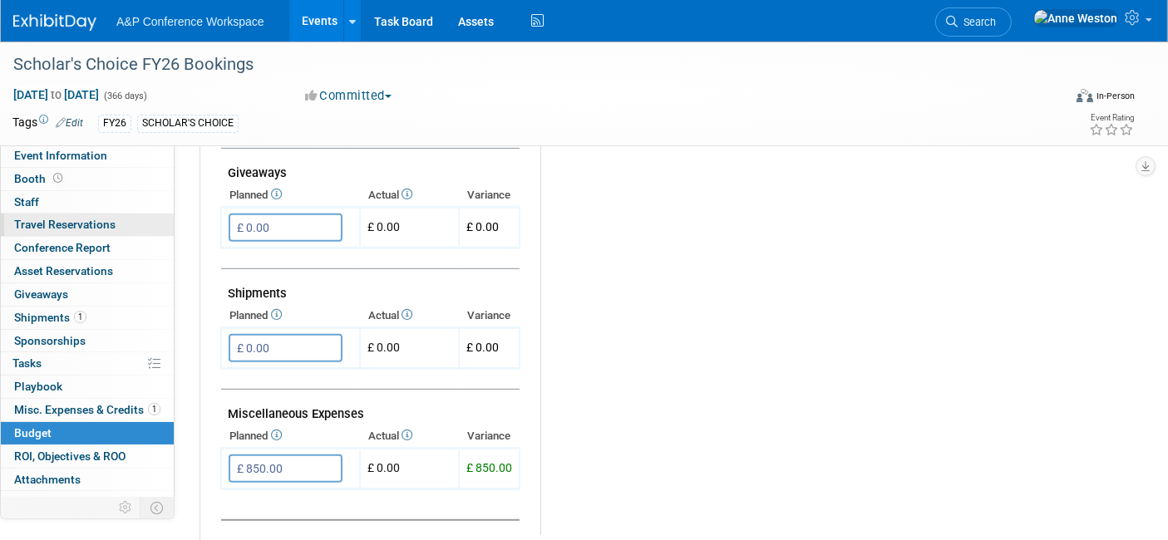
scroll to position [554, 0]
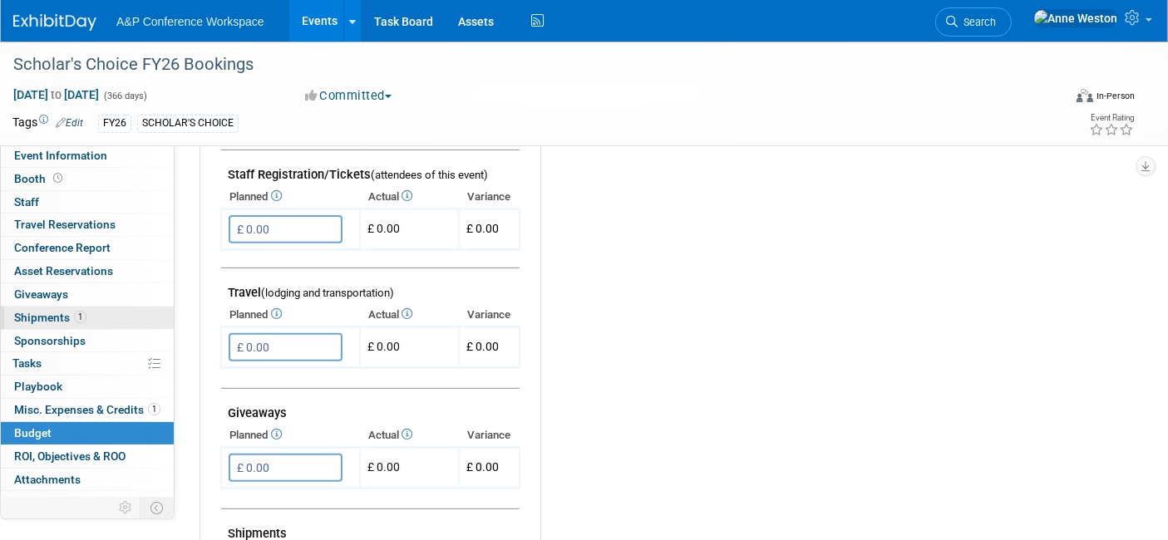
click at [53, 311] on span "Shipments 1" at bounding box center [50, 317] width 72 height 13
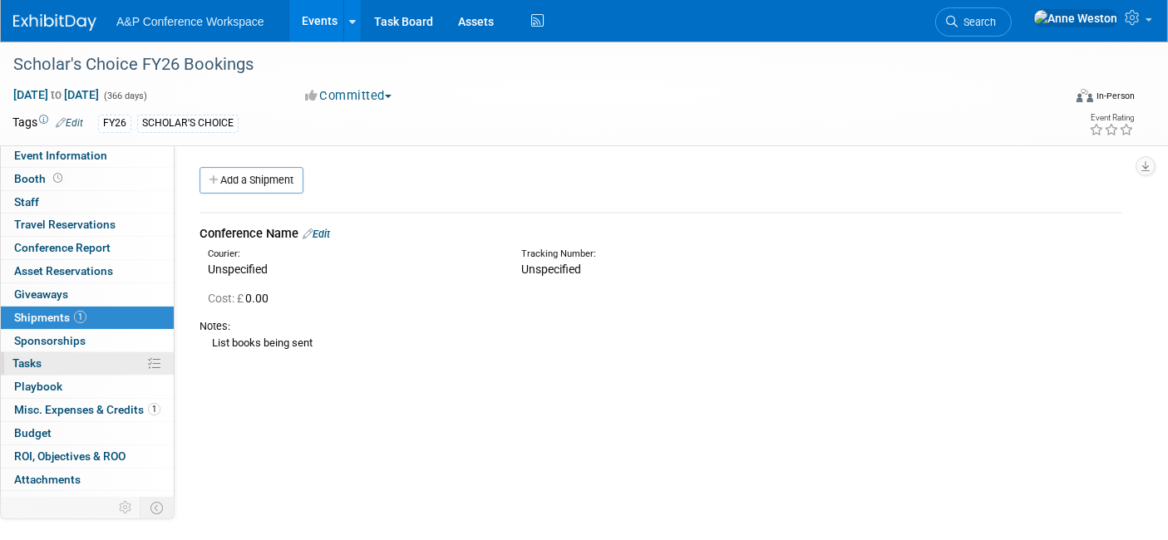
click at [50, 359] on link "0% Tasks 0%" at bounding box center [87, 363] width 173 height 22
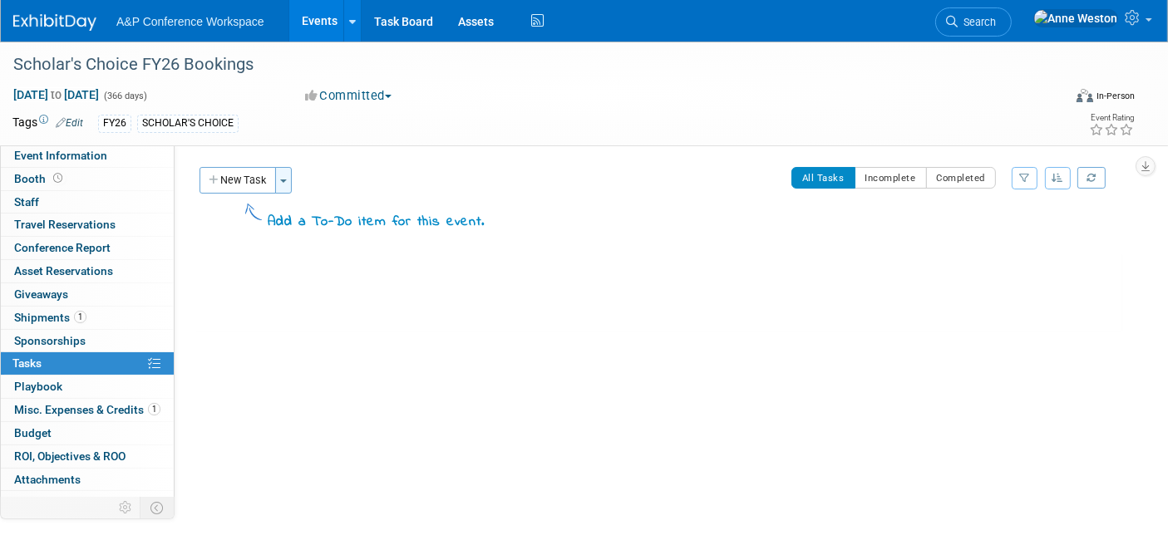
click at [284, 176] on button "Toggle Dropdown" at bounding box center [283, 180] width 17 height 27
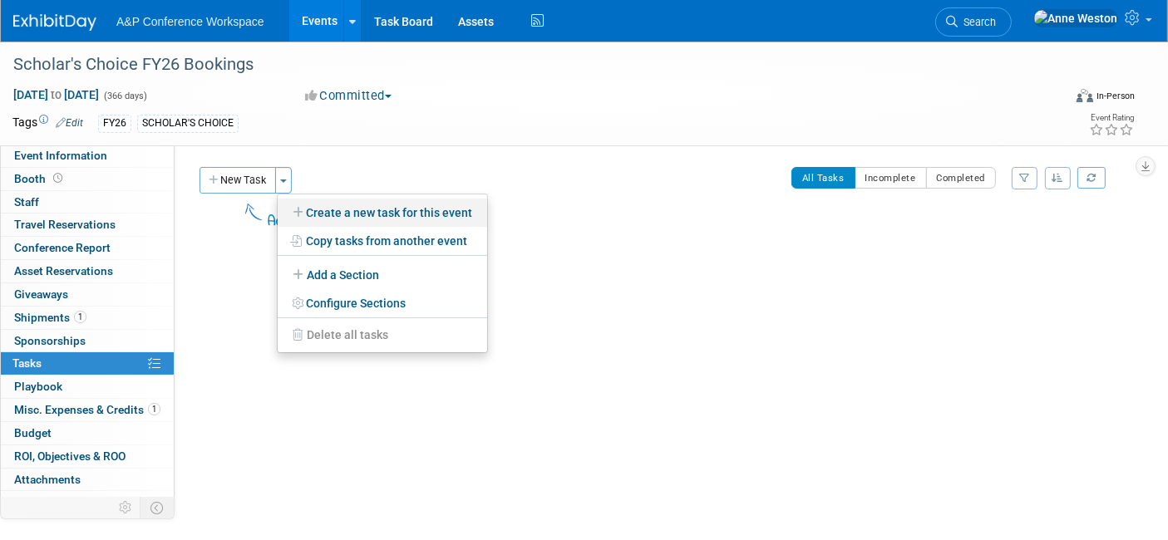
click at [338, 206] on link "Create a new task for this event" at bounding box center [382, 213] width 209 height 28
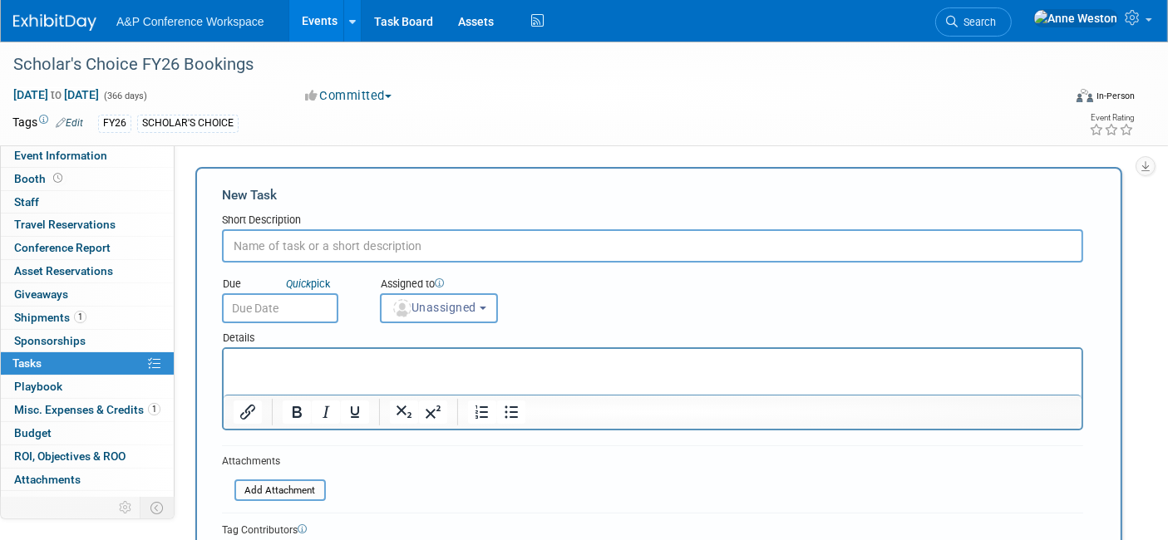
click at [386, 245] on input "text" at bounding box center [652, 245] width 861 height 33
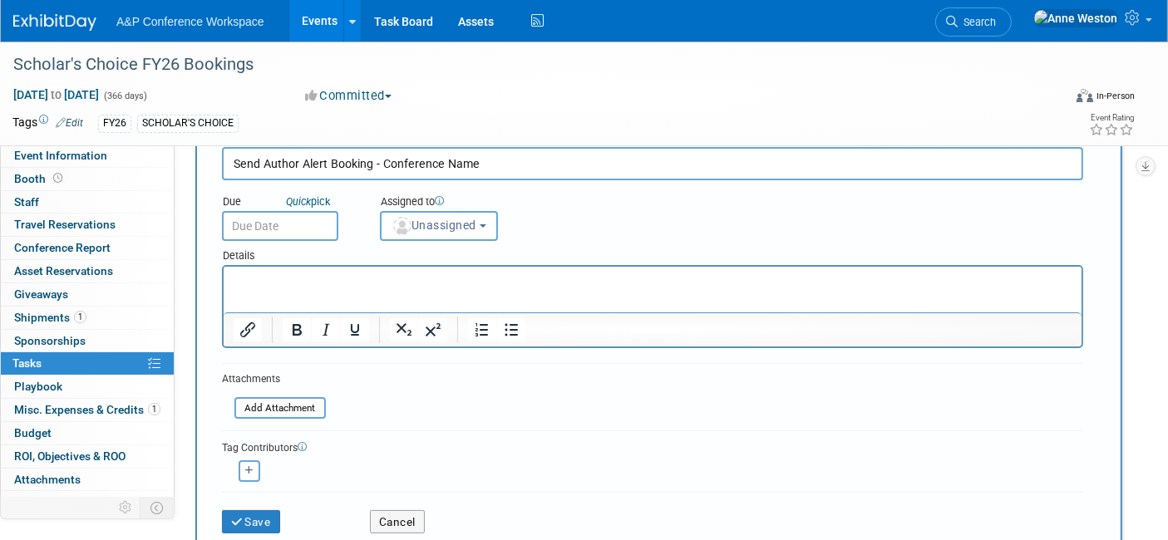
scroll to position [185, 0]
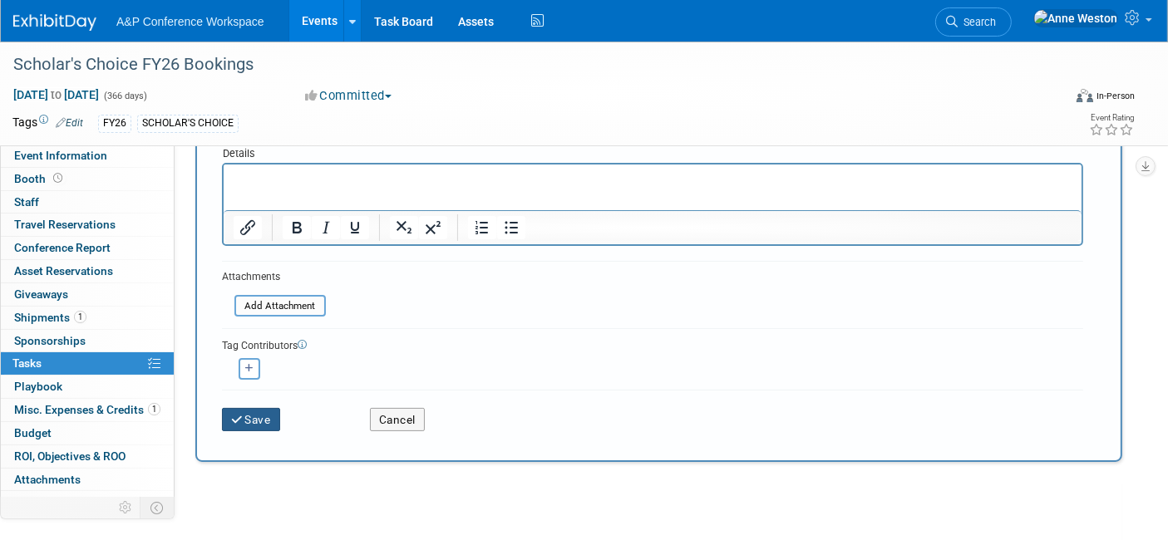
type input "Send Author Alert Booking - Conference Name"
click at [258, 412] on button "Save" at bounding box center [251, 419] width 58 height 23
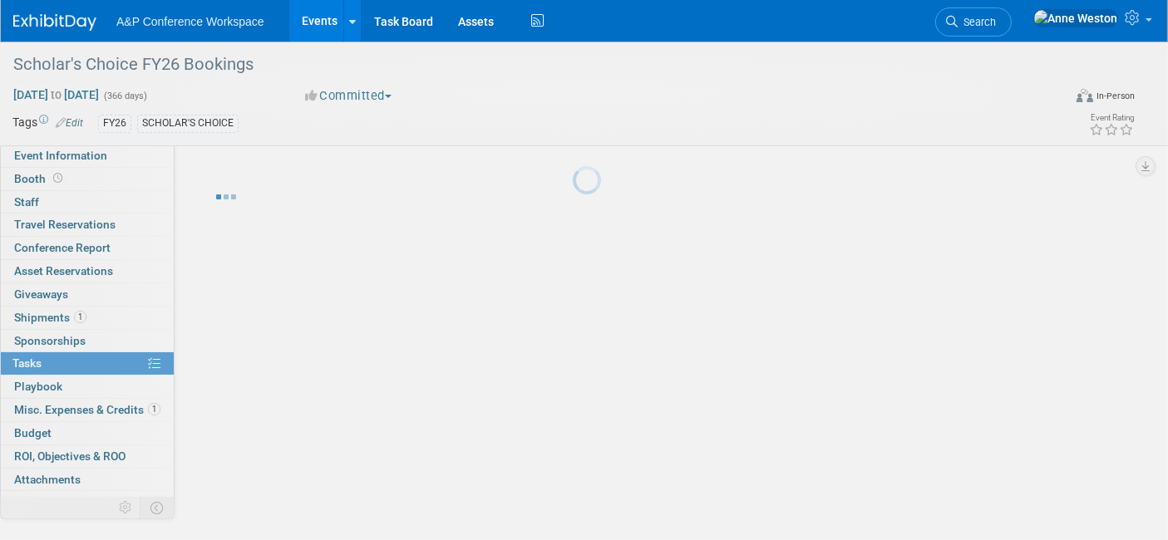
scroll to position [3, 0]
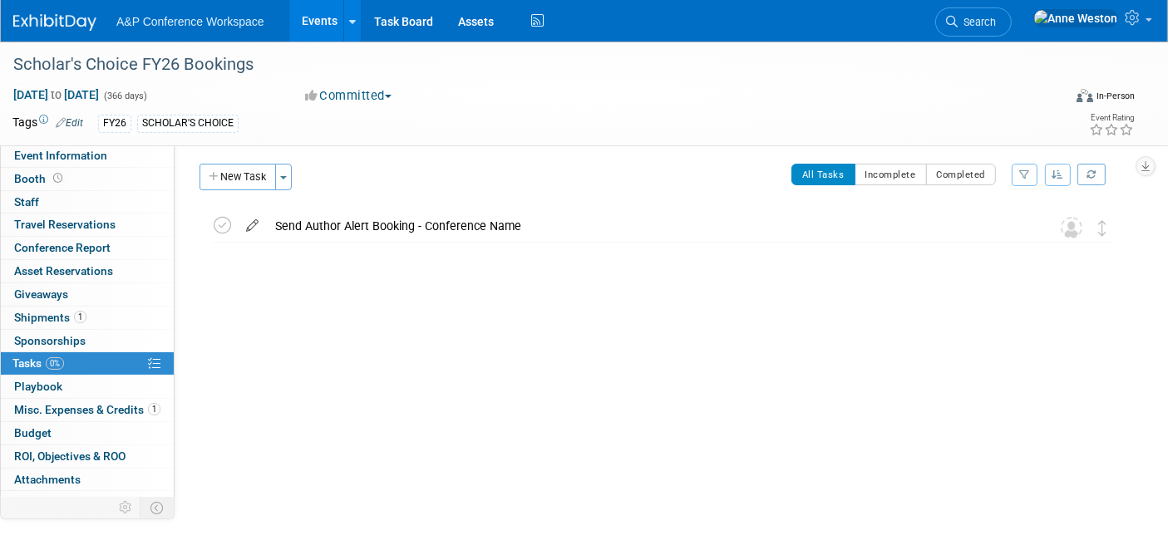
click at [249, 224] on icon at bounding box center [252, 222] width 29 height 21
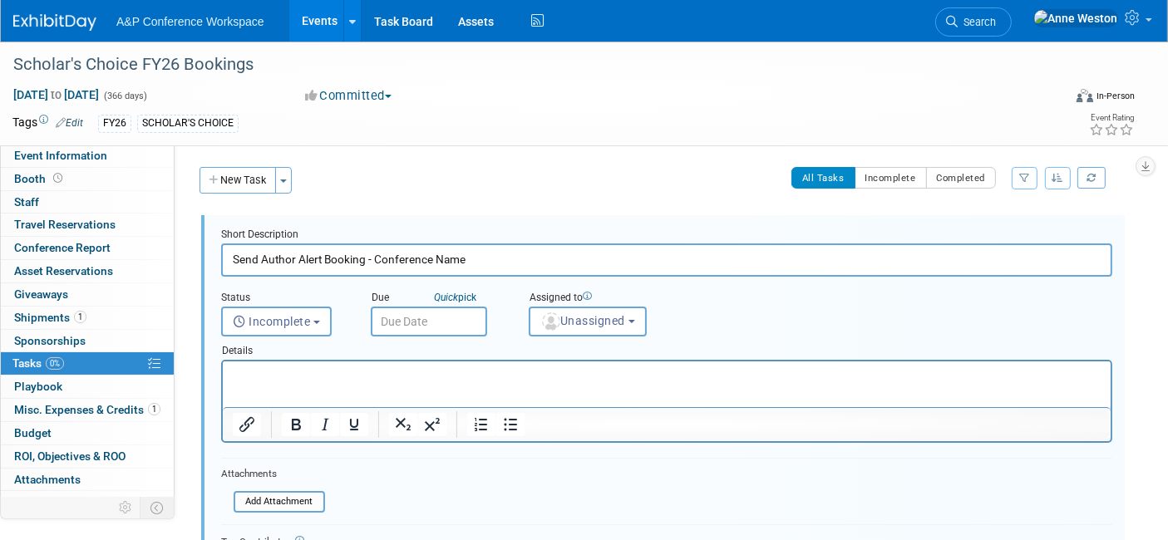
scroll to position [0, 0]
click at [273, 372] on p "Rich Text Area. Press ALT-0 for help." at bounding box center [666, 376] width 869 height 16
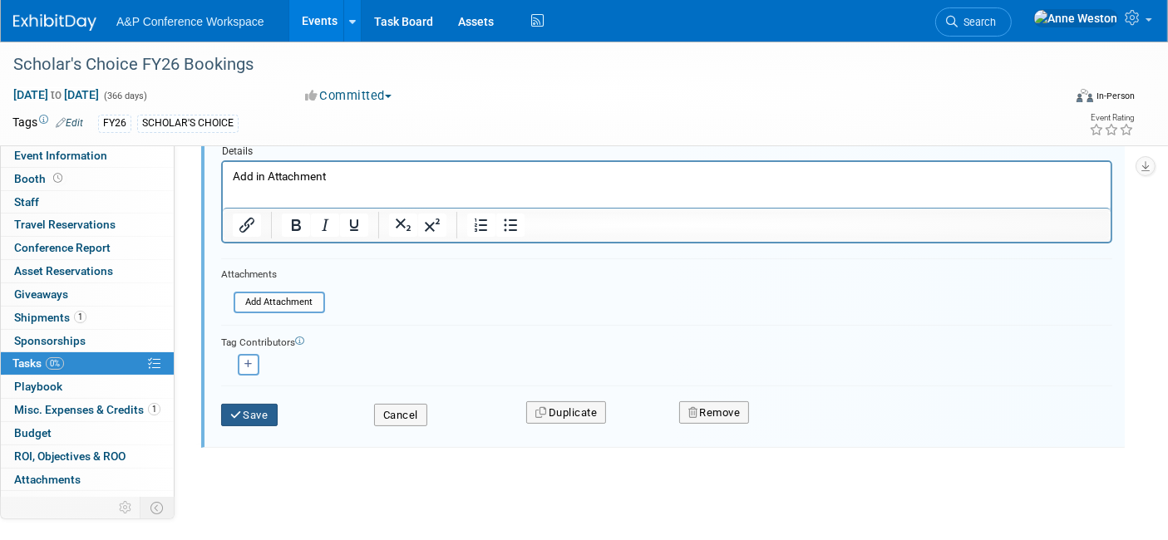
scroll to position [204, 0]
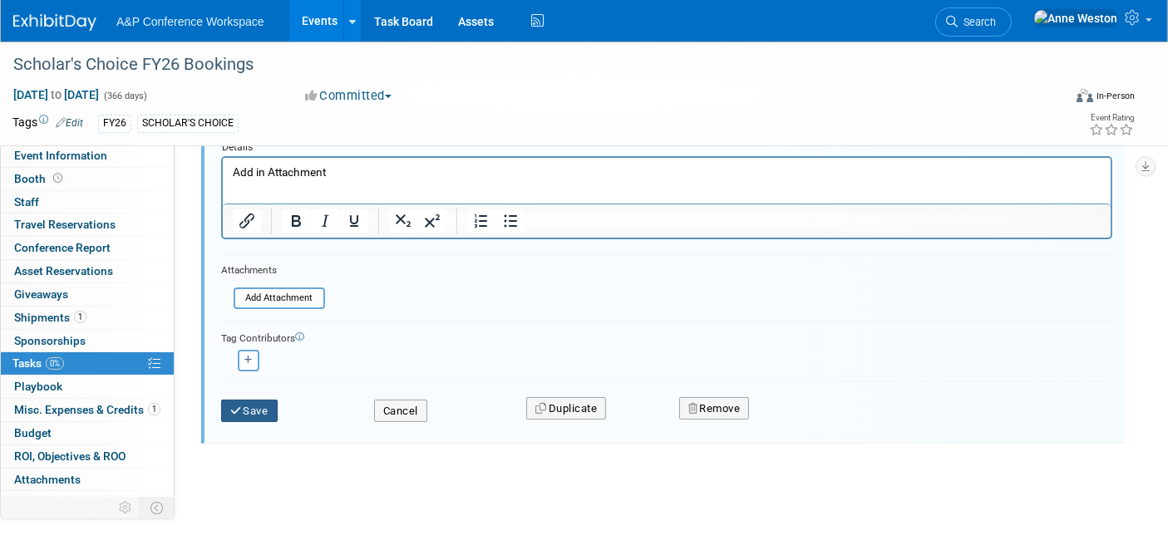
click at [258, 406] on button "Save" at bounding box center [249, 411] width 57 height 23
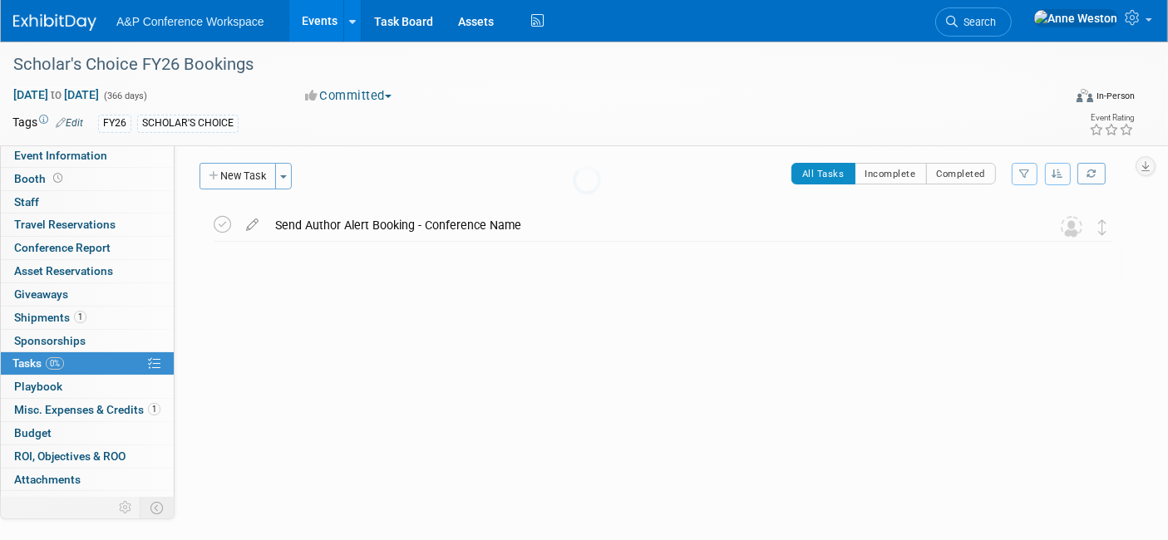
scroll to position [3, 0]
